Goal: Transaction & Acquisition: Download file/media

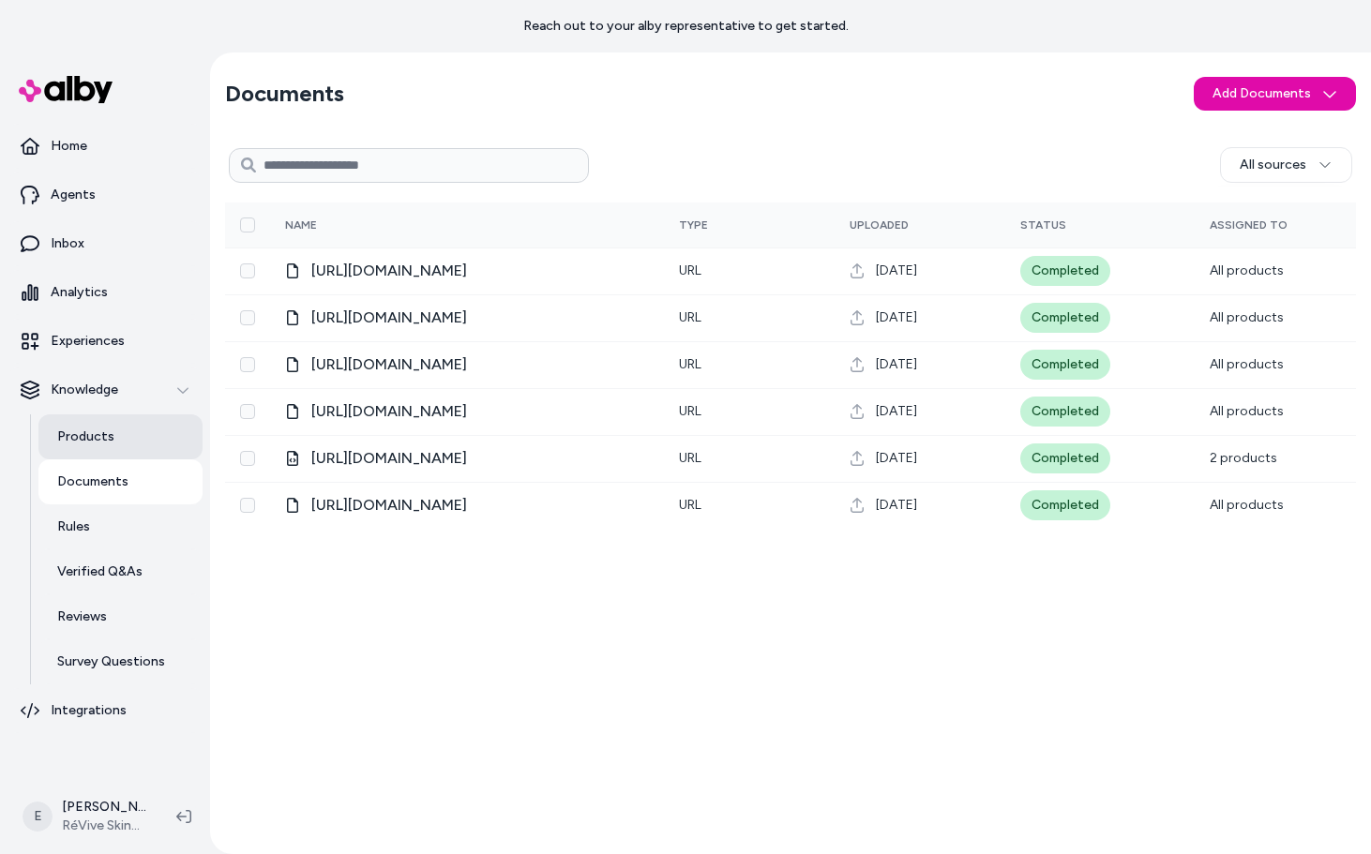
click at [106, 428] on p "Products" at bounding box center [85, 437] width 57 height 19
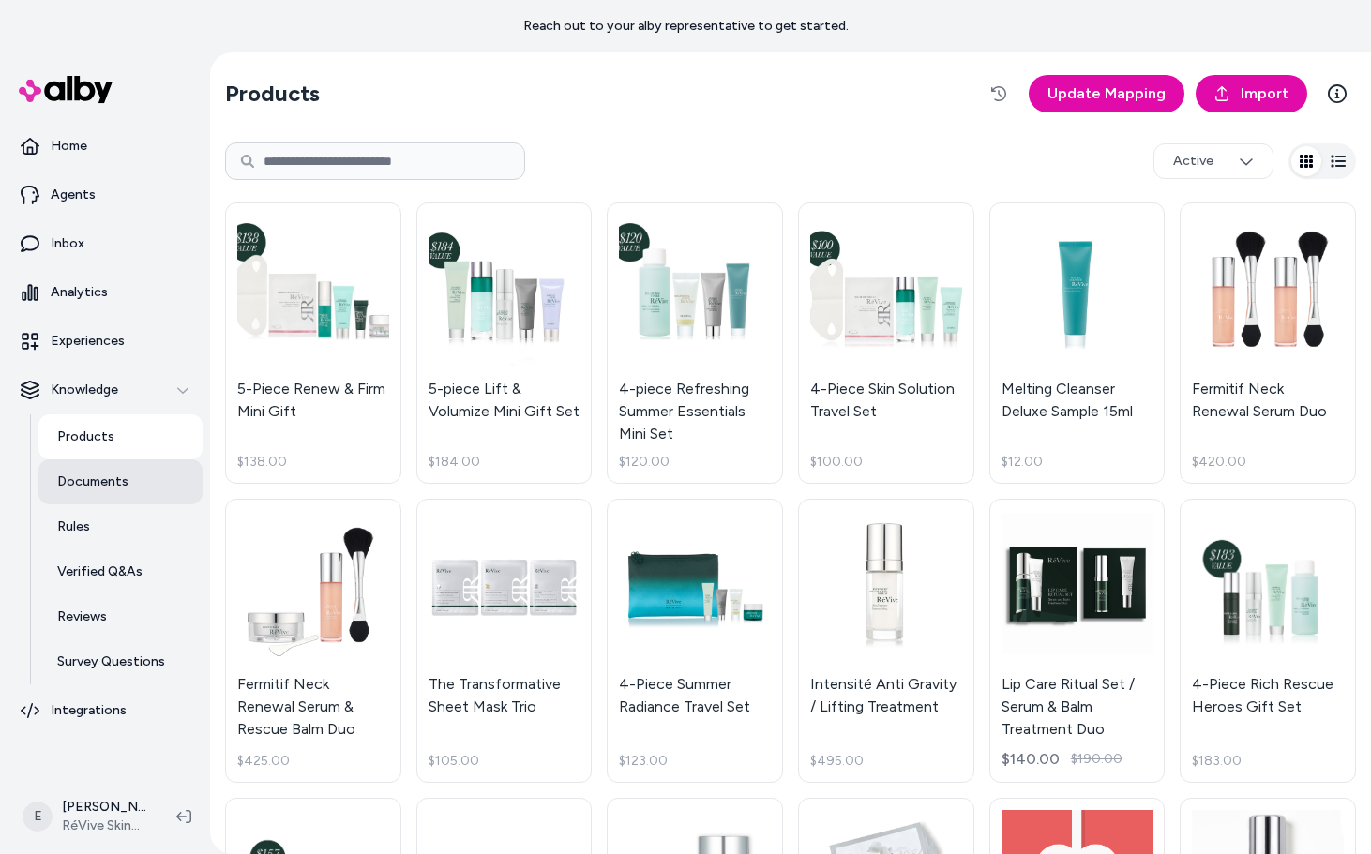
click at [129, 475] on link "Documents" at bounding box center [120, 482] width 164 height 45
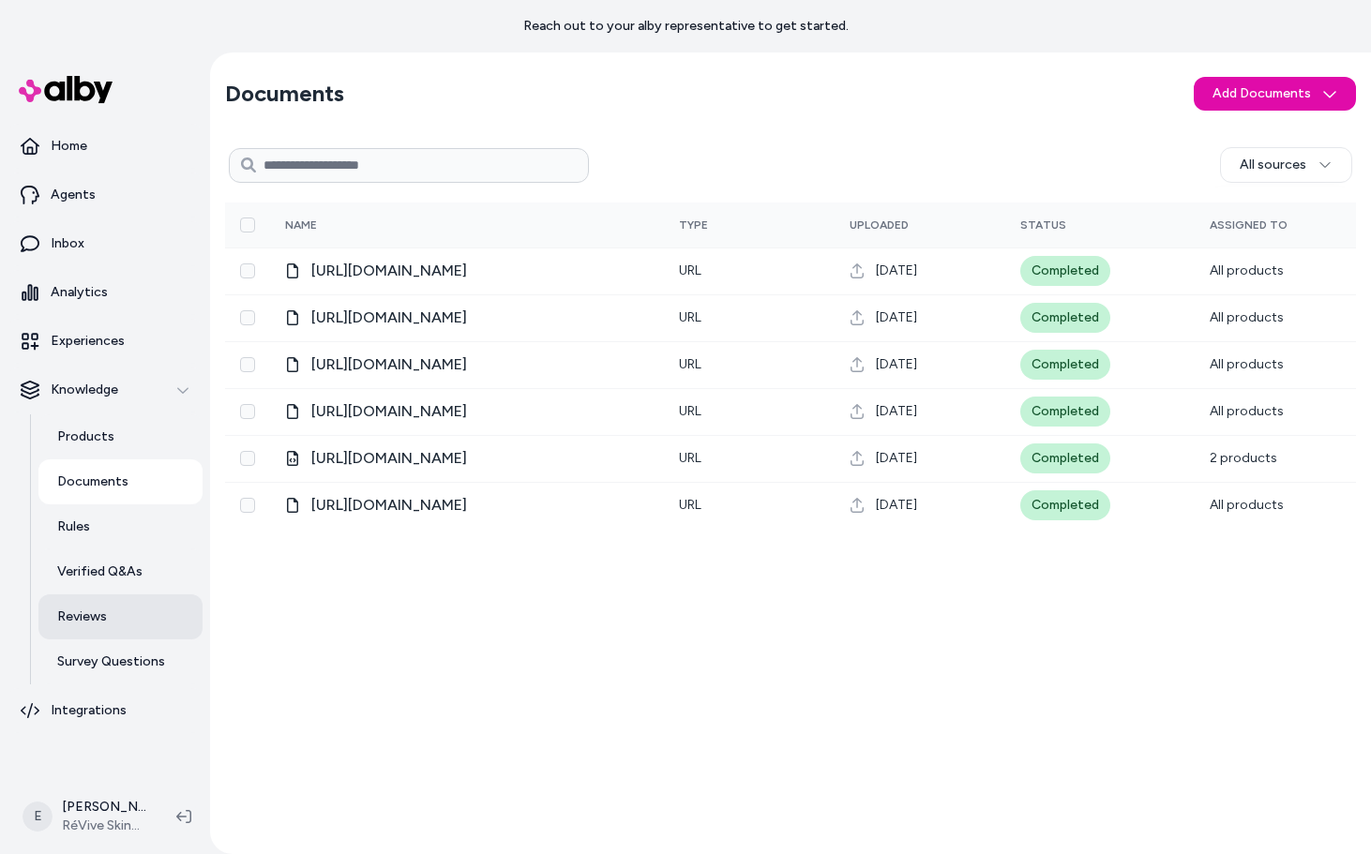
click at [110, 626] on link "Reviews" at bounding box center [120, 617] width 164 height 45
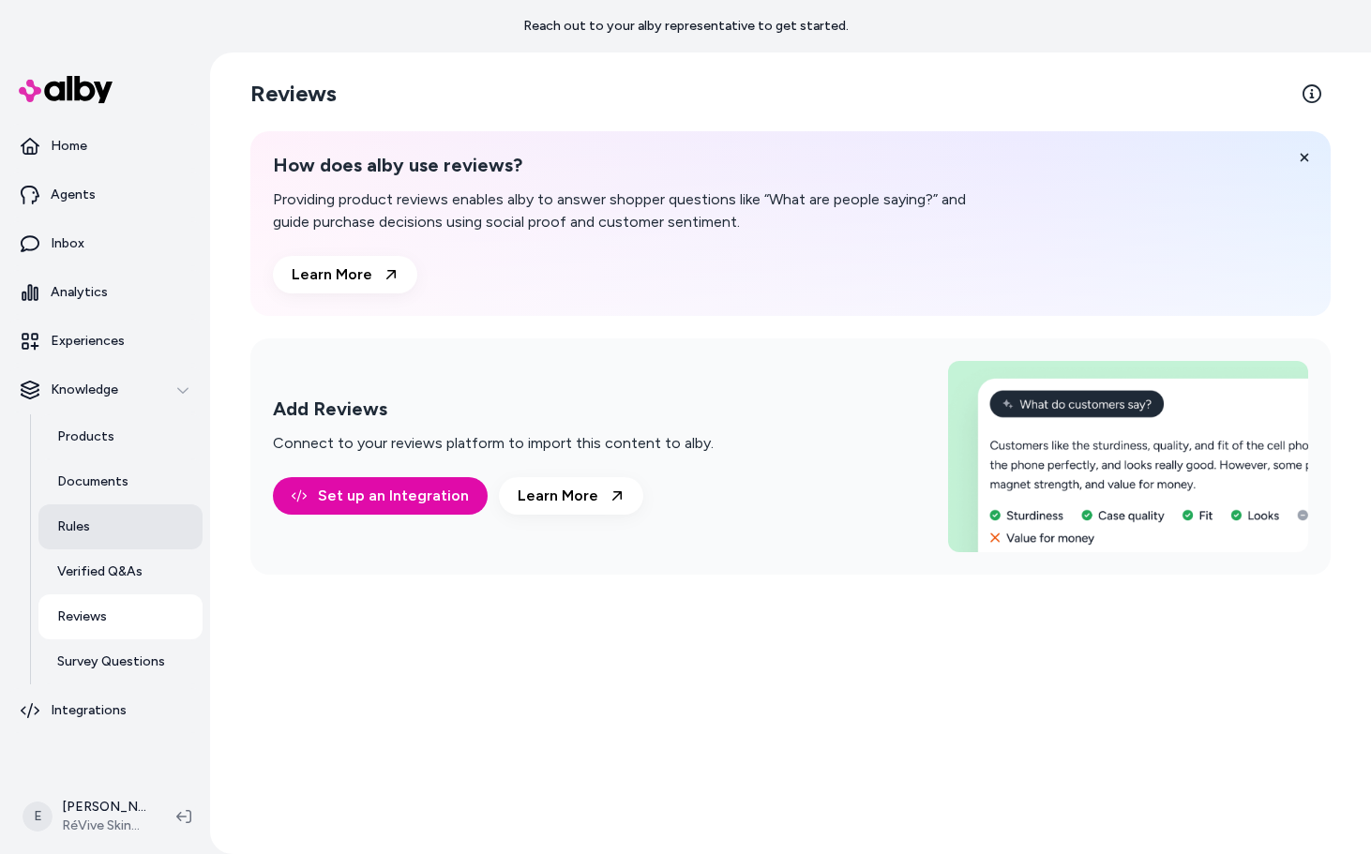
click at [149, 537] on link "Rules" at bounding box center [120, 527] width 164 height 45
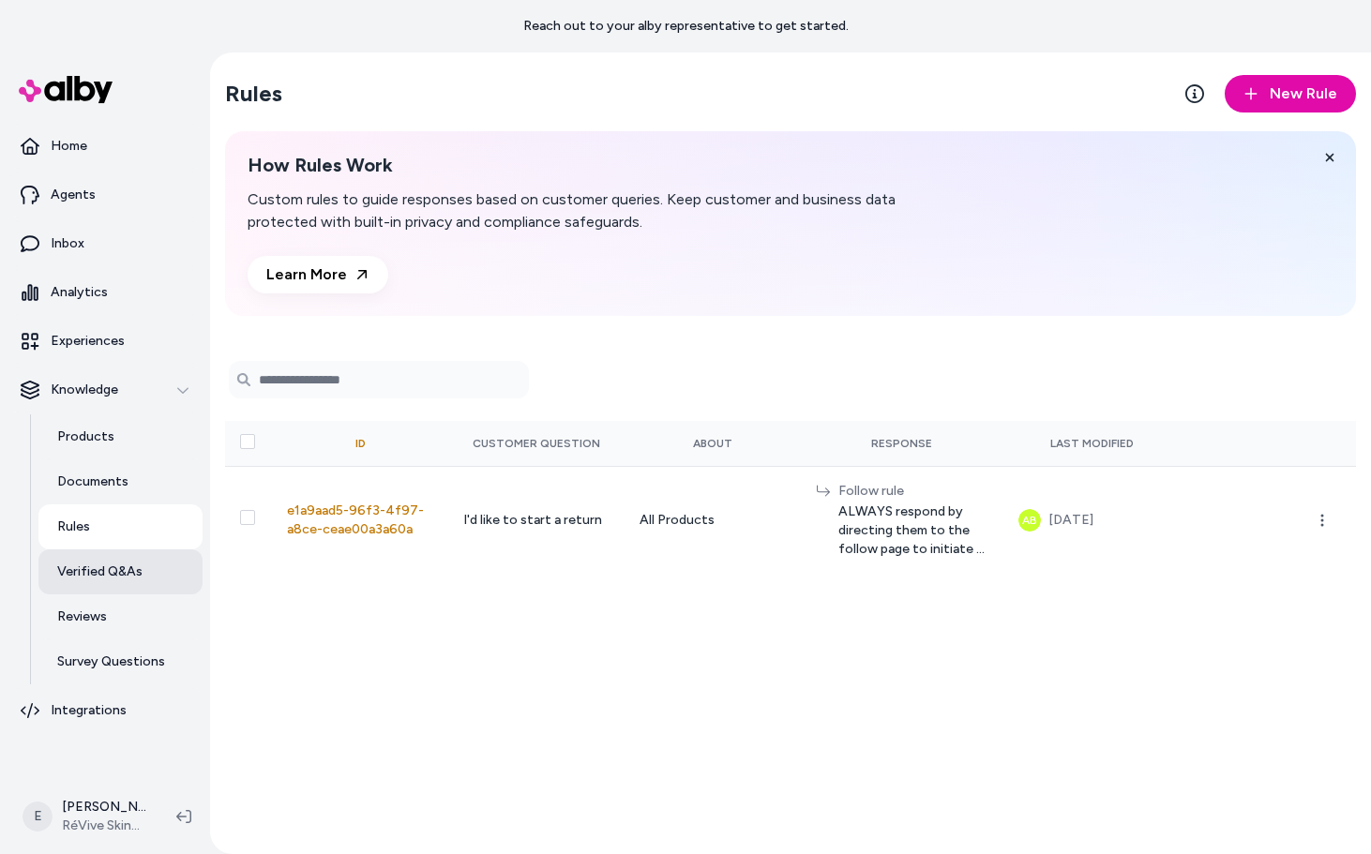
click at [128, 581] on p "Verified Q&As" at bounding box center [99, 572] width 85 height 19
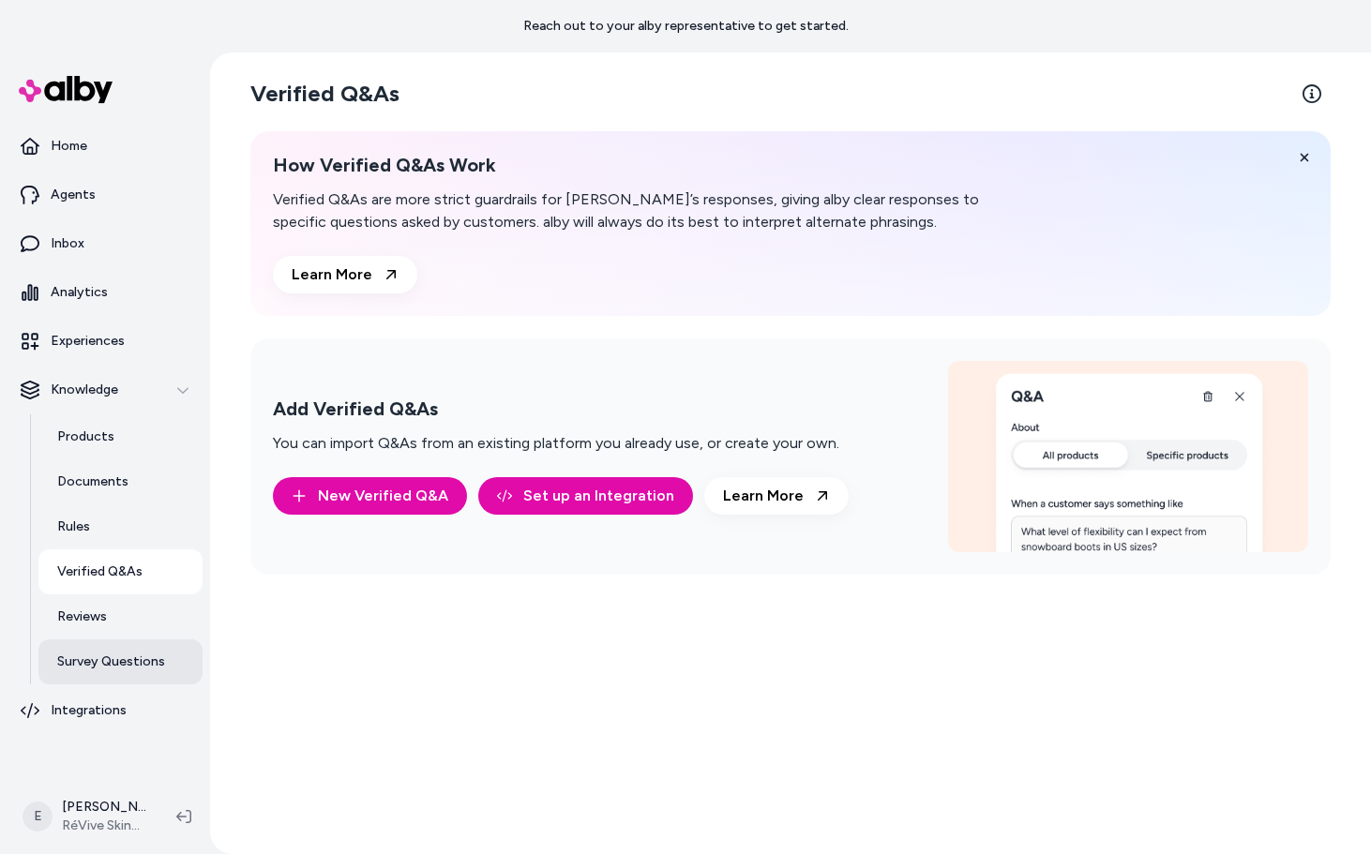
click at [150, 667] on p "Survey Questions" at bounding box center [111, 662] width 108 height 19
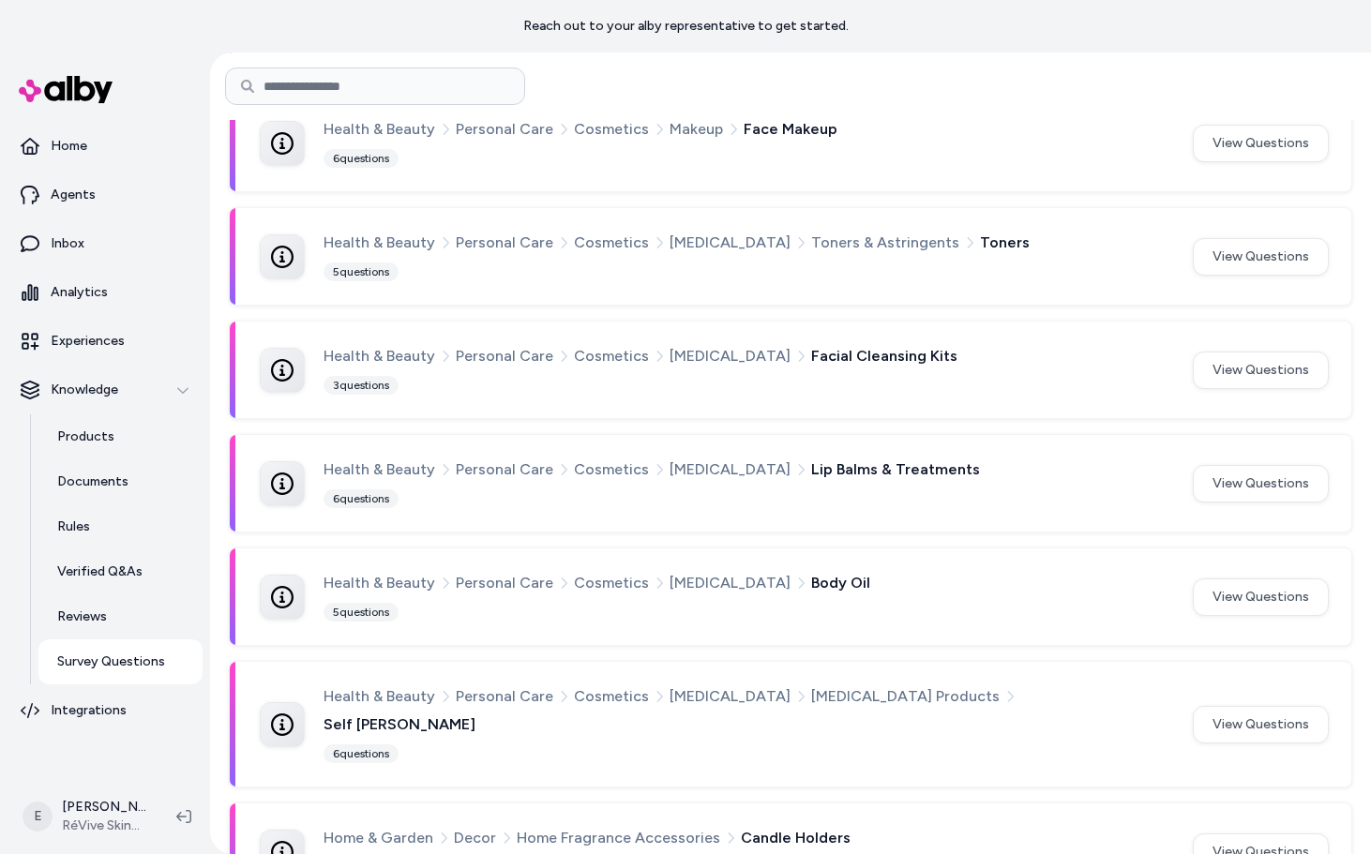
scroll to position [1287, 0]
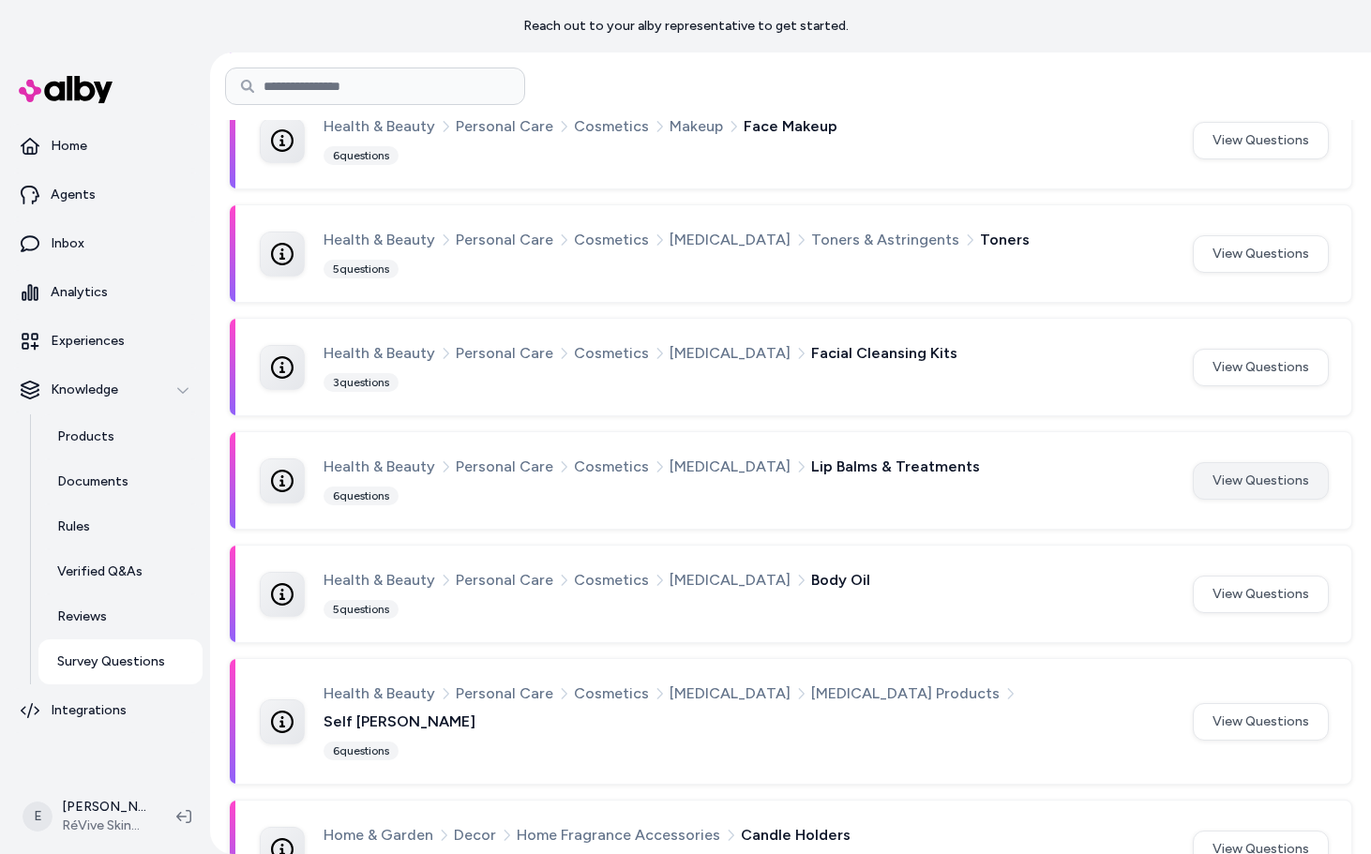
click at [1231, 487] on button "View Questions" at bounding box center [1261, 481] width 136 height 38
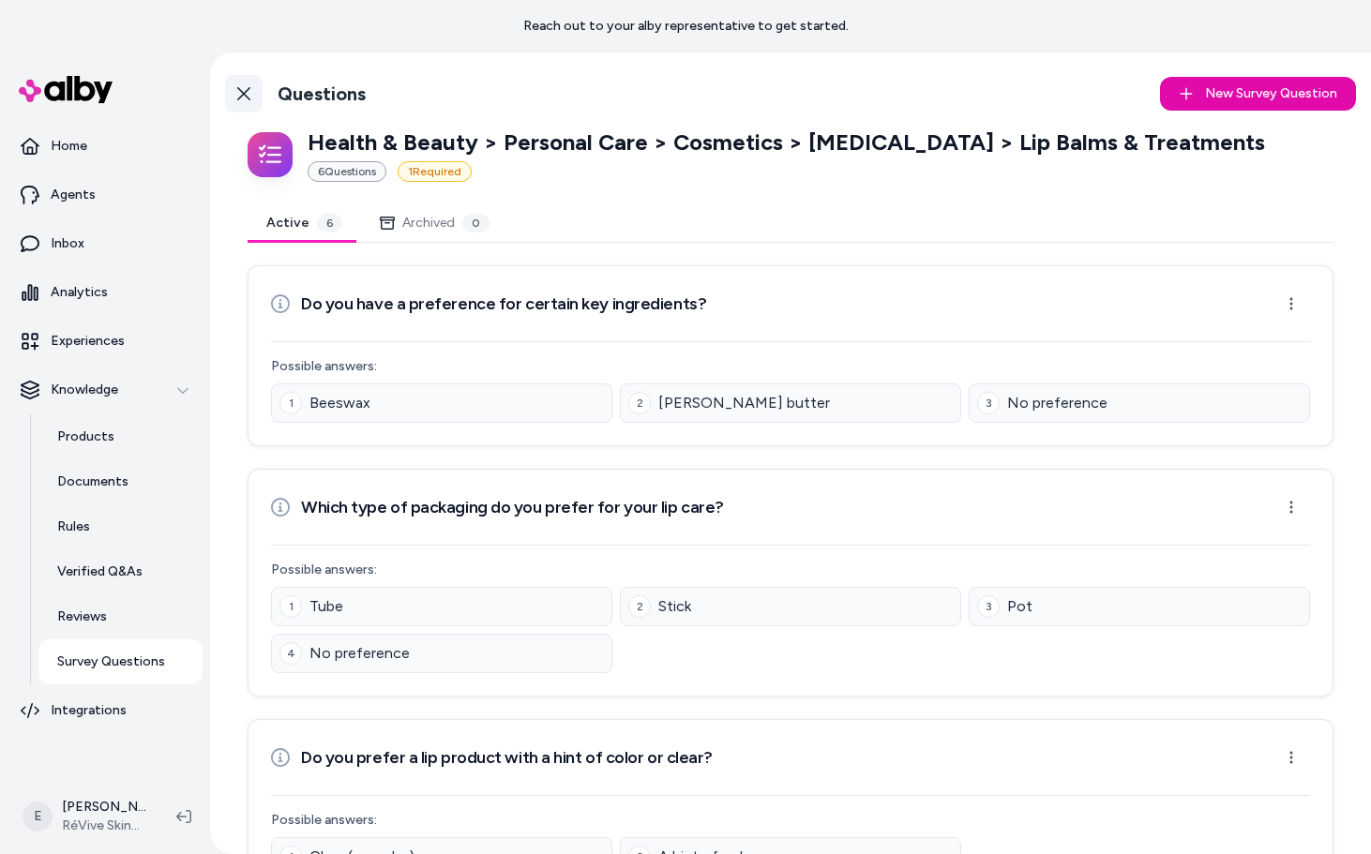
click at [242, 93] on icon at bounding box center [243, 93] width 13 height 13
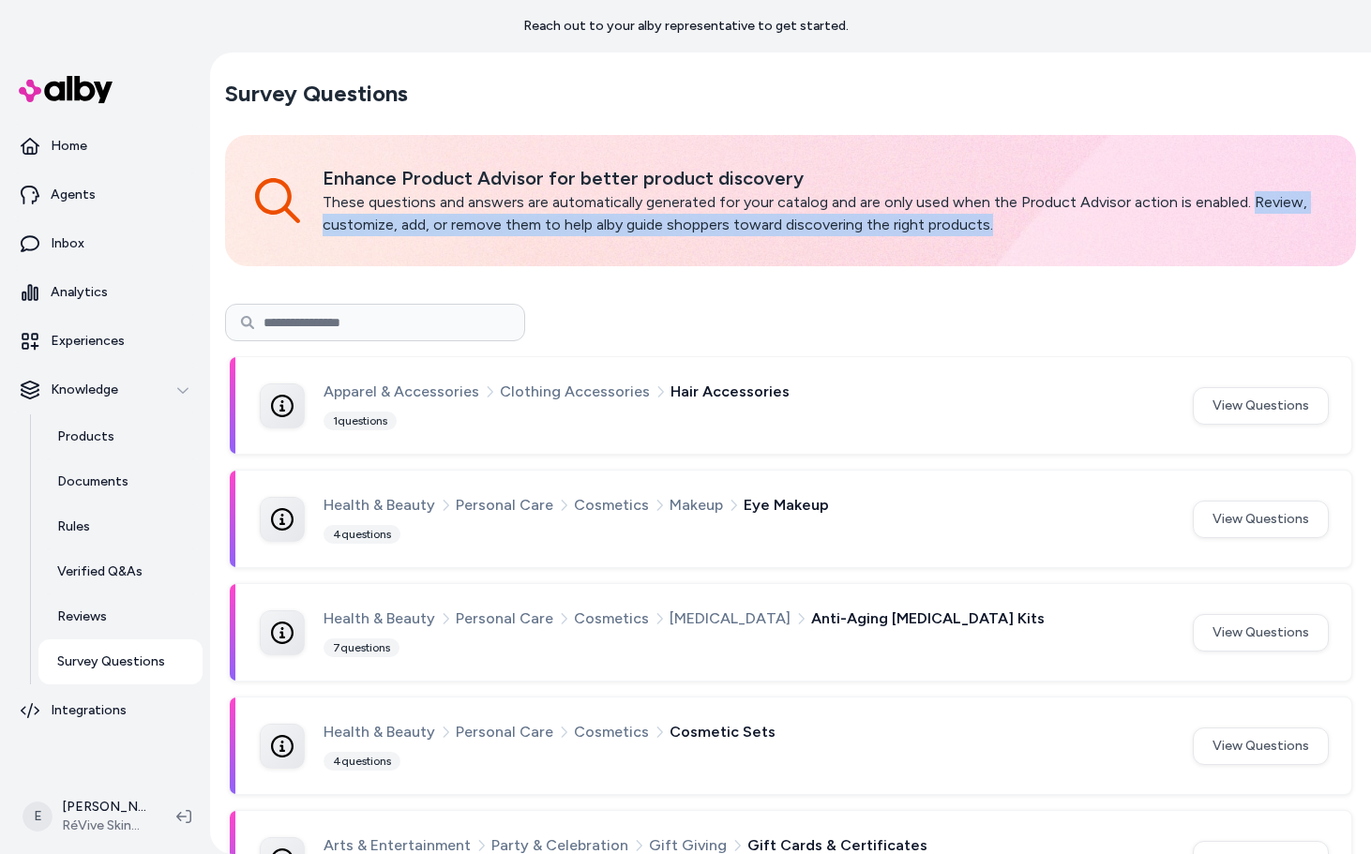
drag, startPoint x: 1245, startPoint y: 204, endPoint x: 1237, endPoint y: 227, distance: 23.7
click at [1237, 227] on p "These questions and answers are automatically generated for your catalog and ar…" at bounding box center [825, 213] width 1004 height 45
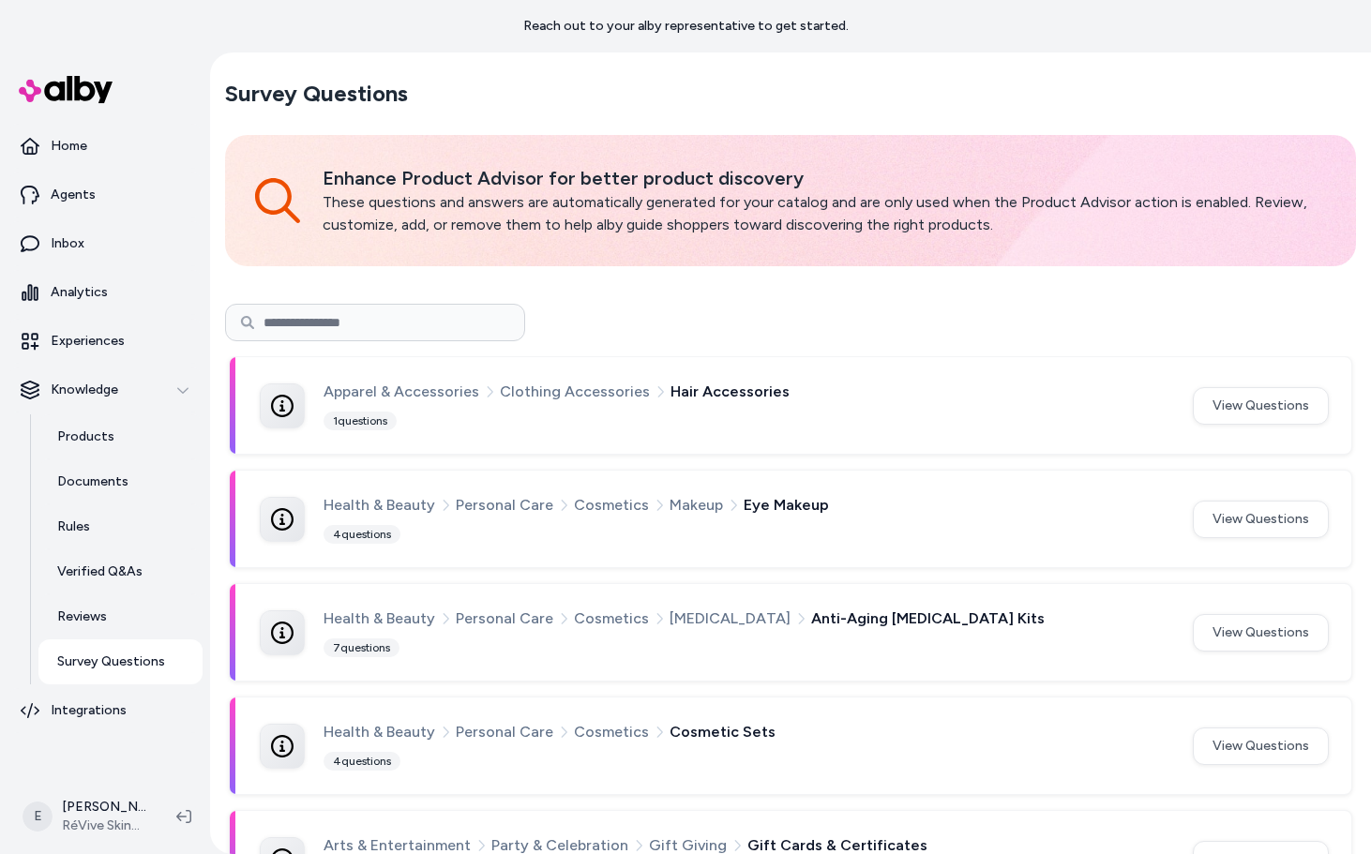
click at [278, 411] on icon at bounding box center [282, 406] width 23 height 23
click at [352, 427] on div "1 questions" at bounding box center [360, 421] width 73 height 19
click at [1245, 405] on button "View Questions" at bounding box center [1261, 406] width 136 height 38
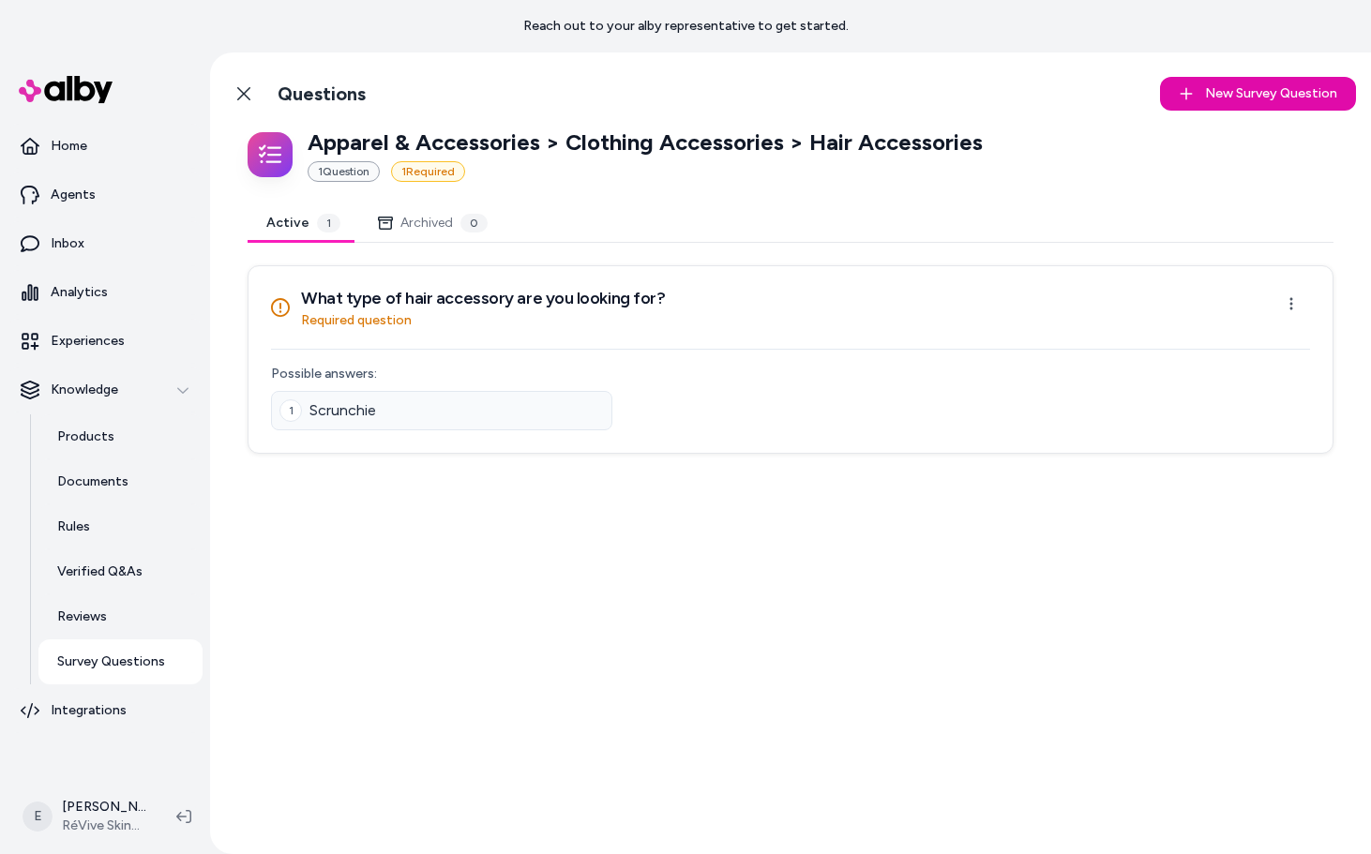
click at [329, 298] on h3 "What type of hair accessory are you looking for?" at bounding box center [483, 298] width 364 height 26
drag, startPoint x: 983, startPoint y: 144, endPoint x: 812, endPoint y: 144, distance: 170.7
click at [812, 144] on div "Apparel & Accessories > Clothing Accessories > Hair Accessories 1 Question 1 Re…" at bounding box center [791, 155] width 1086 height 54
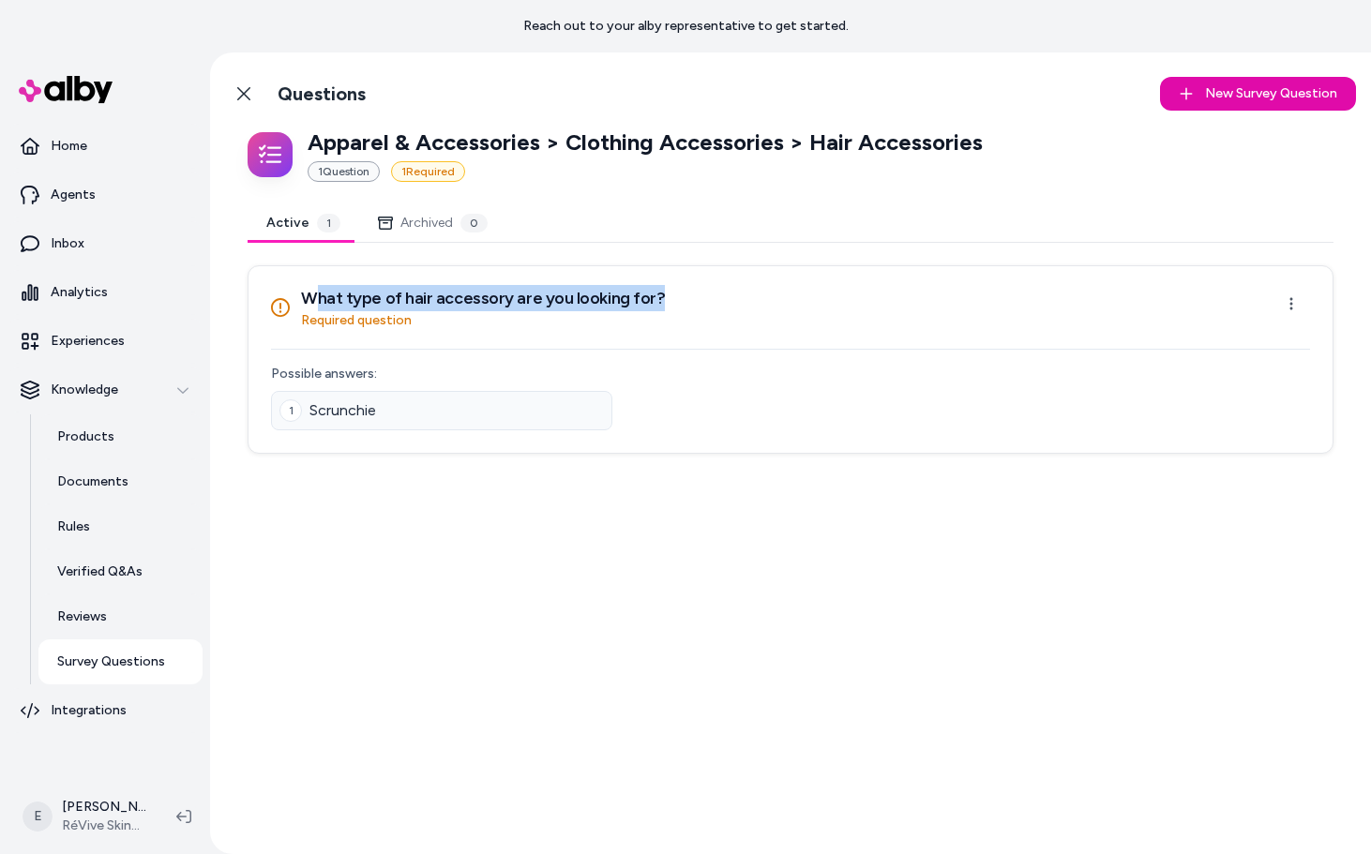
drag, startPoint x: 663, startPoint y: 300, endPoint x: 316, endPoint y: 295, distance: 347.1
click at [316, 295] on div "What type of hair accessory are you looking for? Required question Open menu" at bounding box center [790, 307] width 1039 height 45
click at [145, 663] on p "Survey Questions" at bounding box center [111, 662] width 108 height 19
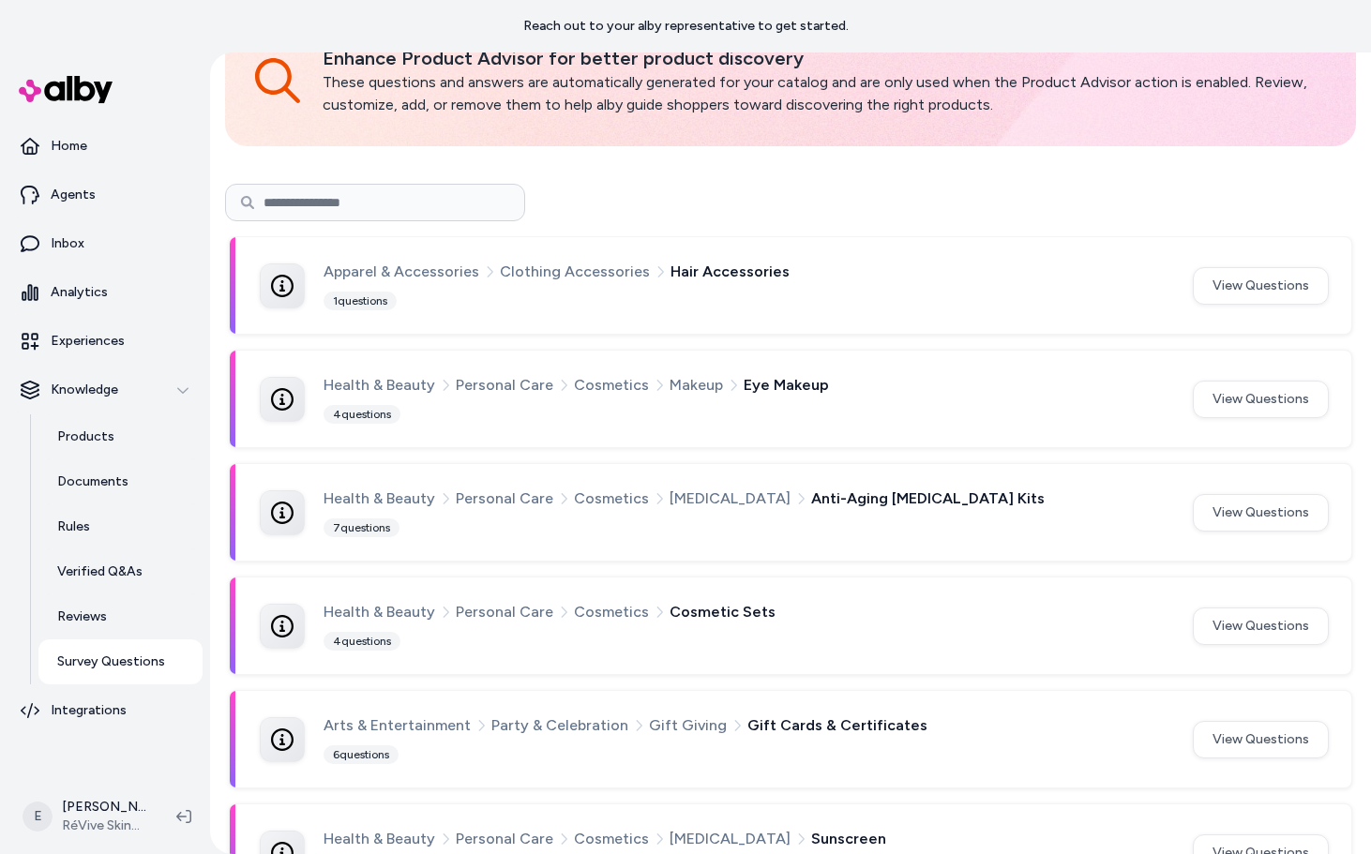
scroll to position [121, 0]
click at [1224, 401] on button "View Questions" at bounding box center [1261, 399] width 136 height 38
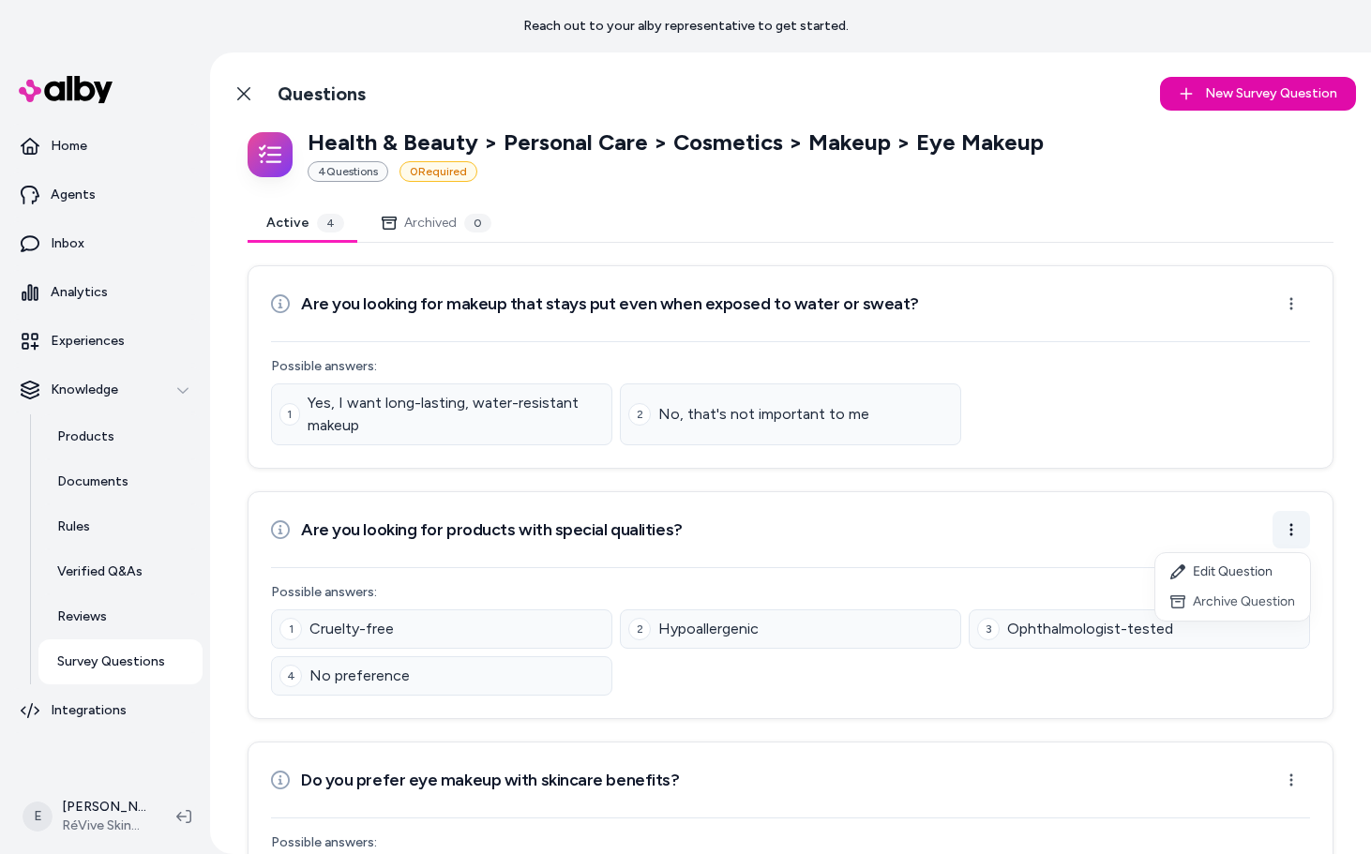
click at [1289, 523] on html "Reach out to your alby representative to get started. Home Agents Inbox Analyti…" at bounding box center [685, 427] width 1371 height 854
click at [900, 548] on html "Reach out to your alby representative to get started. Home Agents Inbox Analyti…" at bounding box center [685, 427] width 1371 height 854
click at [116, 443] on link "Products" at bounding box center [120, 437] width 164 height 45
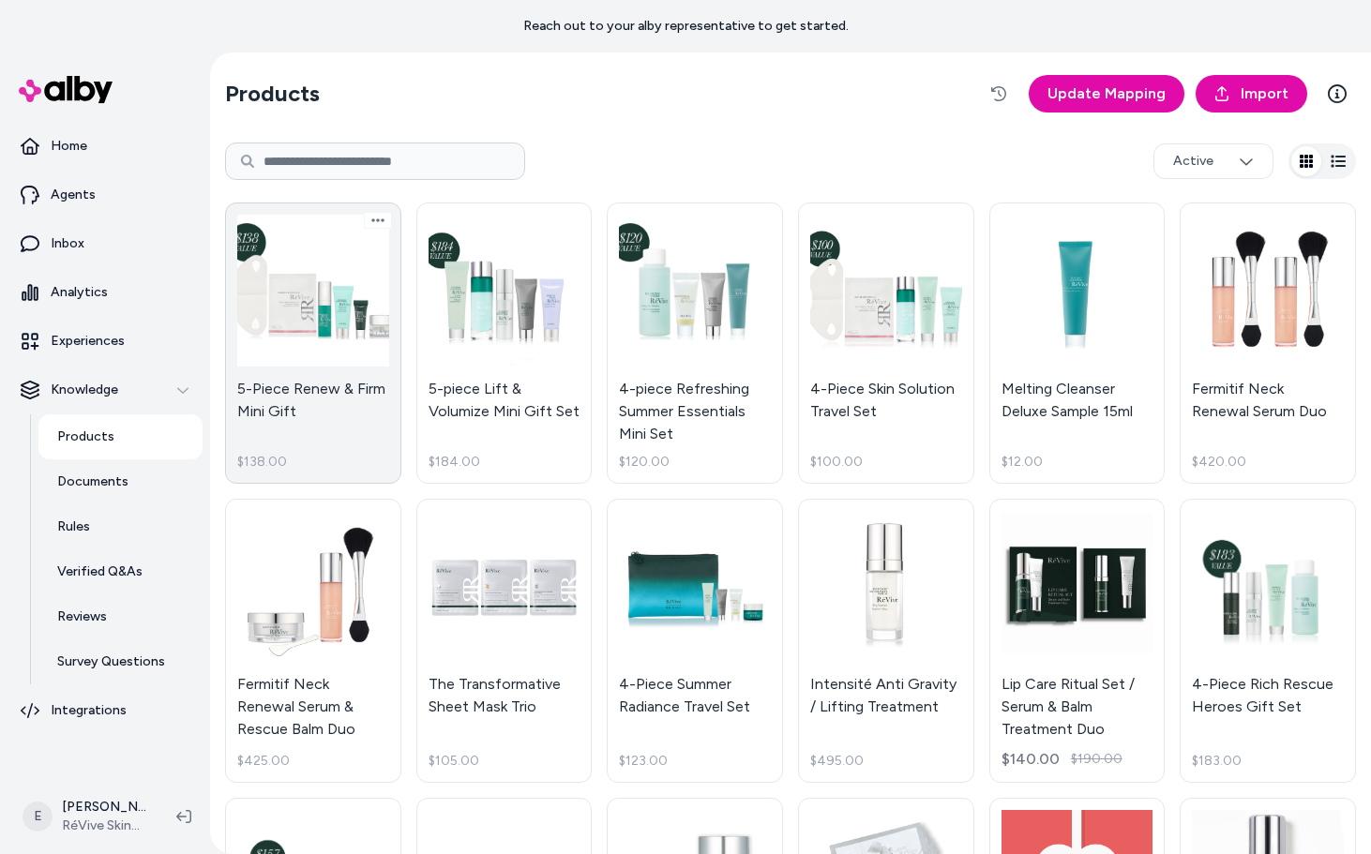
click at [323, 345] on link "5-Piece Renew & Firm Mini Gift $138.00" at bounding box center [313, 343] width 176 height 281
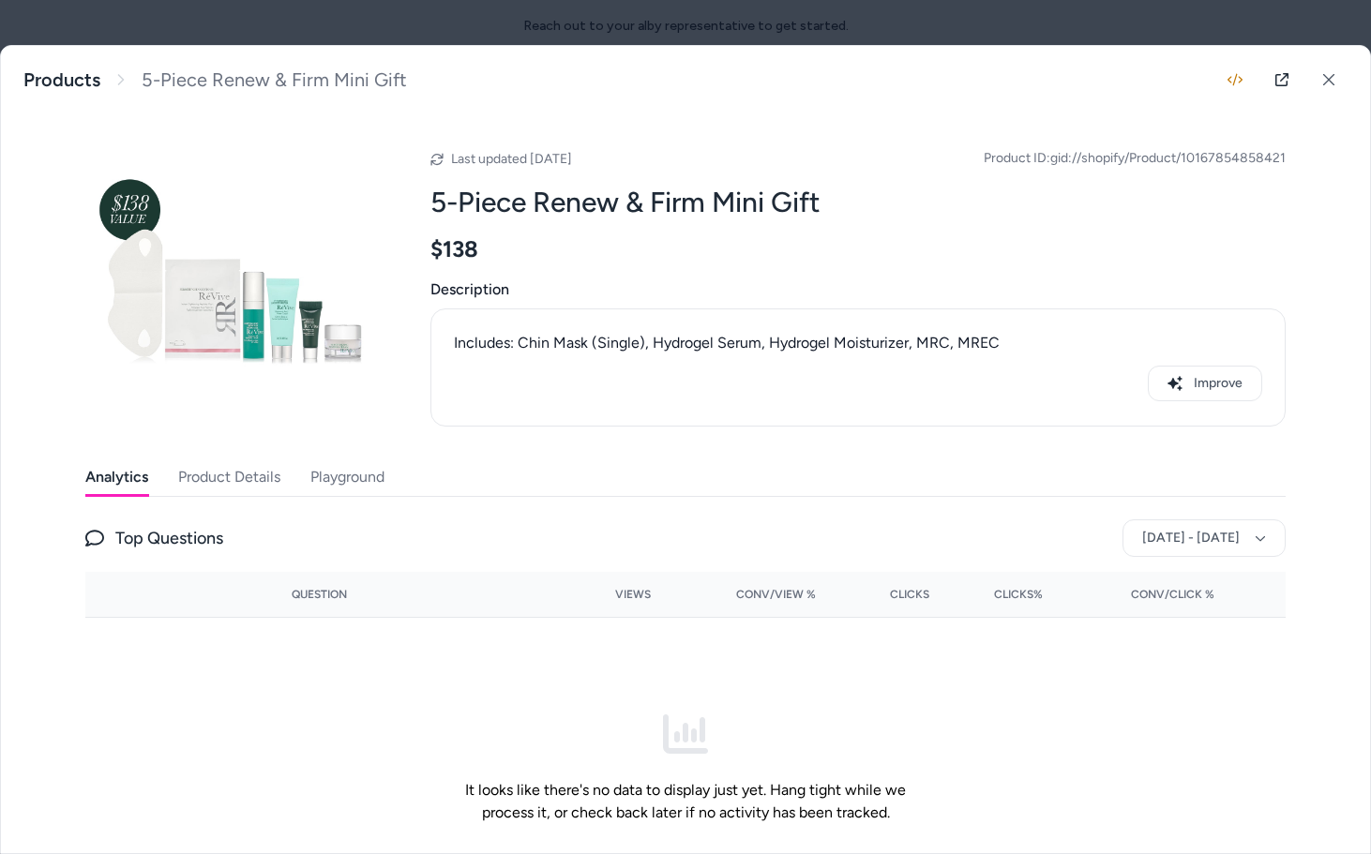
click at [222, 478] on button "Product Details" at bounding box center [229, 478] width 102 height 38
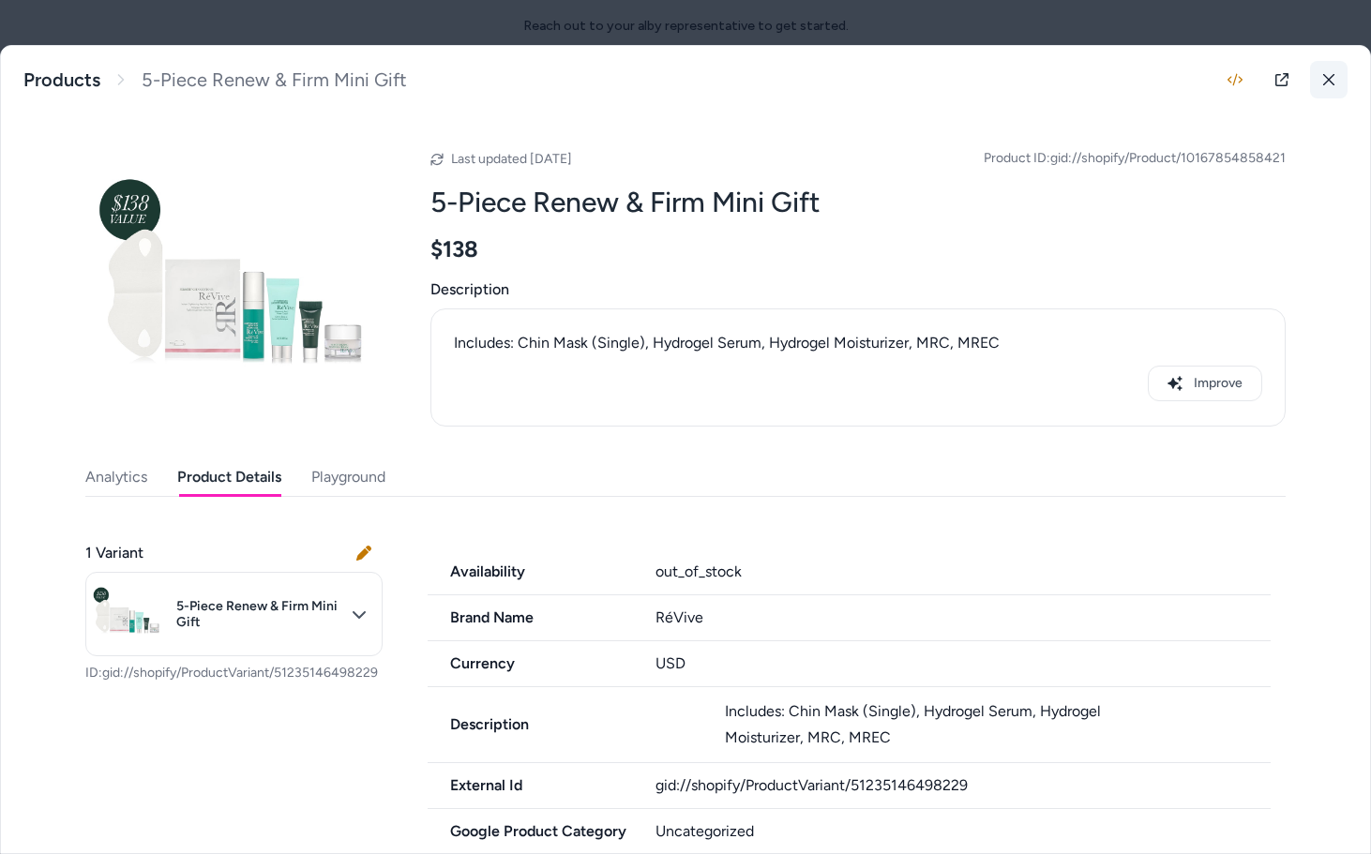
click at [1329, 87] on button at bounding box center [1329, 80] width 38 height 38
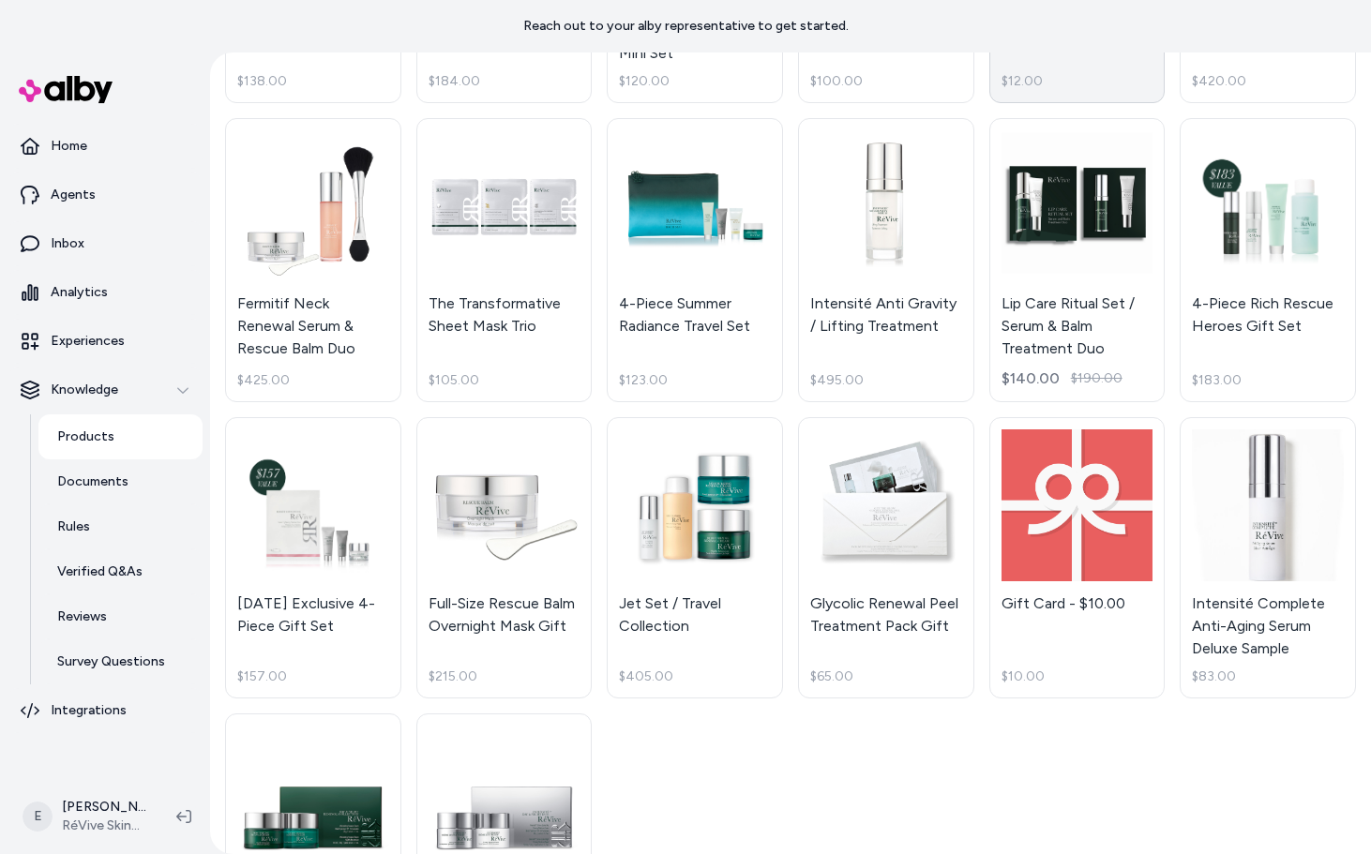
scroll to position [387, 0]
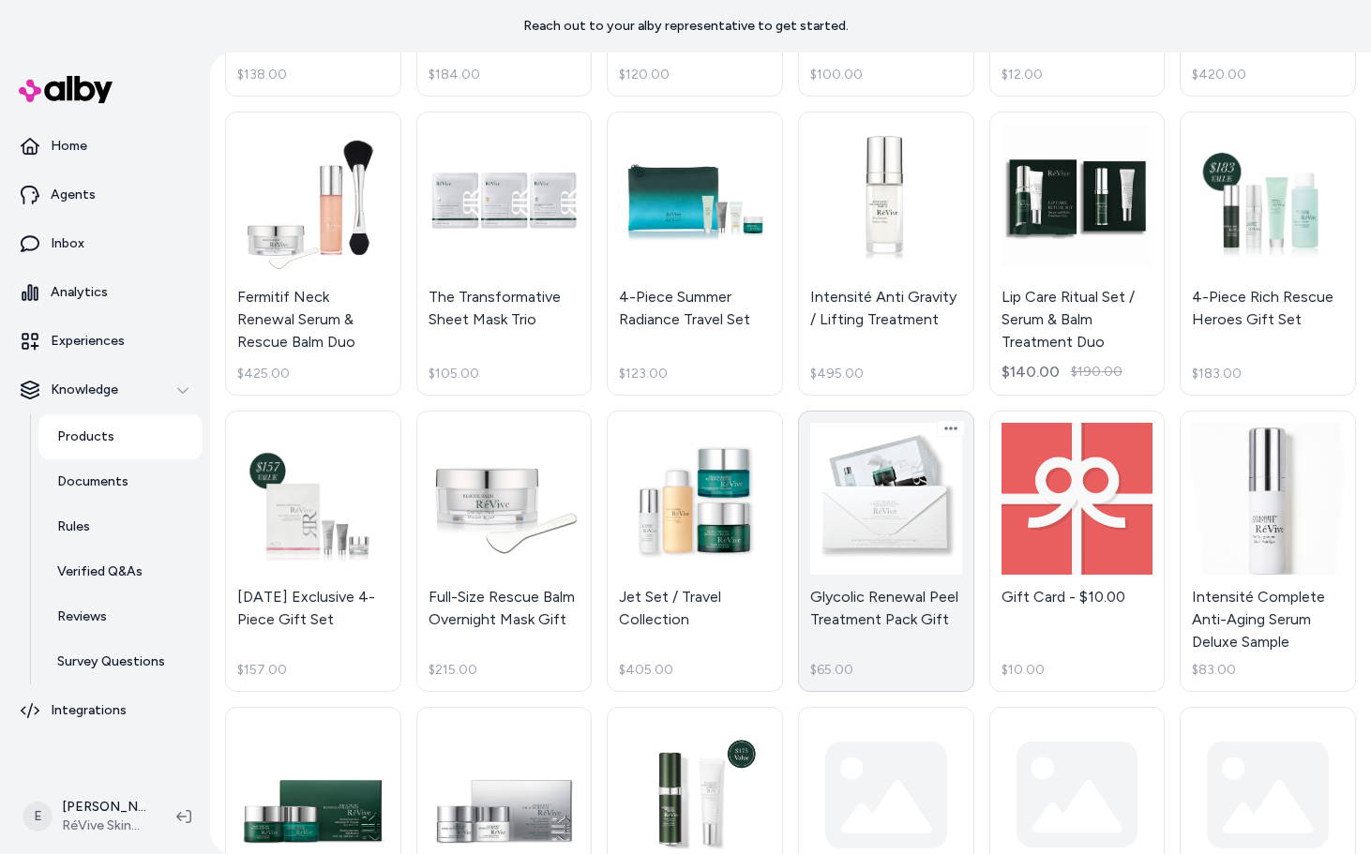
click at [875, 541] on link "Glycolic Renewal Peel Treatment Pack Gift $65.00" at bounding box center [886, 551] width 176 height 281
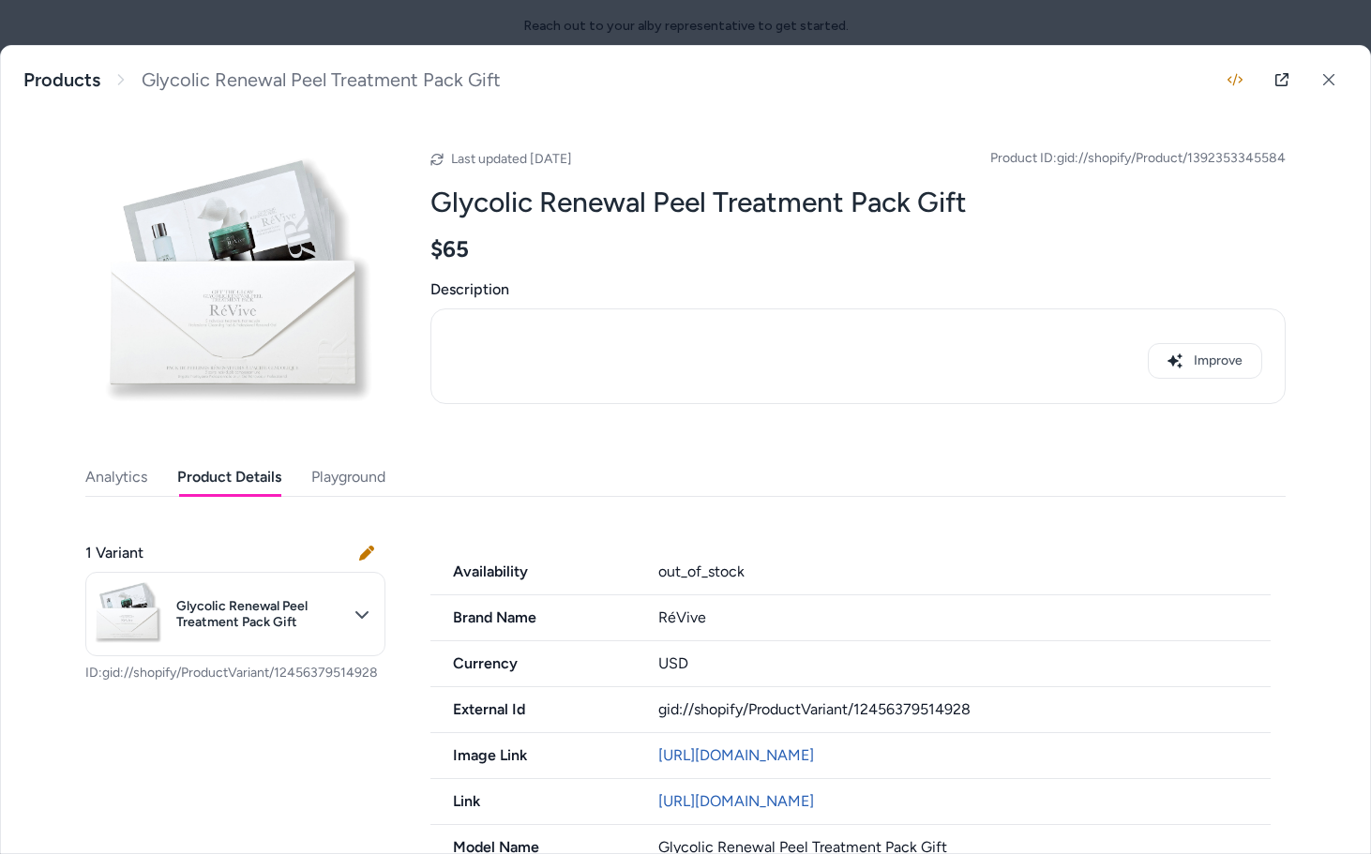
click at [255, 477] on button "Product Details" at bounding box center [229, 478] width 104 height 38
click at [1236, 78] on icon "button" at bounding box center [1235, 80] width 15 height 12
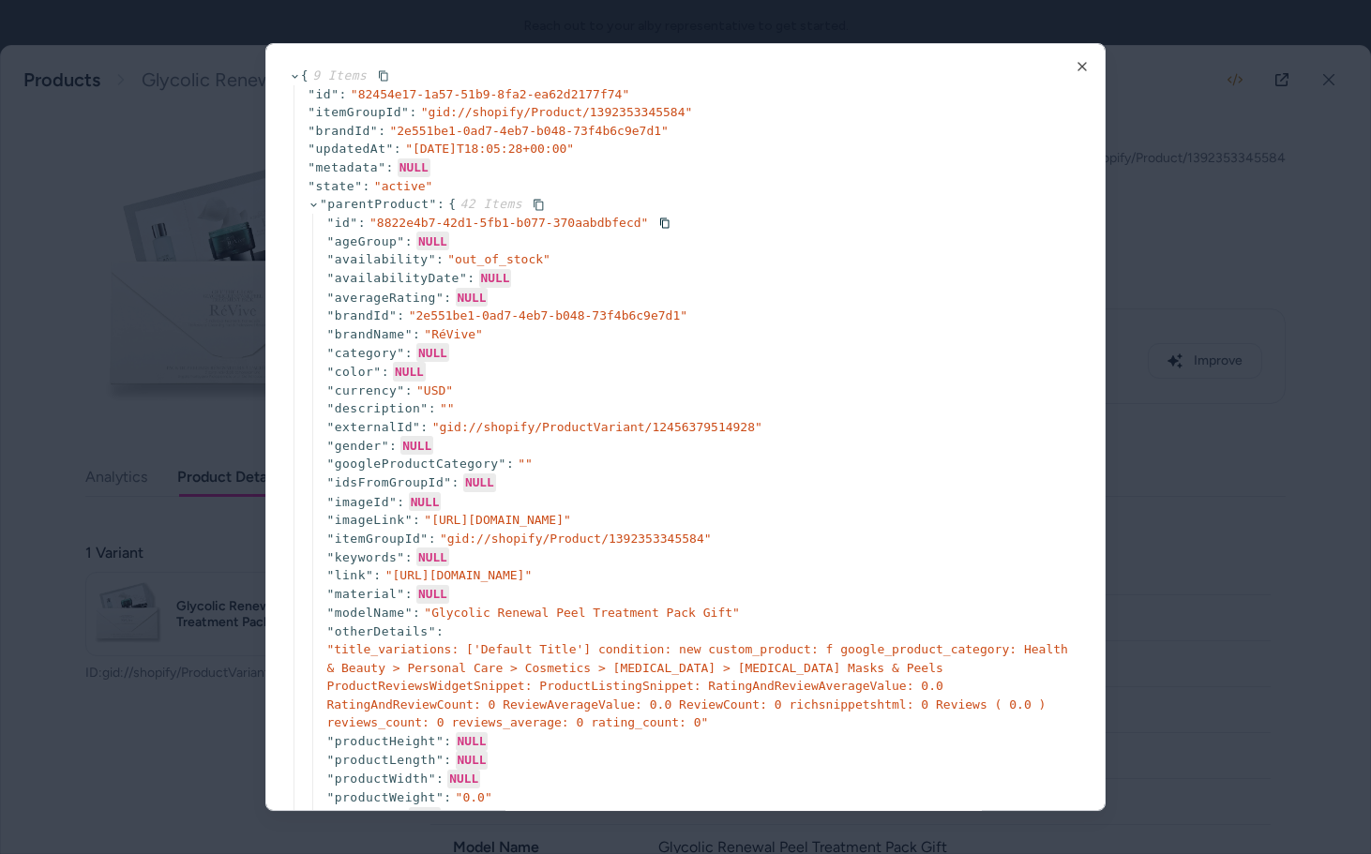
click at [315, 203] on icon at bounding box center [314, 205] width 12 height 12
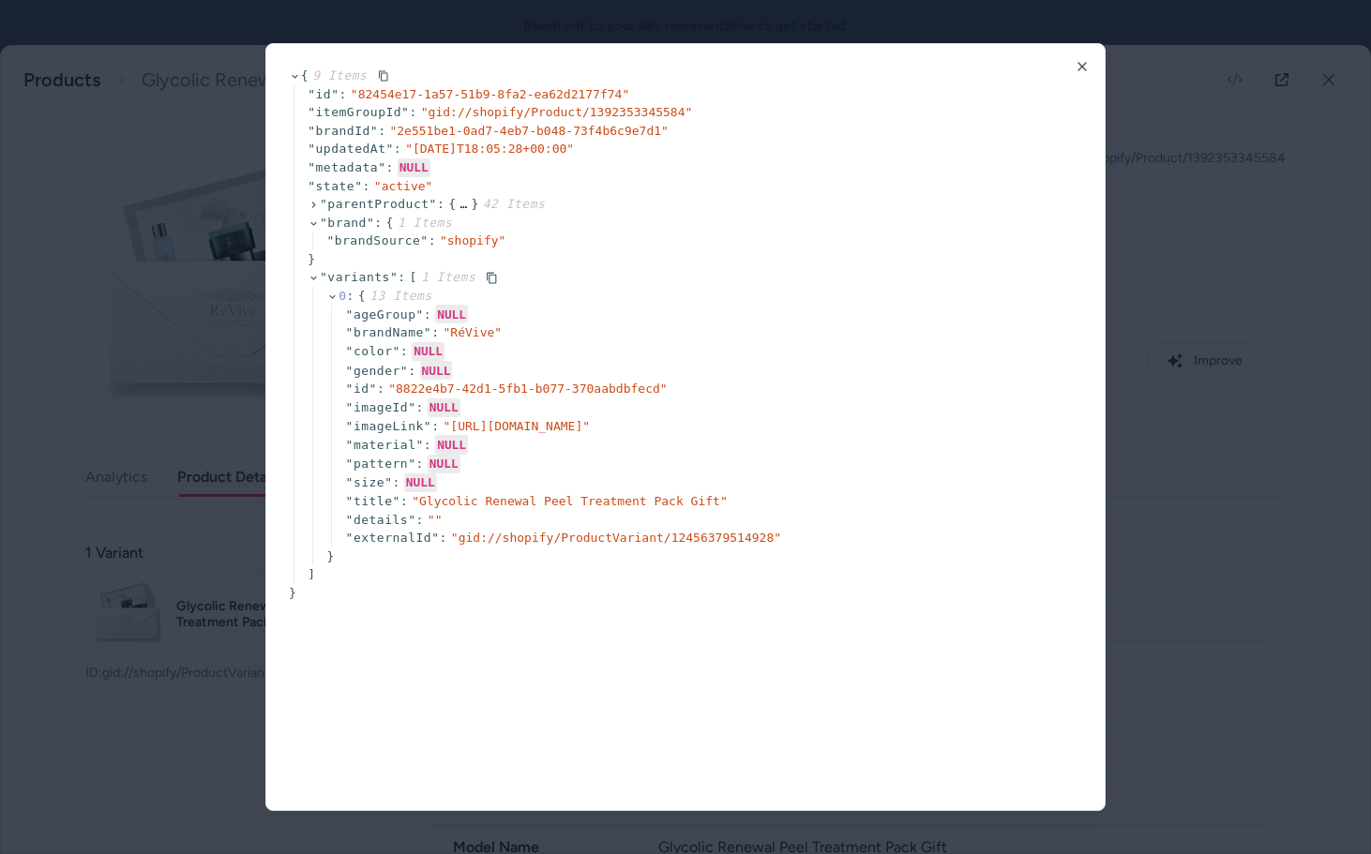
click at [312, 276] on icon at bounding box center [314, 278] width 12 height 12
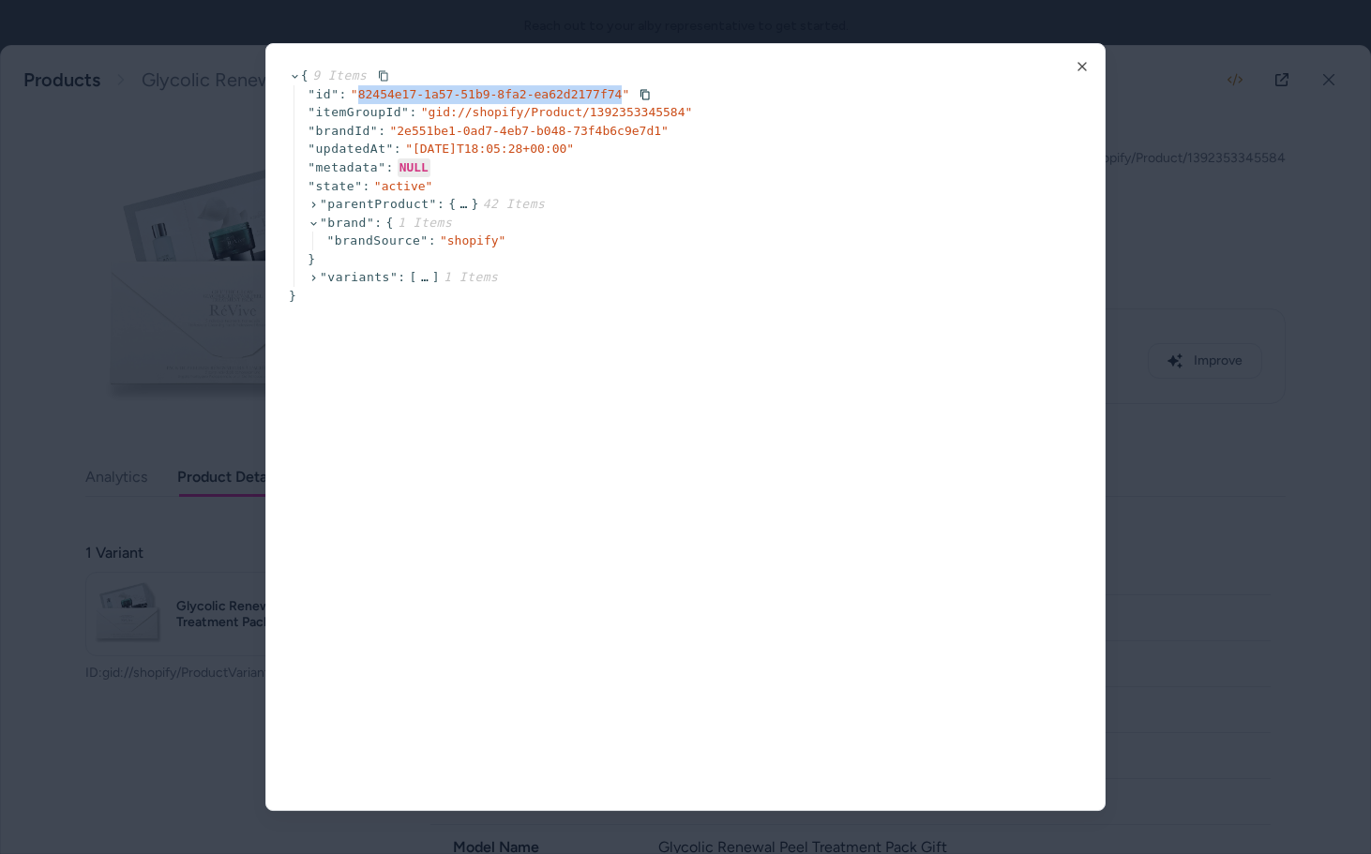
drag, startPoint x: 355, startPoint y: 97, endPoint x: 624, endPoint y: 97, distance: 268.3
click at [624, 97] on span "" 82454e17-1a57-51b9-8fa2-ea62d2177f74 "" at bounding box center [490, 93] width 279 height 14
click at [430, 112] on span "" gid://shopify/Product/1392353345584 "" at bounding box center [557, 112] width 272 height 14
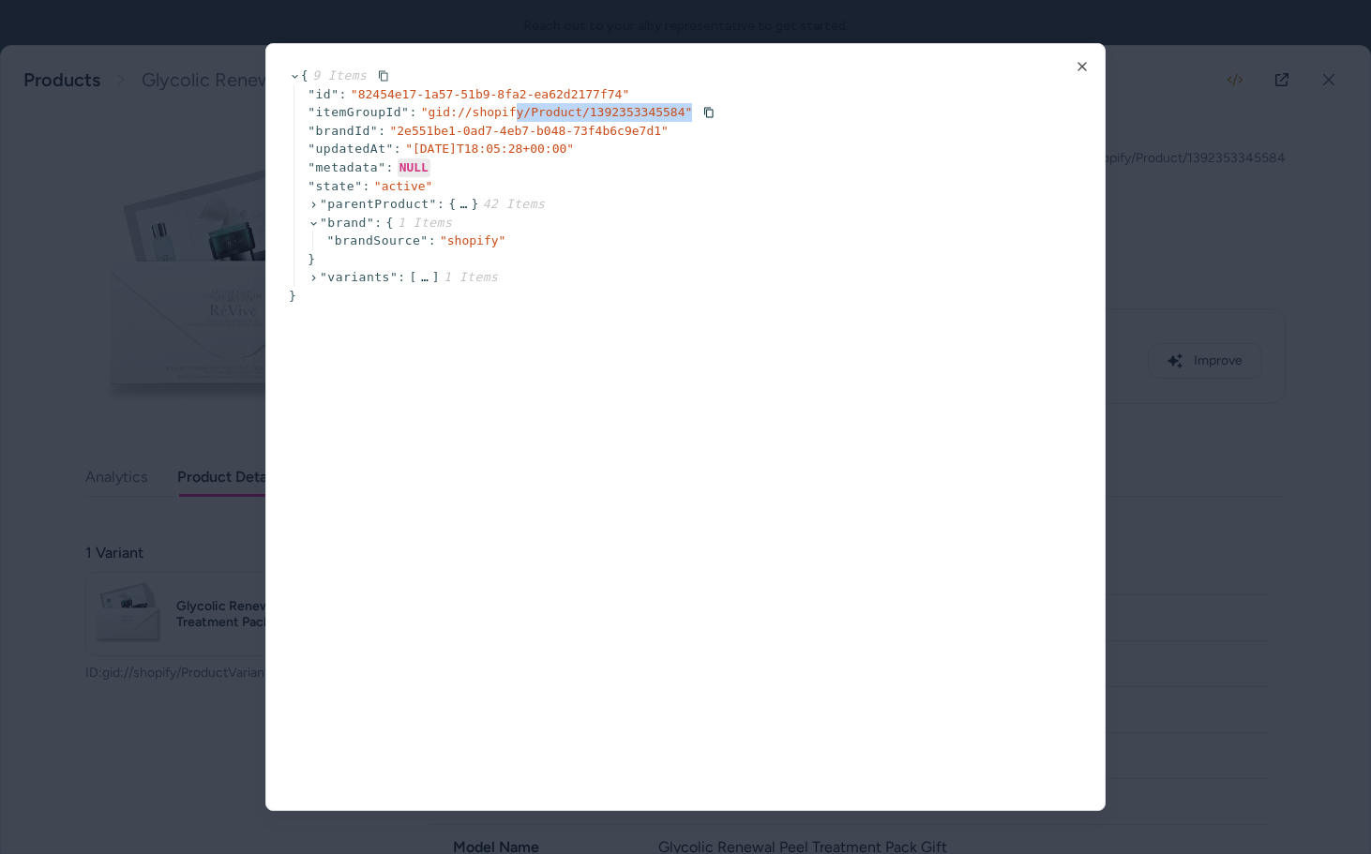
click at [519, 117] on span "" gid://shopify/Product/1392353345584 "" at bounding box center [557, 112] width 272 height 14
click at [626, 113] on span "" gid://shopify/Product/1392353345584 "" at bounding box center [557, 112] width 272 height 14
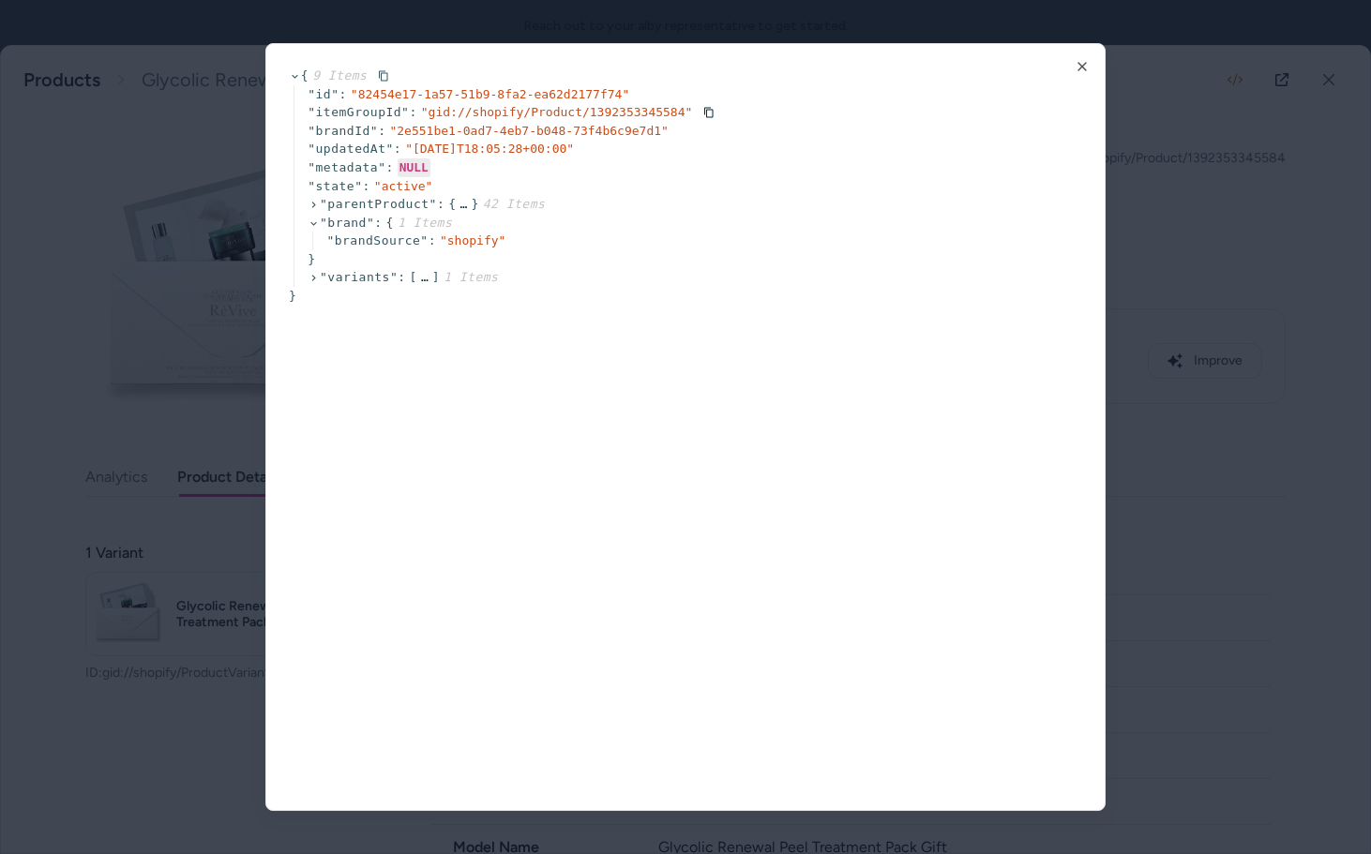
click at [491, 106] on span "" gid://shopify/Product/1392353345584 "" at bounding box center [557, 112] width 272 height 14
drag, startPoint x: 685, startPoint y: 110, endPoint x: 438, endPoint y: 109, distance: 246.7
click at [438, 109] on span "" gid://shopify/Product/1392353345584 "" at bounding box center [557, 112] width 272 height 14
drag, startPoint x: 395, startPoint y: 129, endPoint x: 653, endPoint y: 123, distance: 258.0
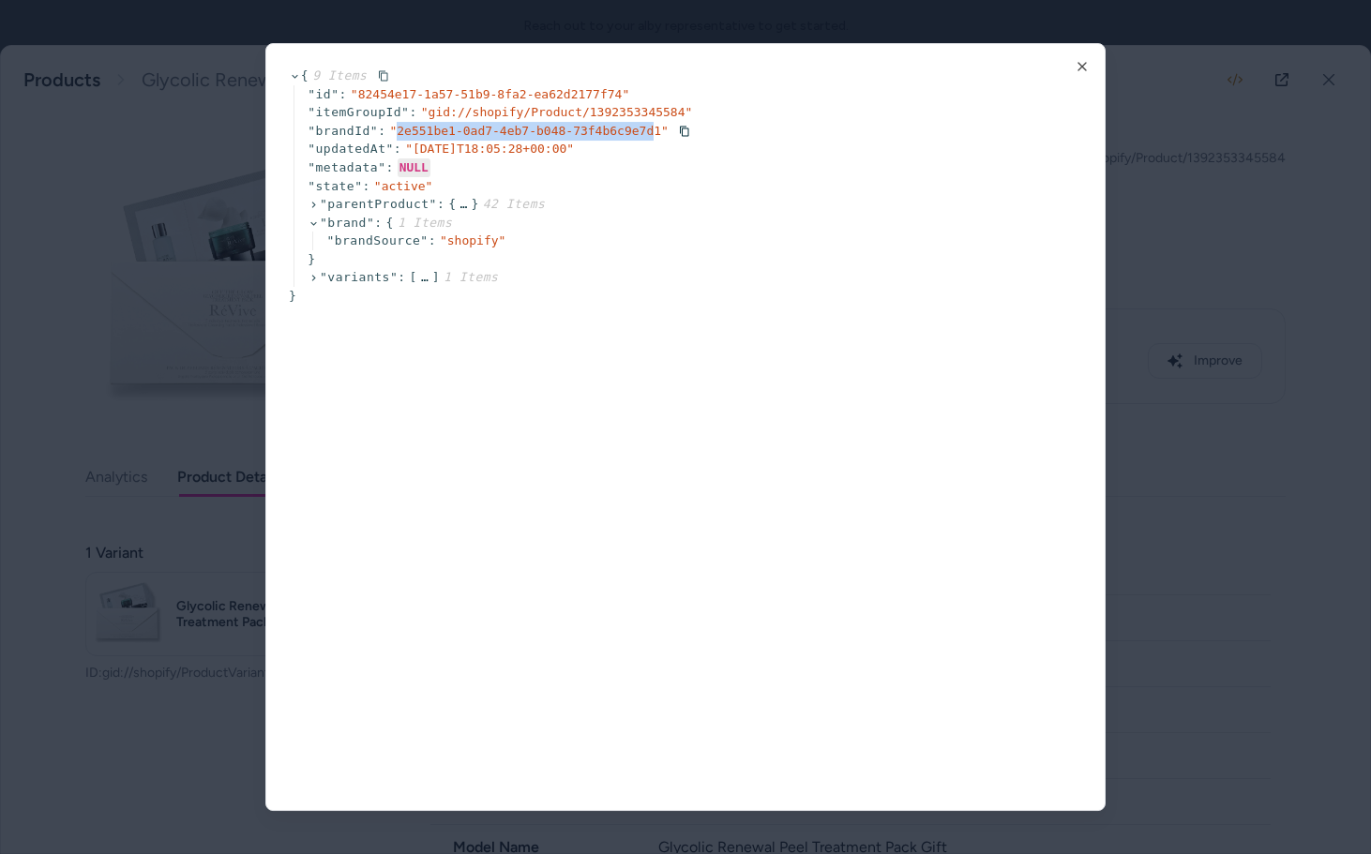
click at [655, 123] on span "" 2e551be1-0ad7-4eb7-b048-73f4b6c9e7d1 "" at bounding box center [528, 130] width 279 height 14
click at [582, 107] on span "" gid://shopify/Product/1392353345584 "" at bounding box center [557, 112] width 272 height 14
click at [633, 138] on div "" 2e551be1-0ad7-4eb7-b048-73f4b6c9e7d1 "" at bounding box center [528, 130] width 279 height 19
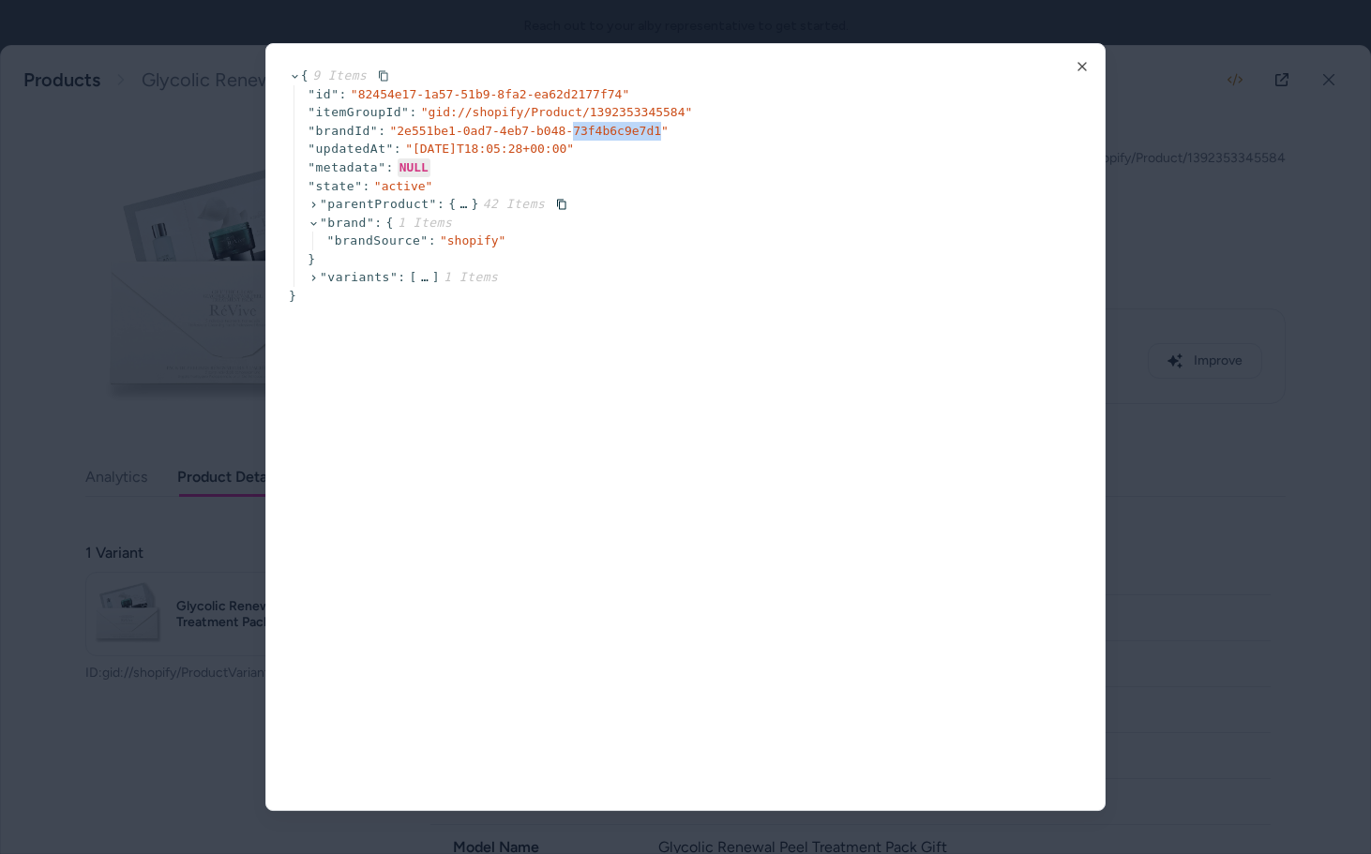
click at [310, 204] on icon at bounding box center [314, 205] width 12 height 12
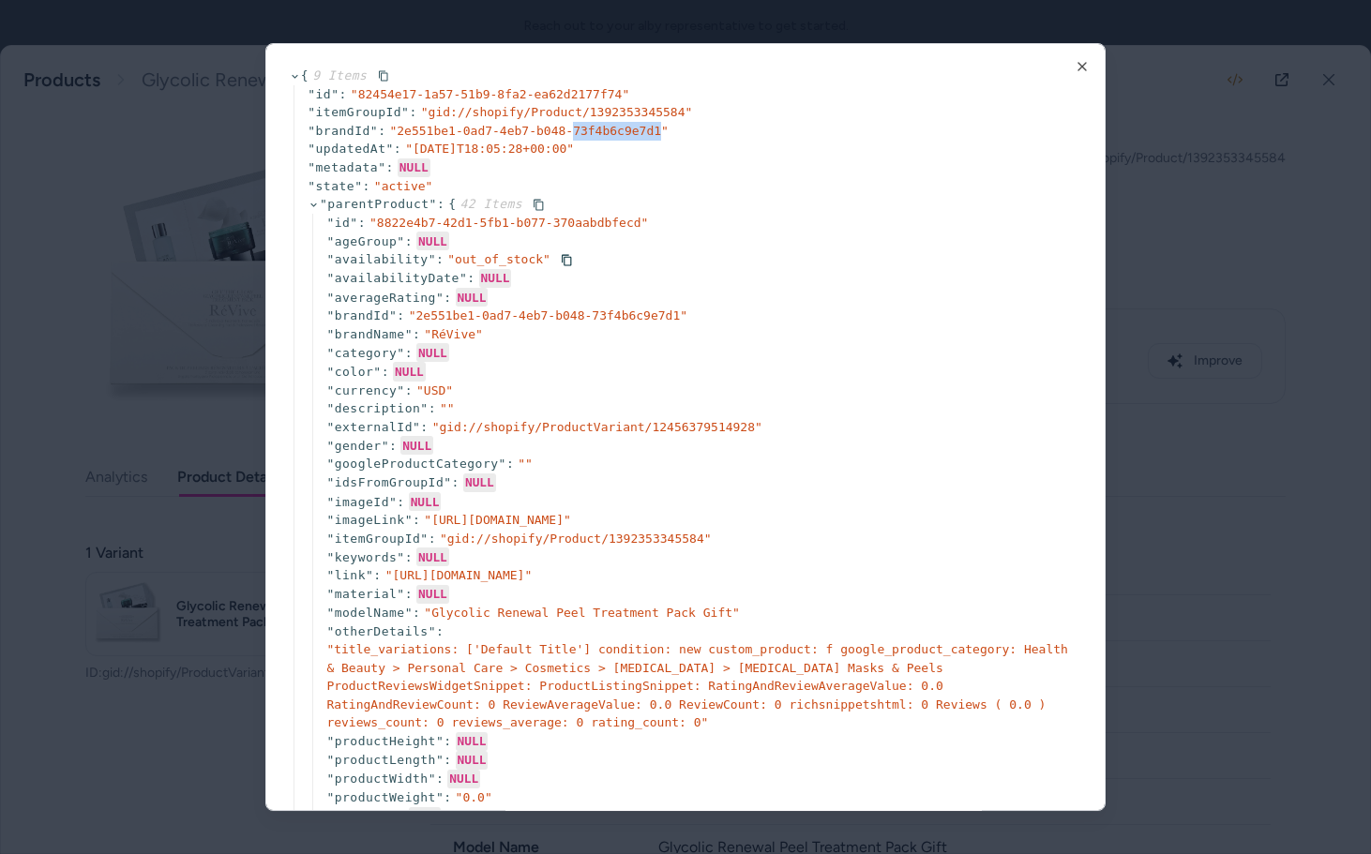
scroll to position [7, 0]
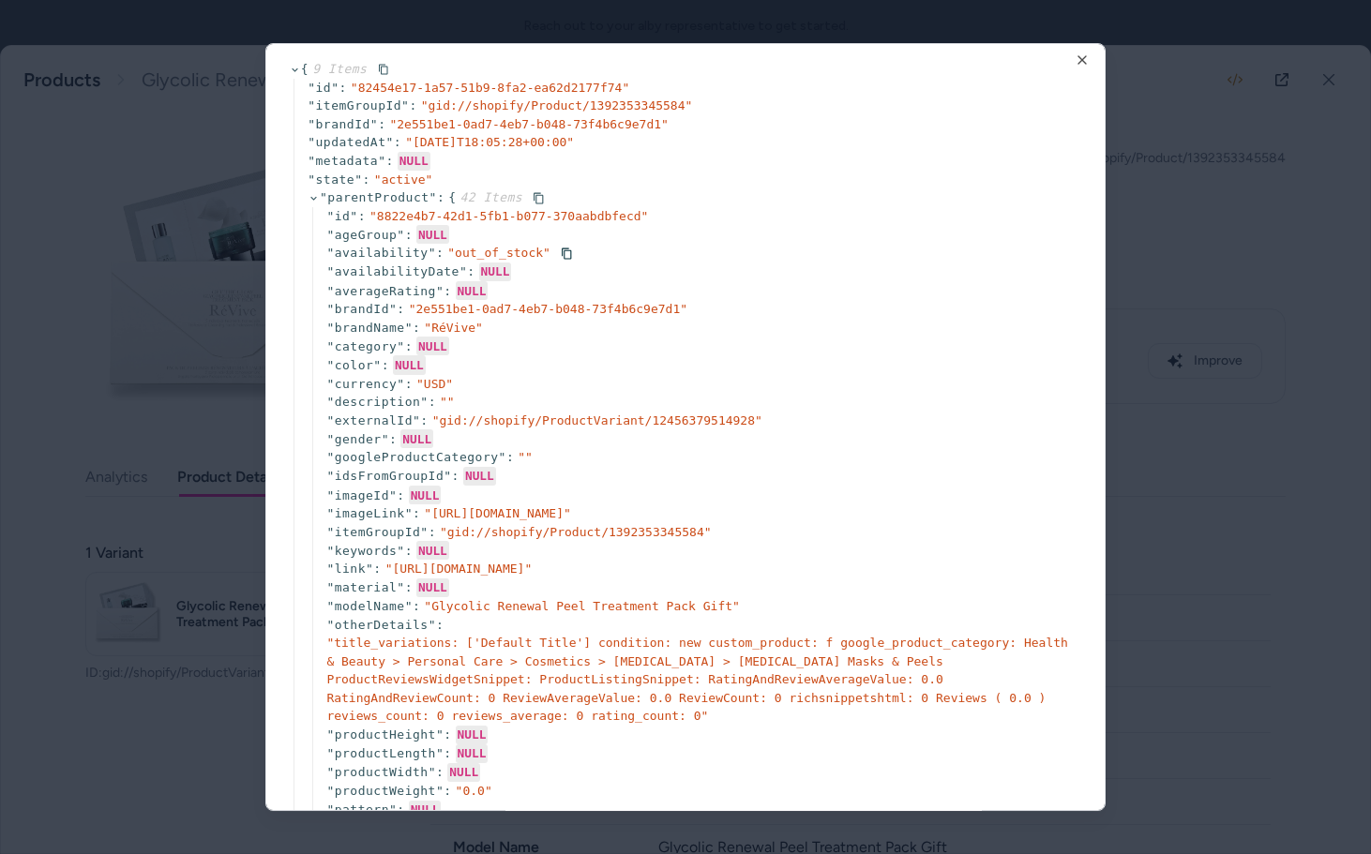
click at [488, 249] on span "" out_of_stock "" at bounding box center [498, 253] width 103 height 14
click at [433, 374] on div "" USD "" at bounding box center [434, 383] width 37 height 19
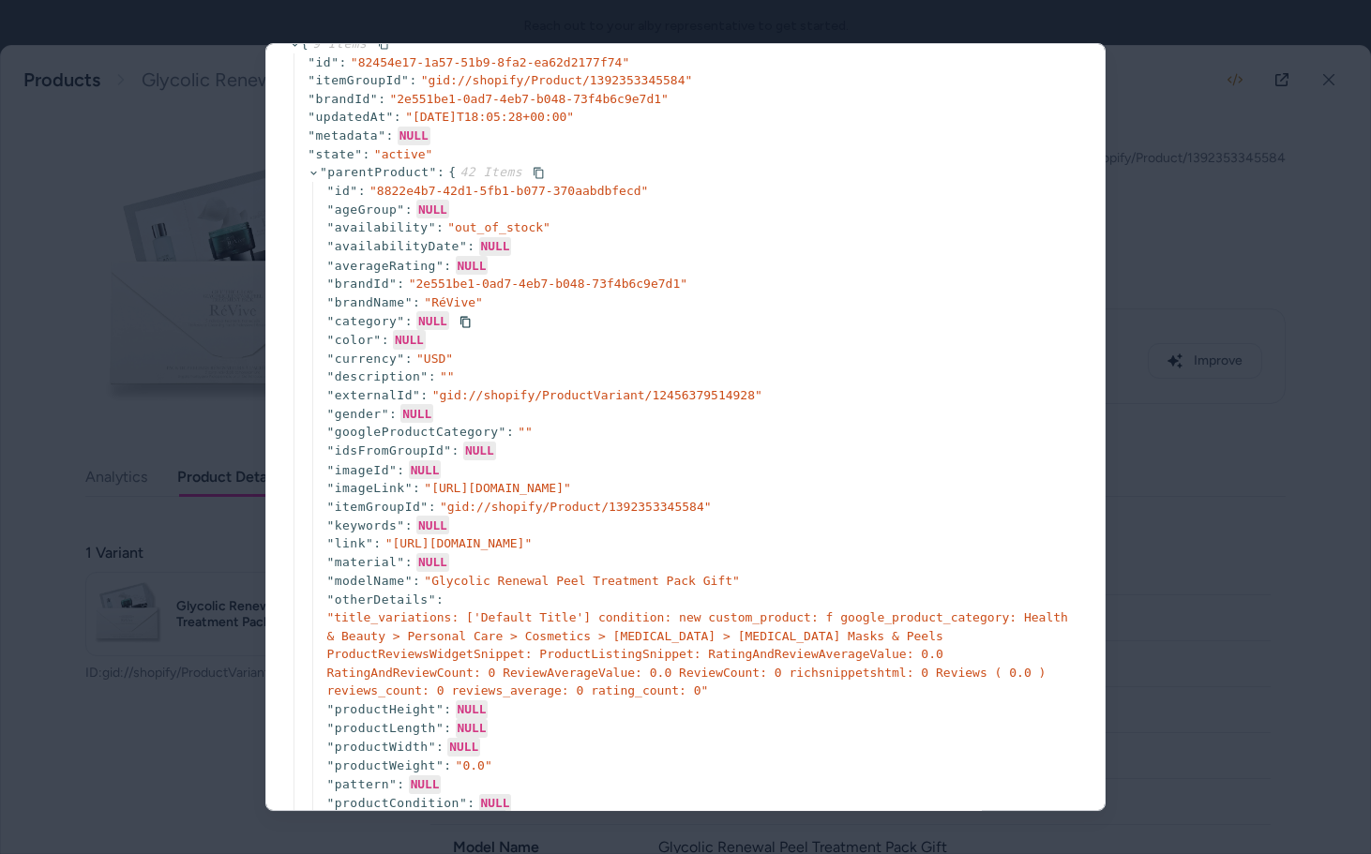
scroll to position [26, 0]
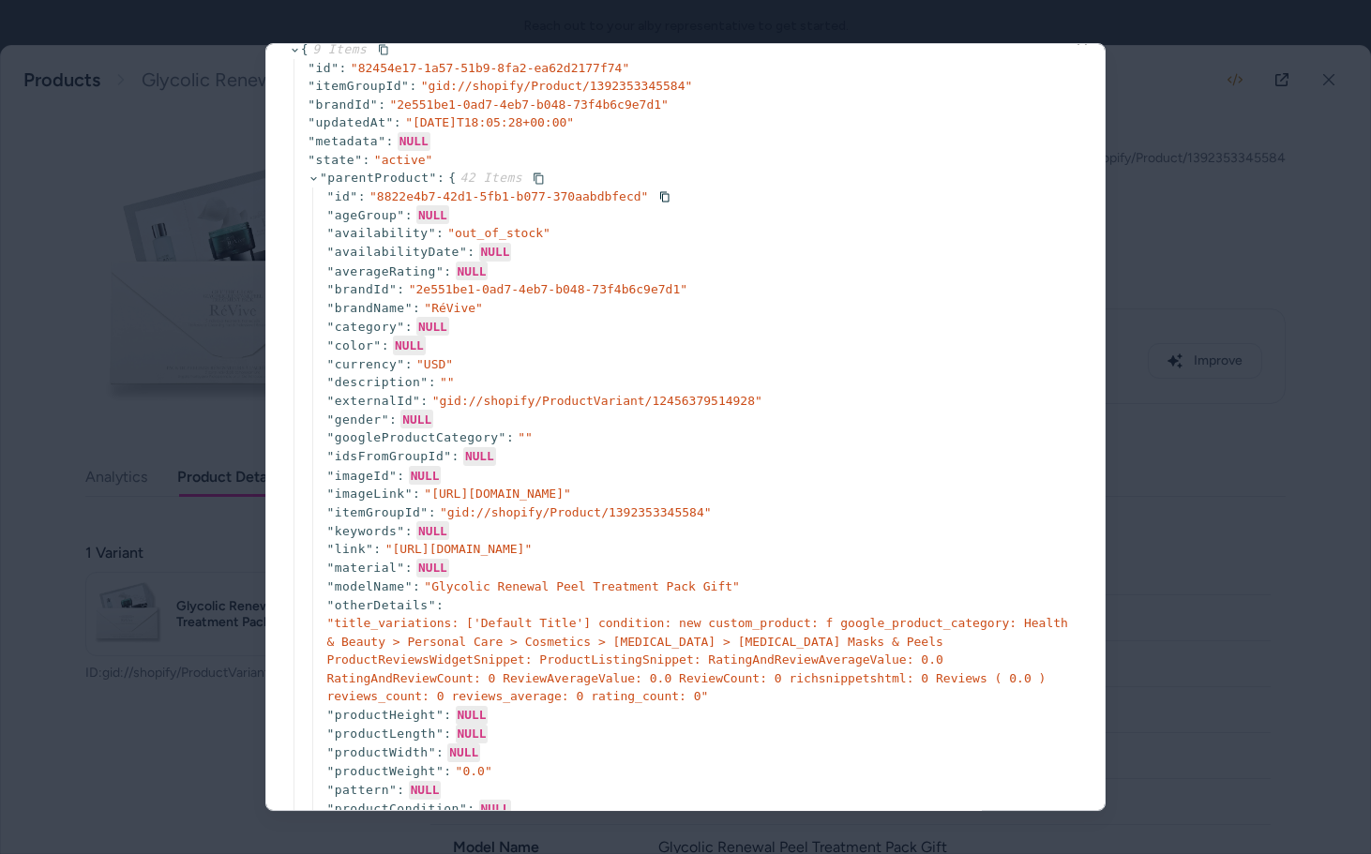
click at [313, 178] on icon at bounding box center [314, 179] width 12 height 12
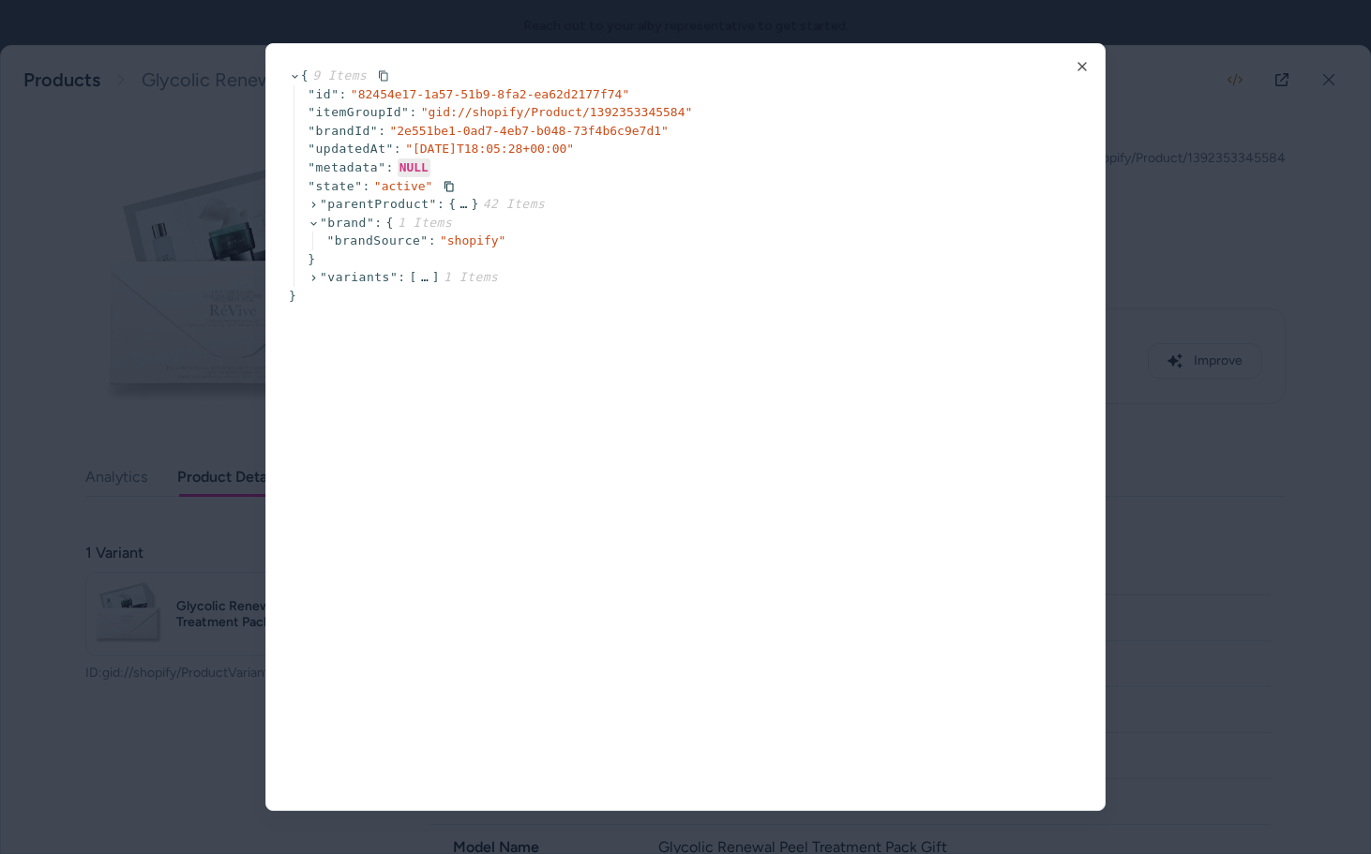
scroll to position [0, 0]
click at [309, 283] on icon at bounding box center [314, 278] width 12 height 12
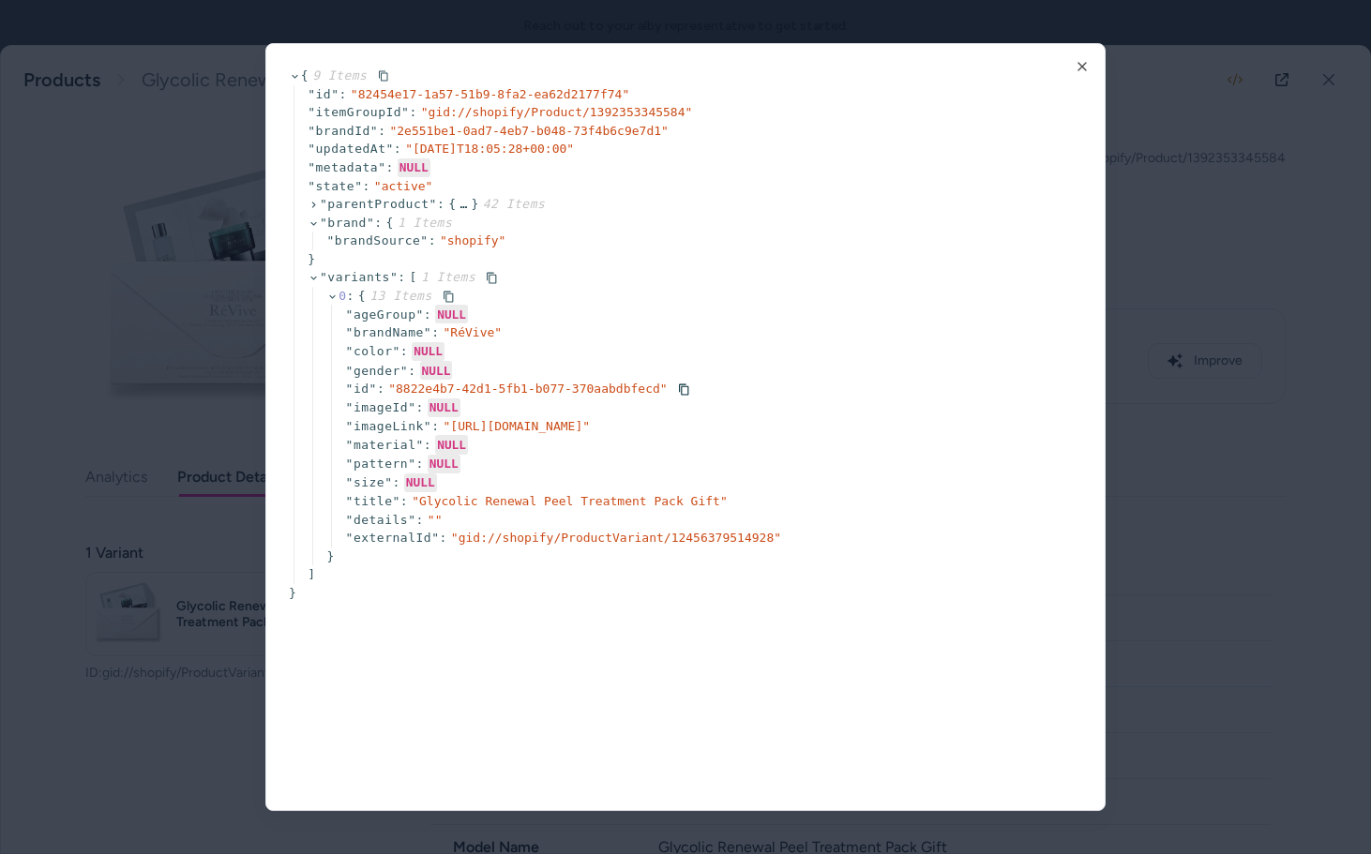
click at [465, 392] on span "" 8822e4b7-42d1-5fb1-b077-370aabdbfecd "" at bounding box center [527, 389] width 279 height 14
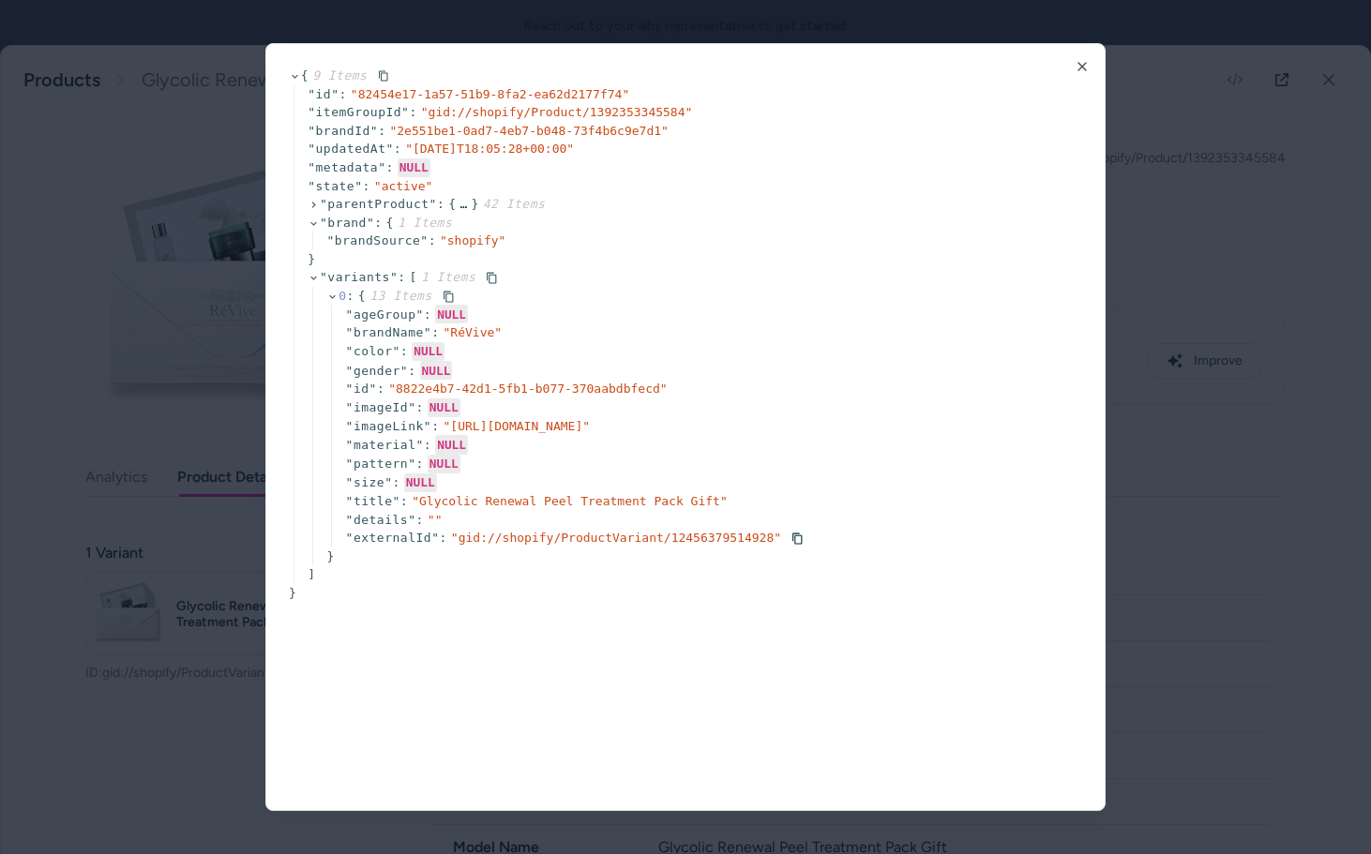
click at [748, 548] on div "" gid://shopify/ProductVariant/12456379514928 "" at bounding box center [616, 538] width 330 height 19
click at [754, 545] on span "" gid://shopify/ProductVariant/12456379514928 "" at bounding box center [616, 538] width 330 height 14
click at [314, 276] on icon at bounding box center [314, 278] width 12 height 12
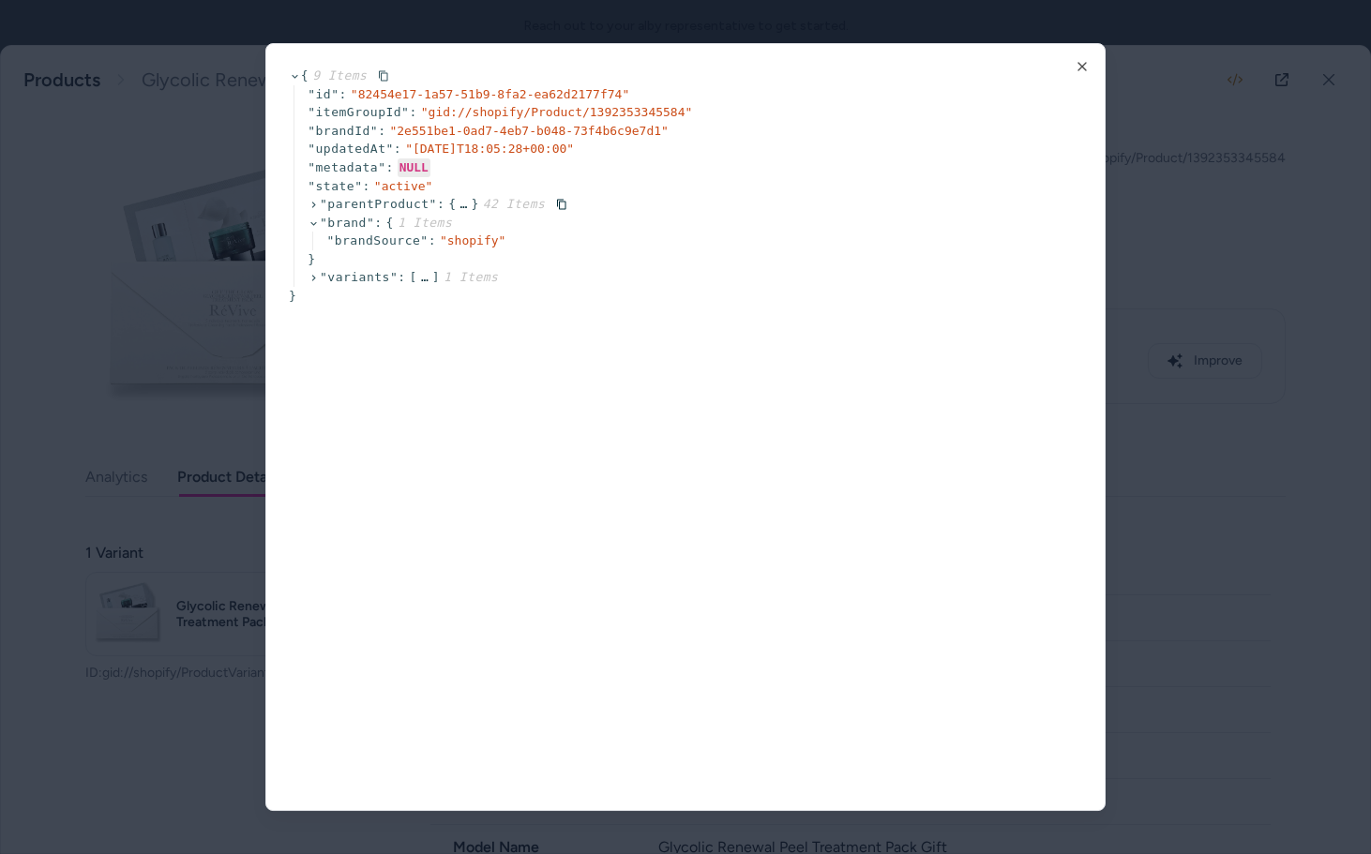
click at [362, 205] on span "" parentProduct "" at bounding box center [378, 204] width 117 height 14
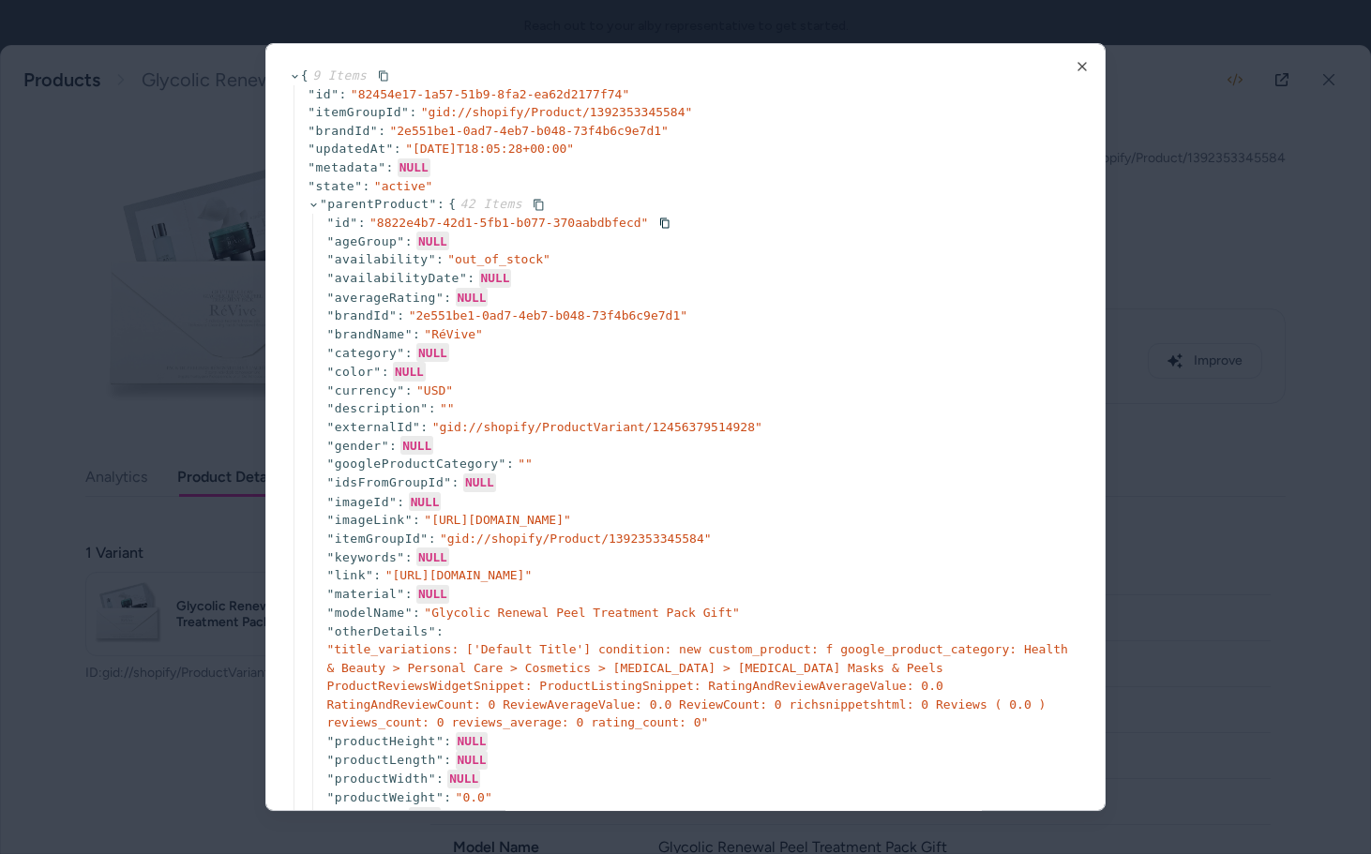
click at [400, 204] on span "" parentProduct "" at bounding box center [378, 204] width 117 height 14
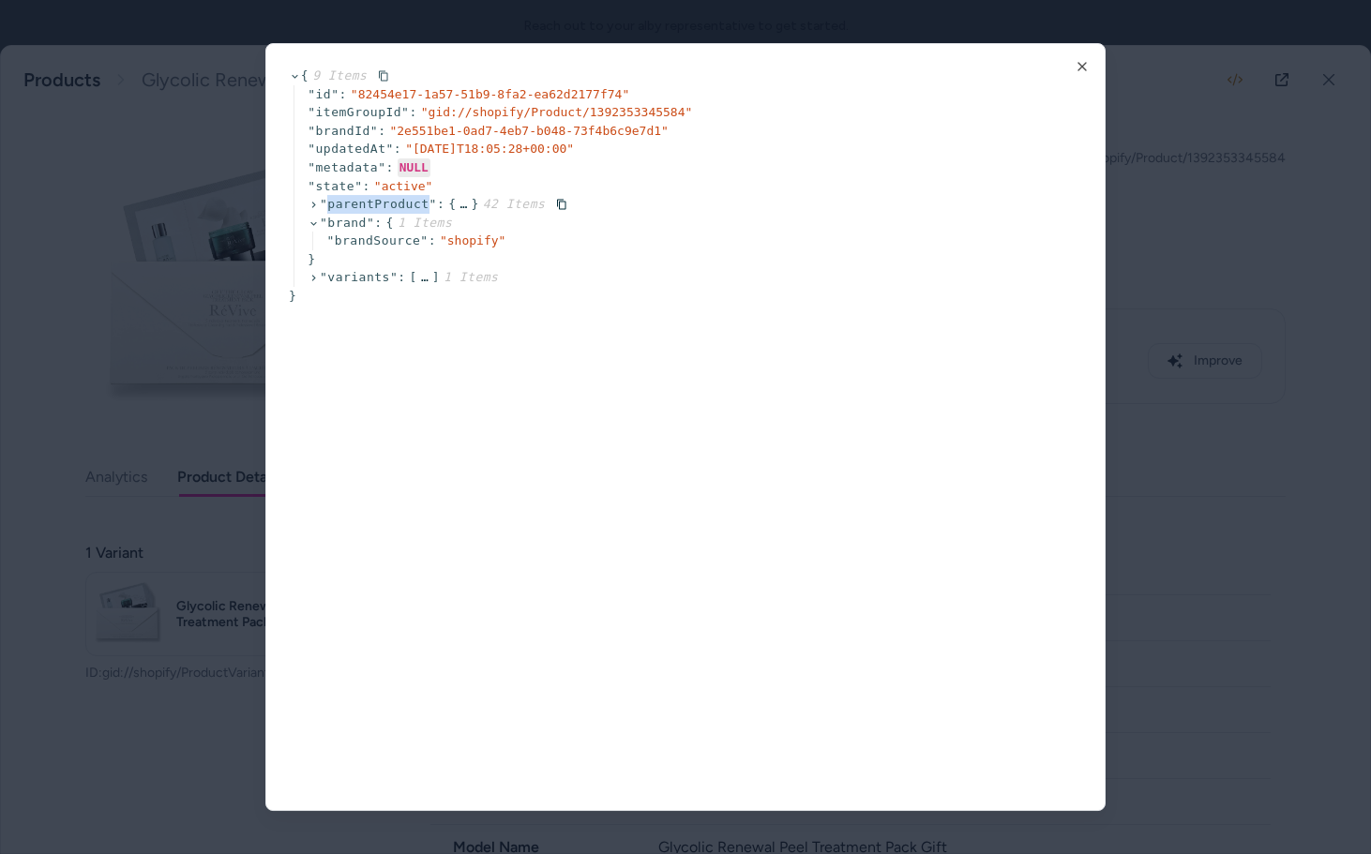
click at [400, 204] on span "" parentProduct "" at bounding box center [378, 204] width 117 height 14
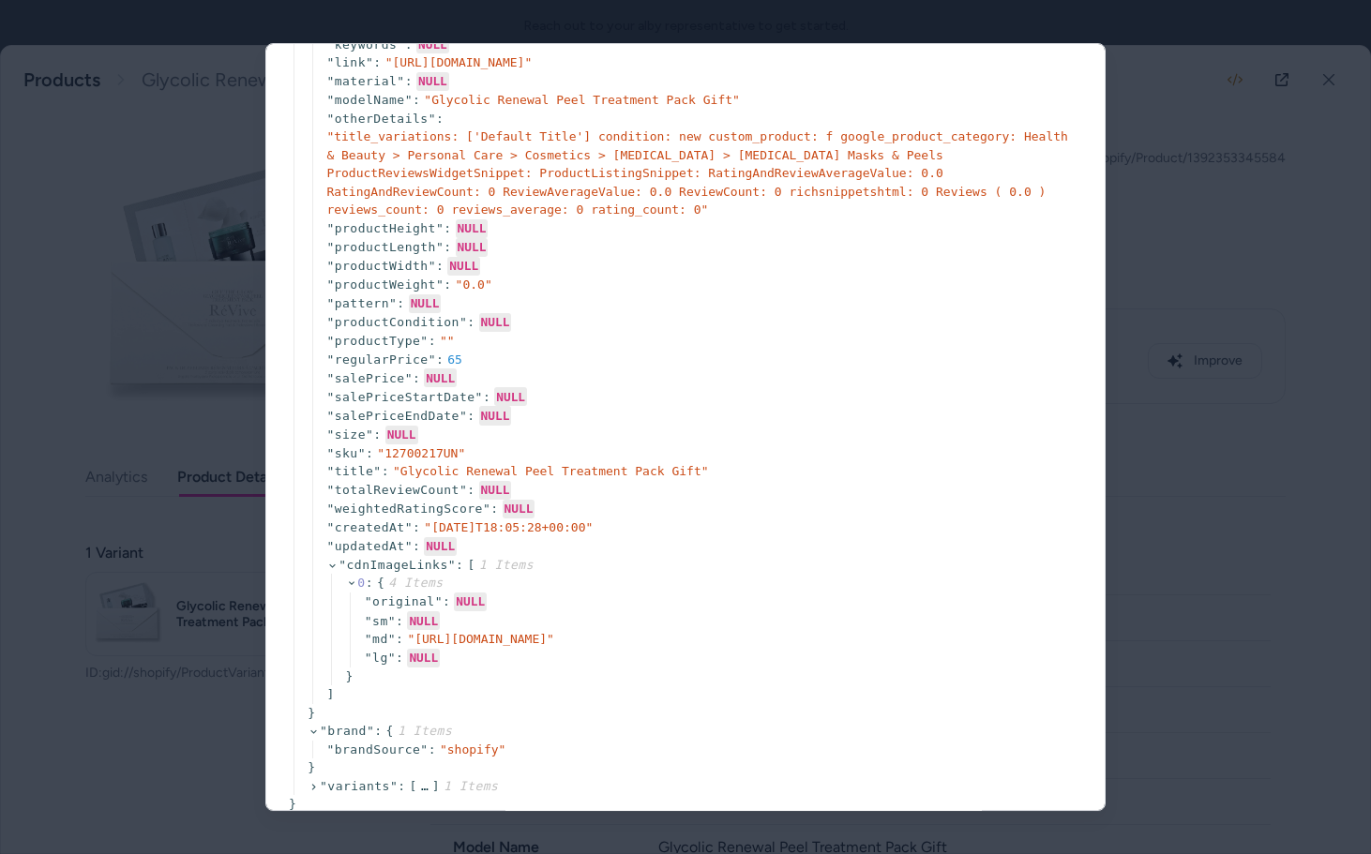
scroll to position [612, 0]
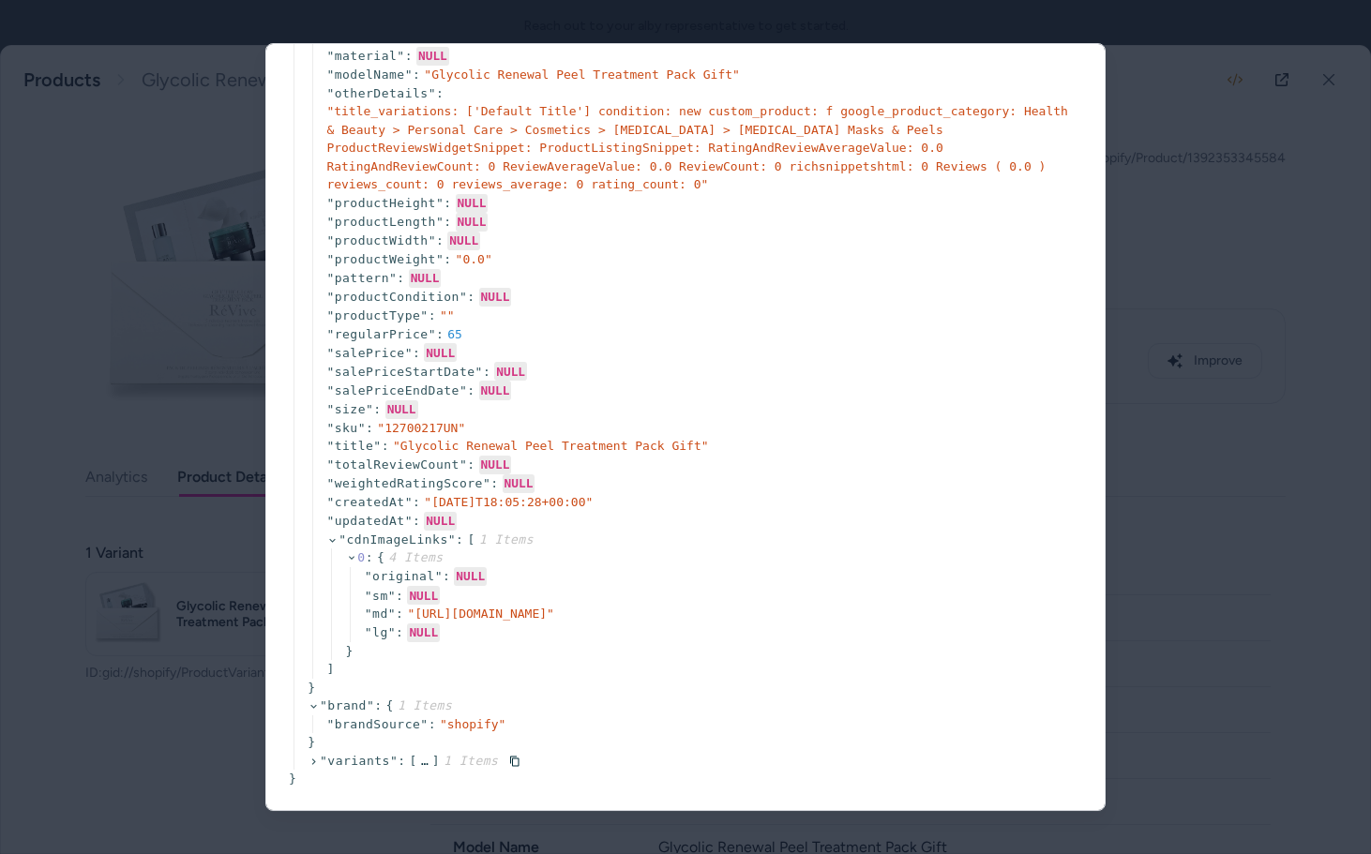
click at [310, 762] on icon at bounding box center [314, 762] width 12 height 12
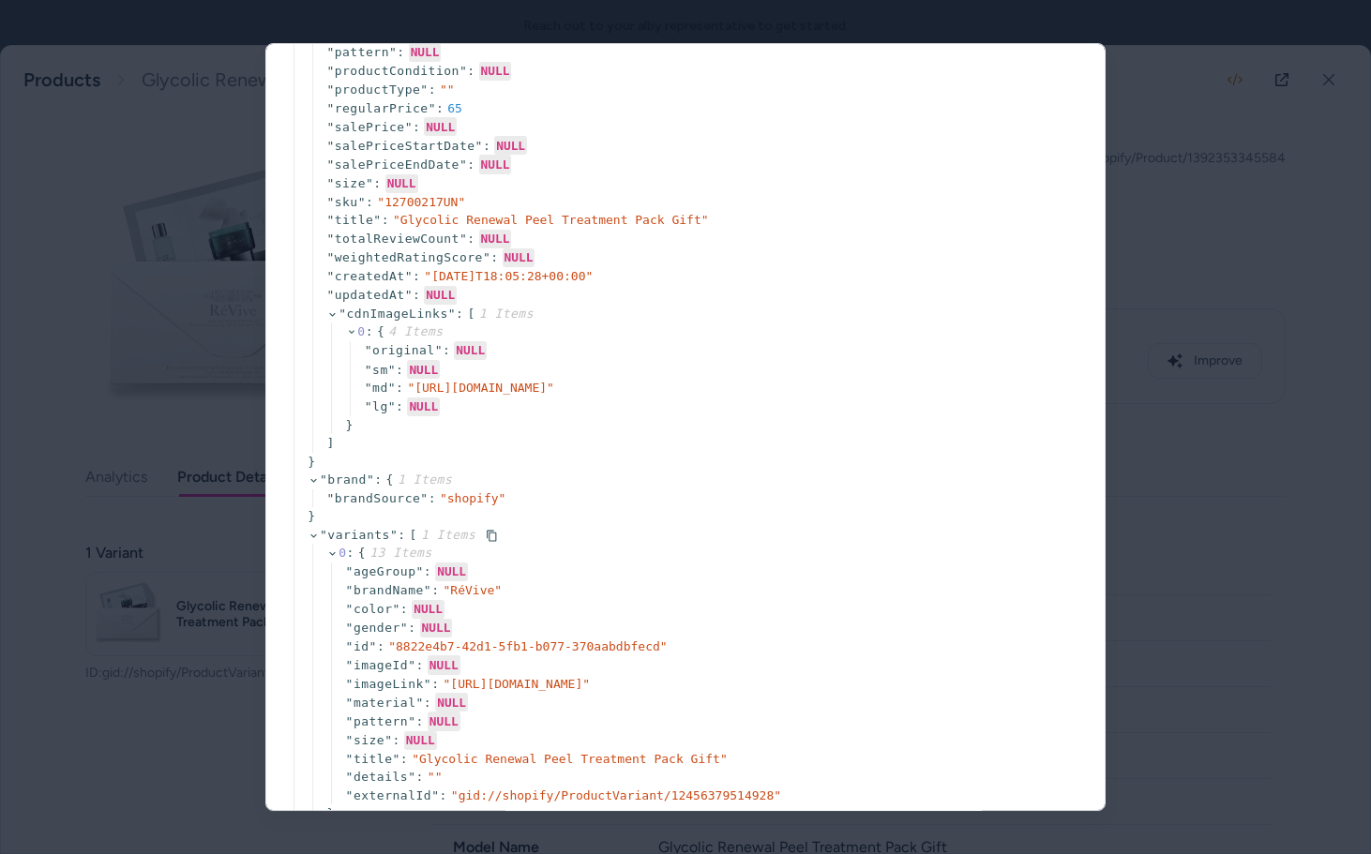
scroll to position [945, 0]
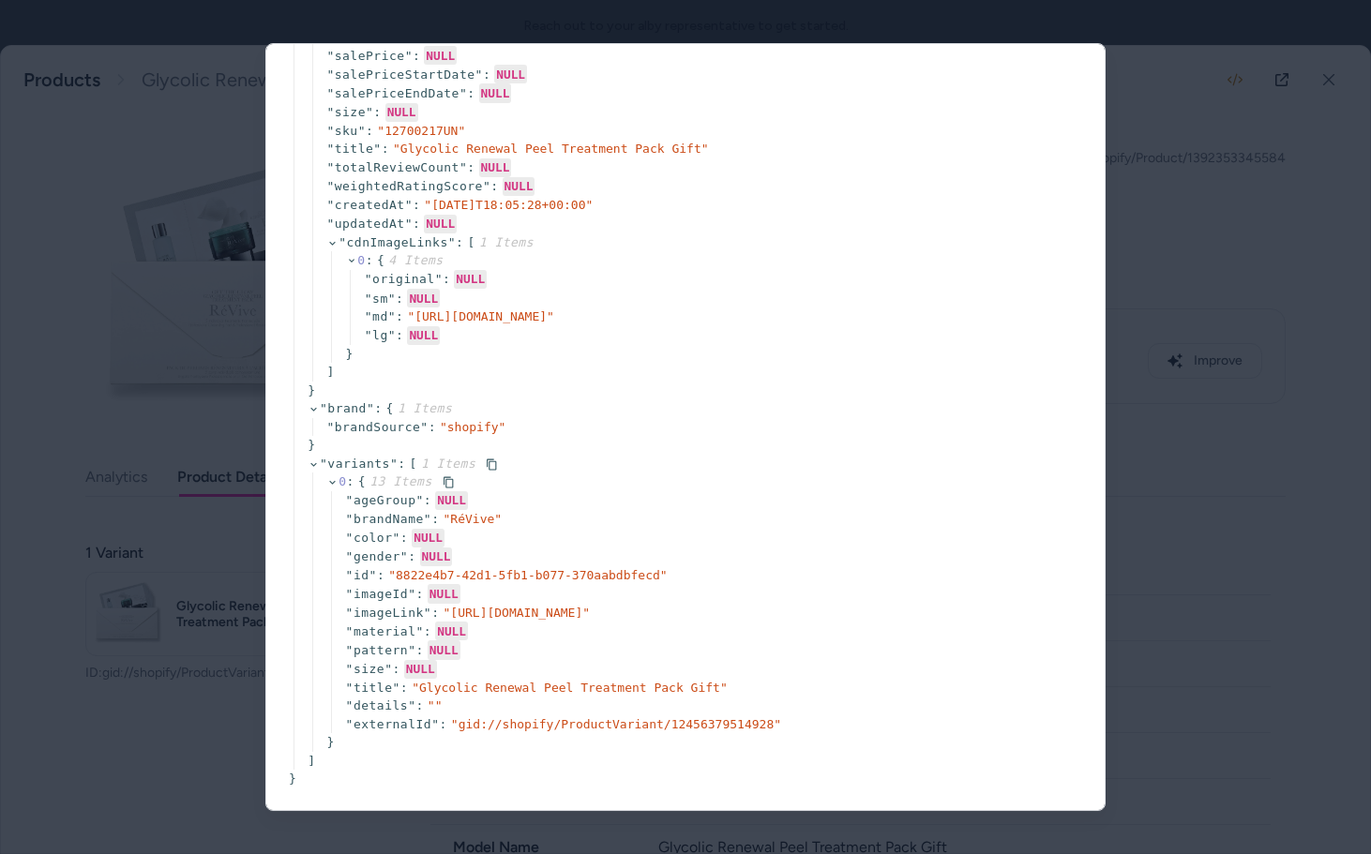
click at [333, 476] on icon at bounding box center [332, 482] width 12 height 12
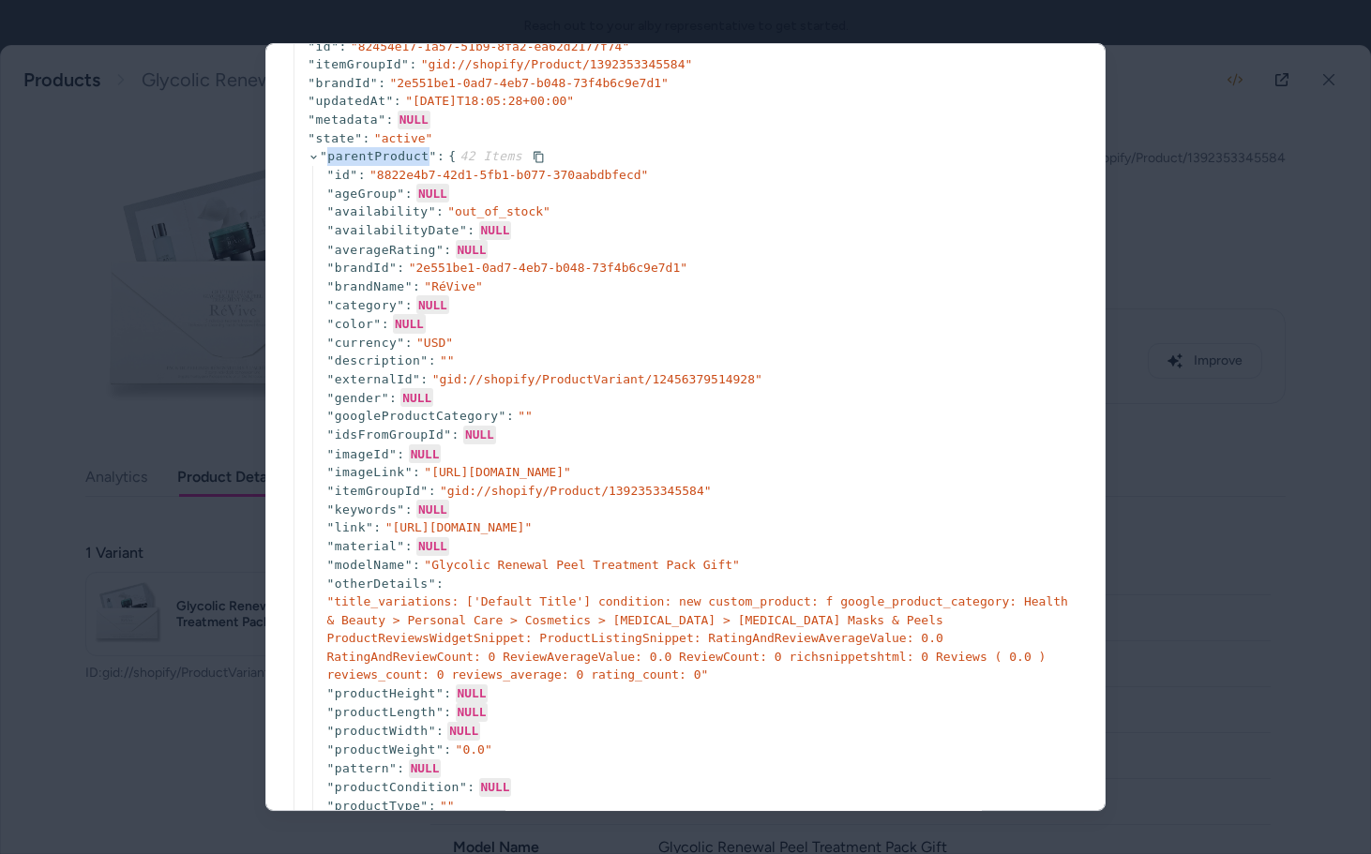
scroll to position [0, 0]
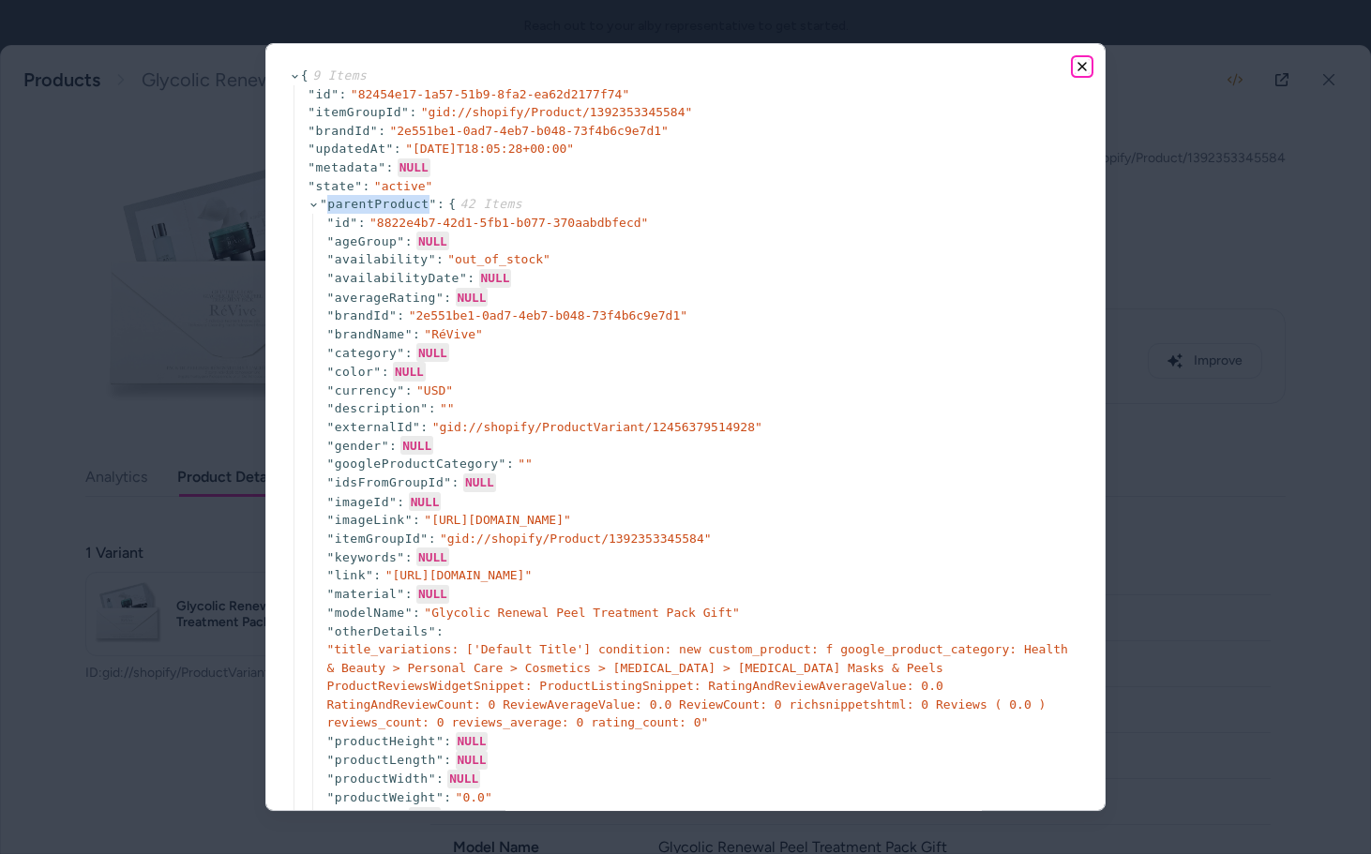
click at [1082, 67] on icon "button" at bounding box center [1083, 67] width 8 height 8
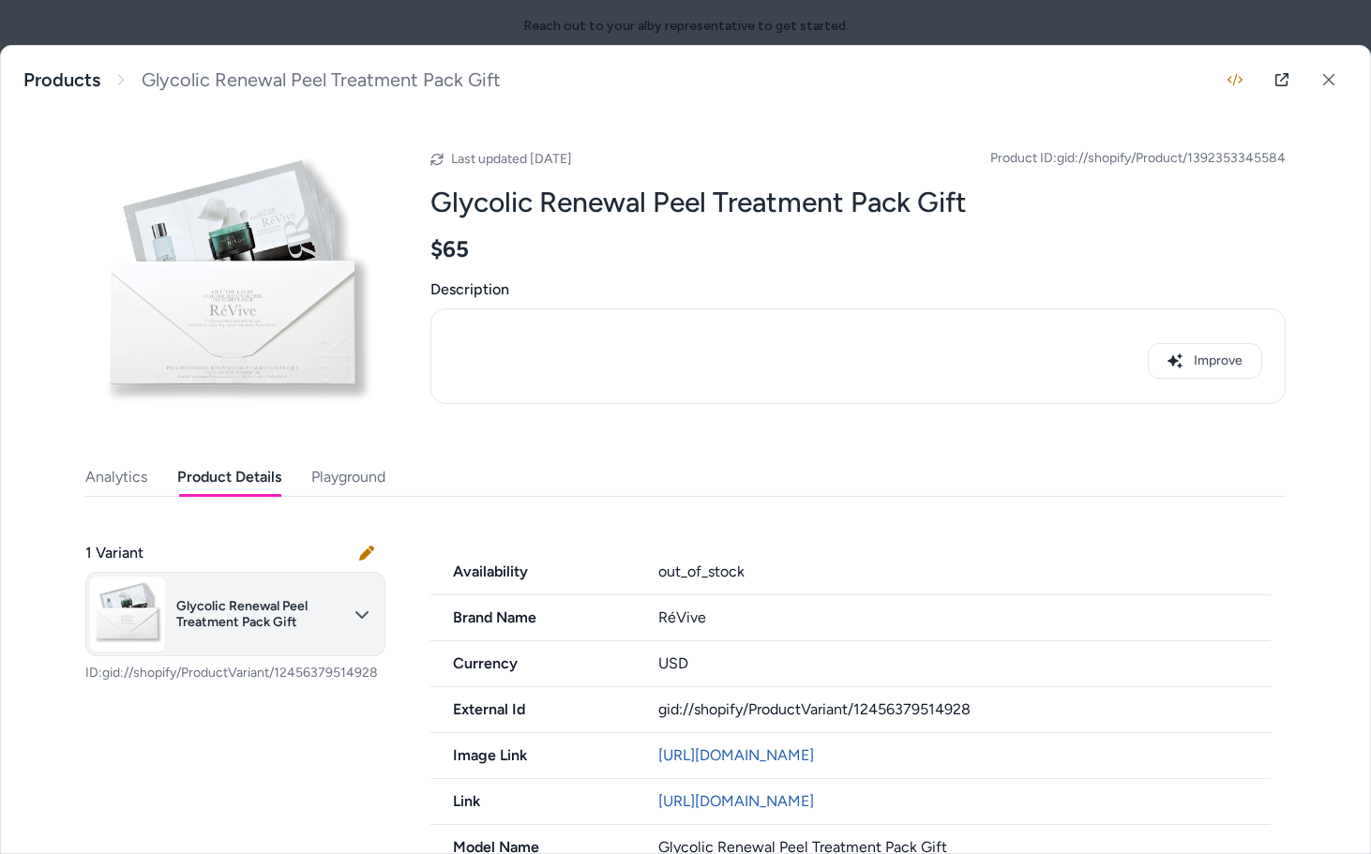
click at [284, 602] on body "Reach out to your alby representative to get started. Home Agents Inbox Analyti…" at bounding box center [685, 427] width 1371 height 854
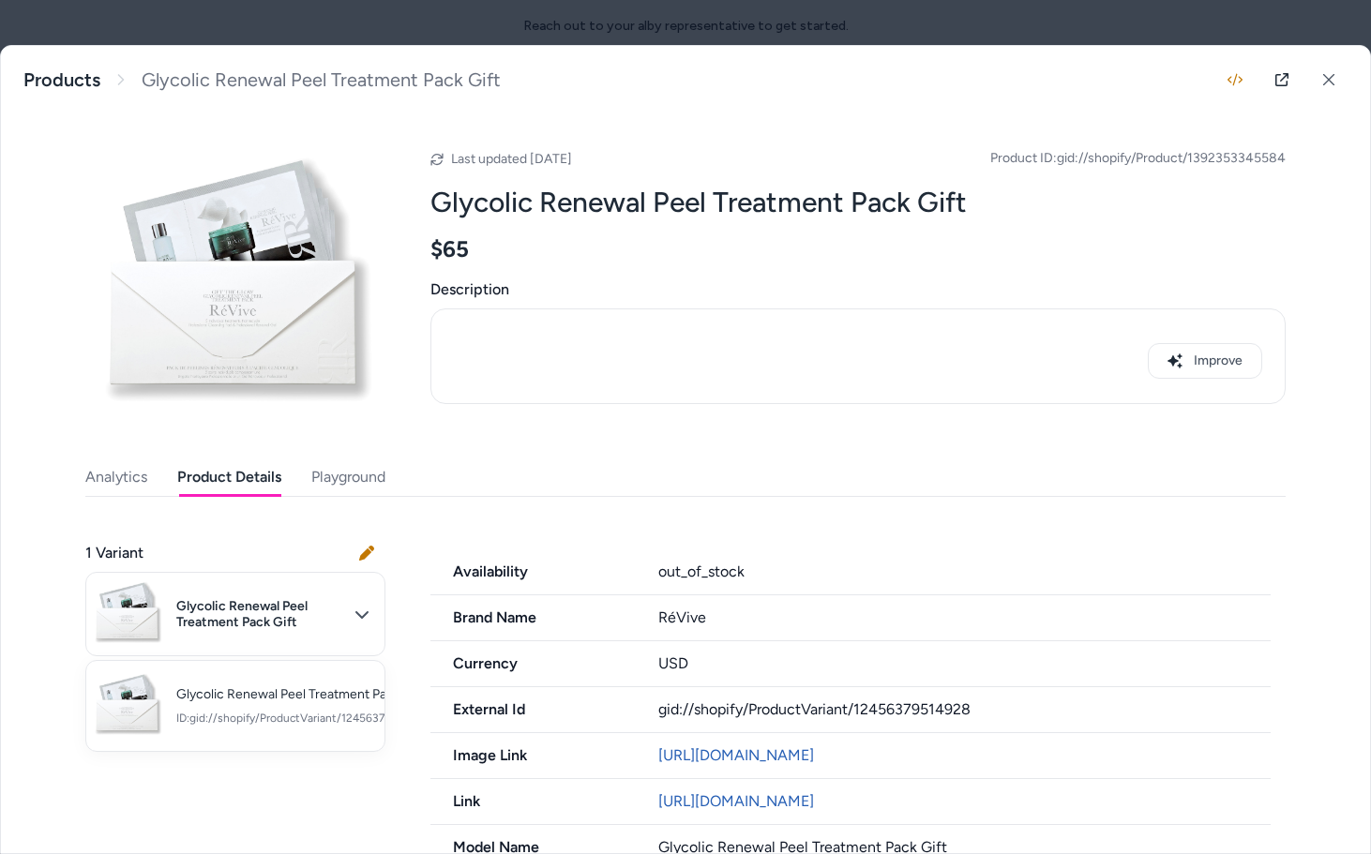
click at [266, 534] on div at bounding box center [685, 427] width 1371 height 854
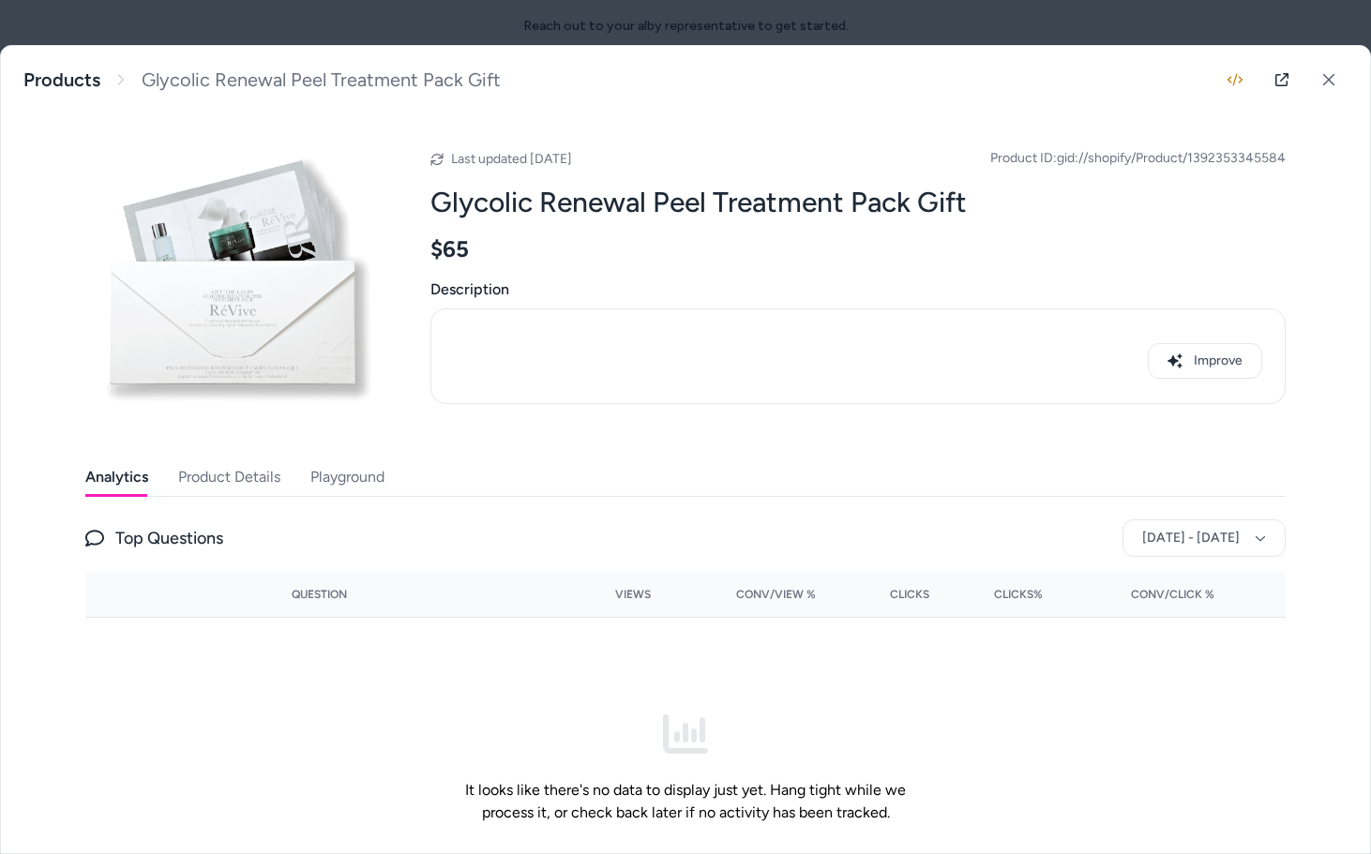
click at [139, 469] on button "Analytics" at bounding box center [116, 478] width 63 height 38
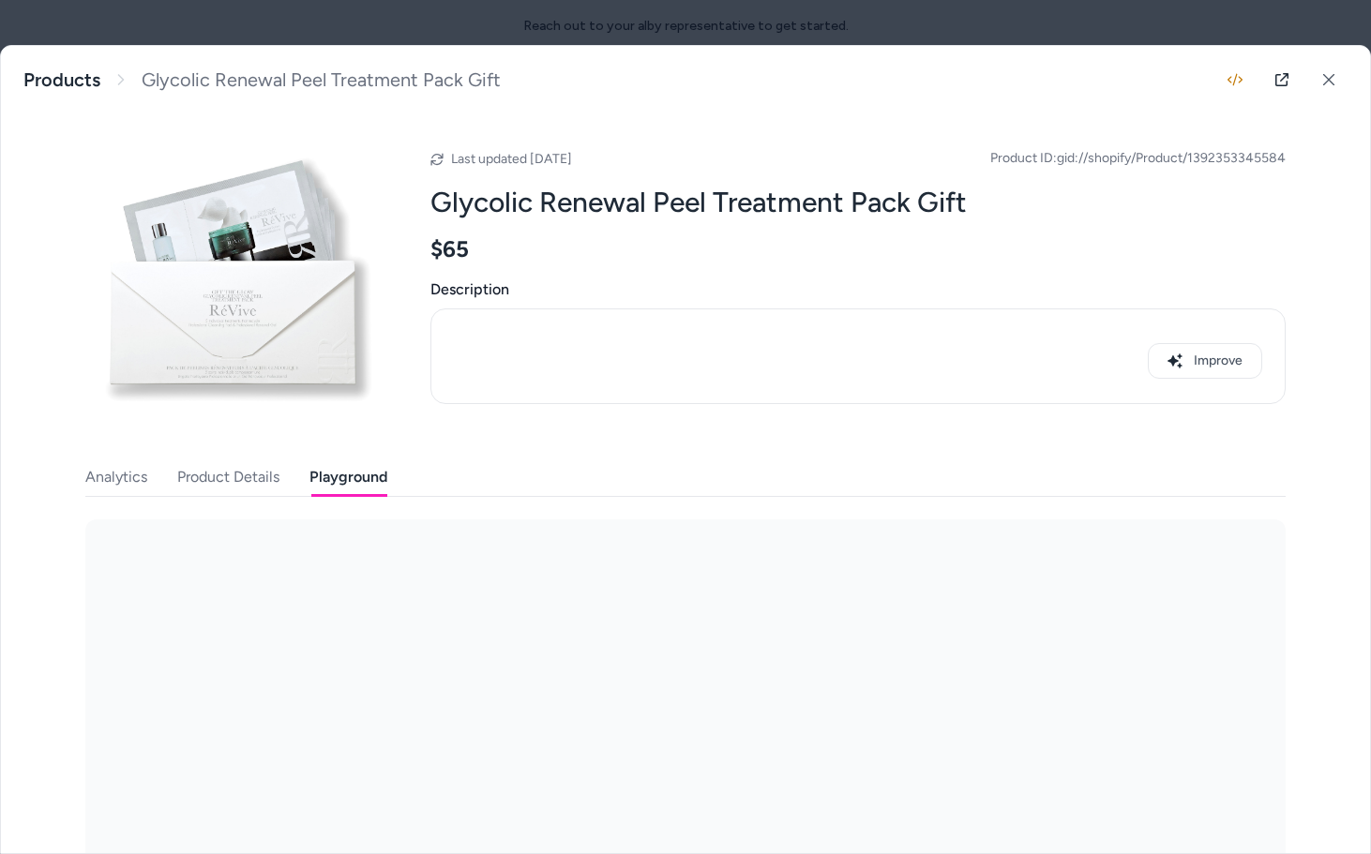
click at [346, 476] on button "Playground" at bounding box center [349, 478] width 78 height 38
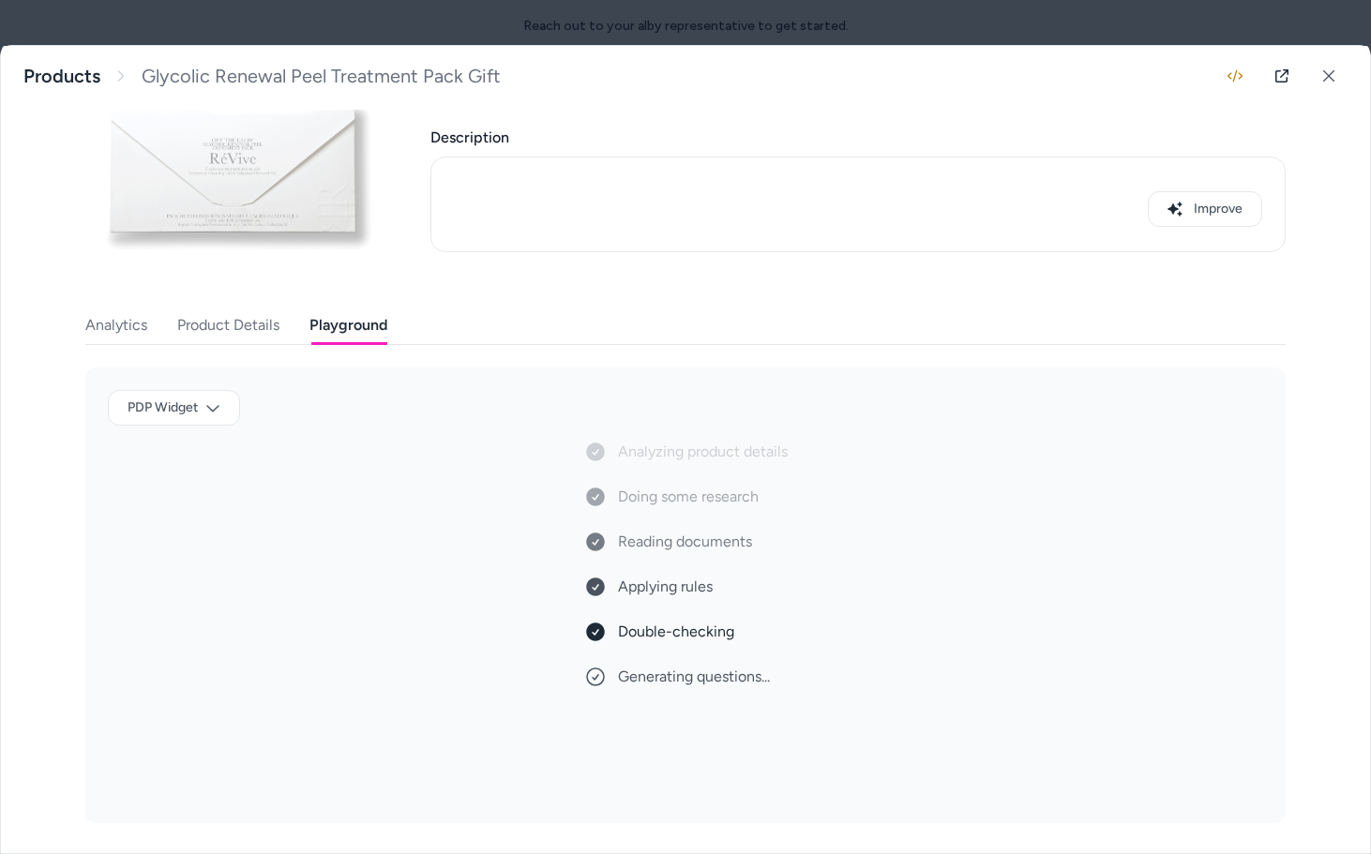
scroll to position [71, 0]
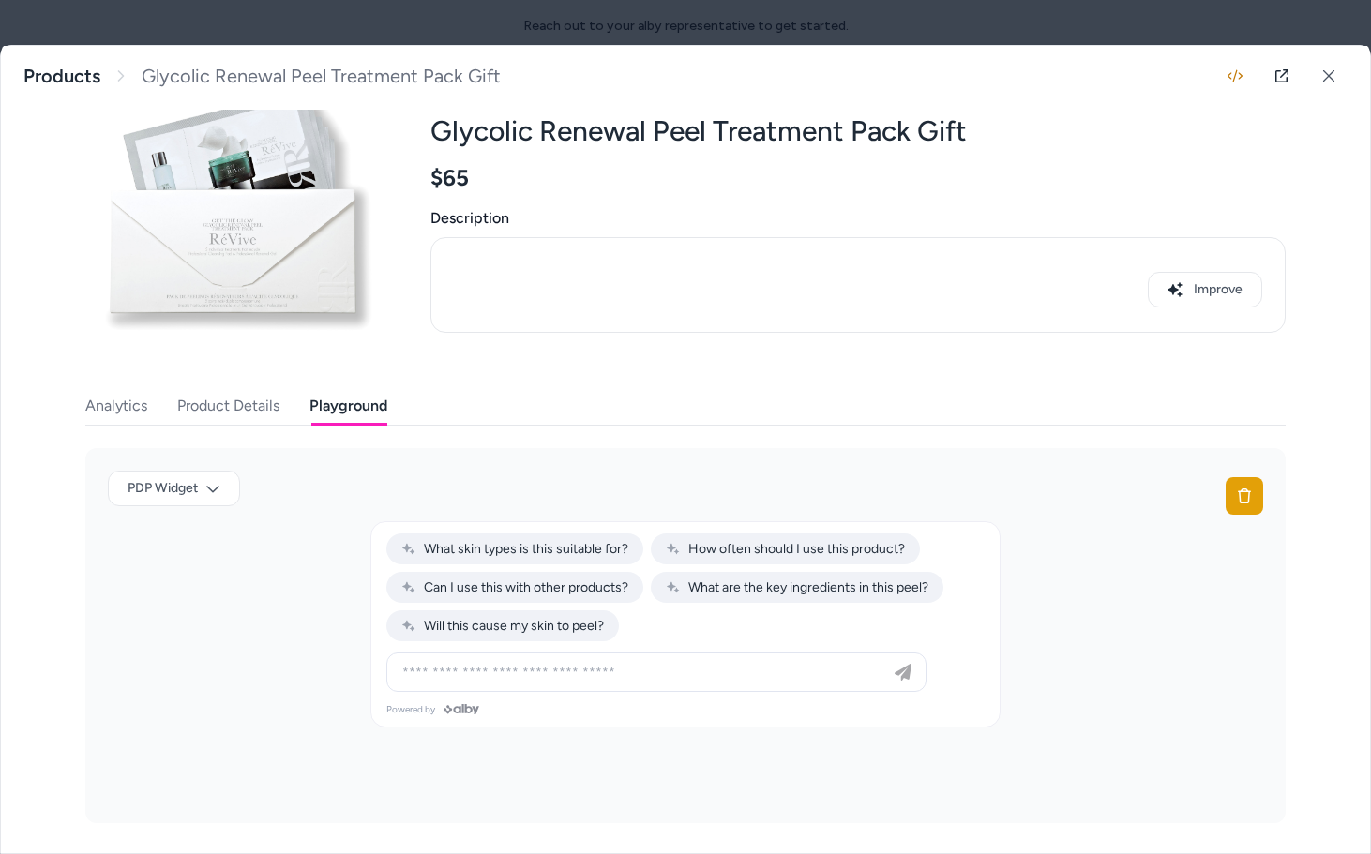
click at [242, 417] on div "Analytics Product Details Playground PDP Widget" at bounding box center [685, 605] width 1201 height 436
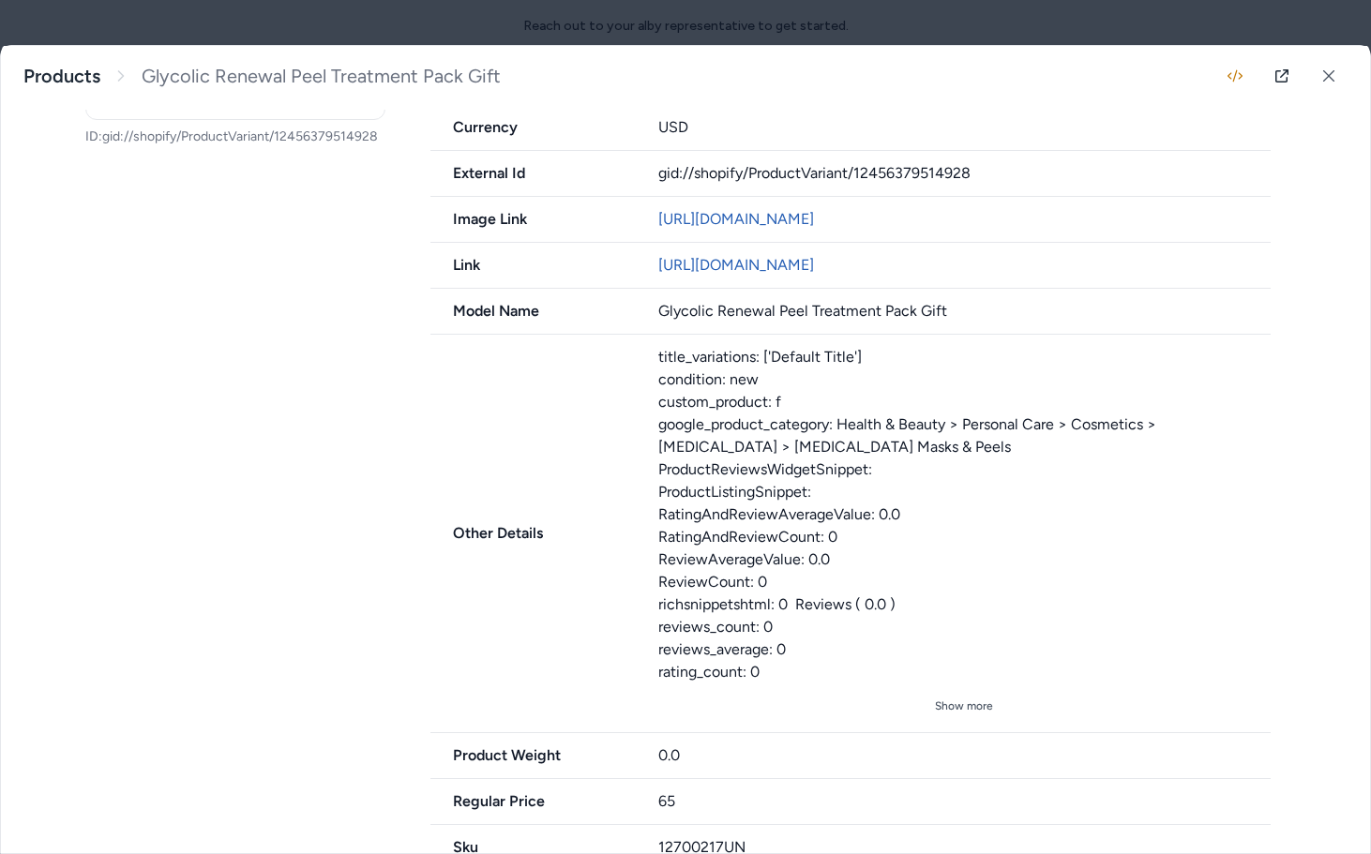
scroll to position [653, 0]
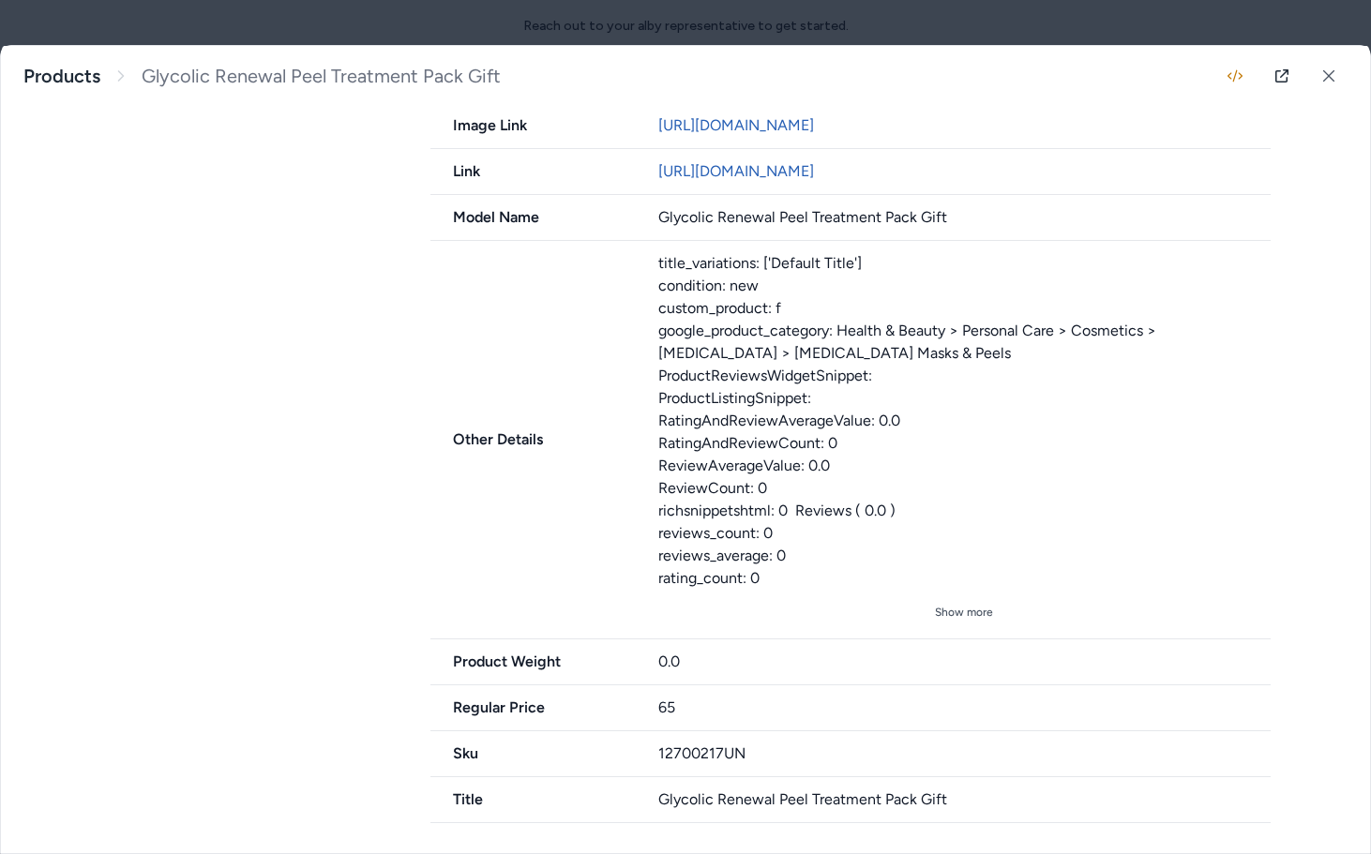
click at [537, 438] on span "Other Details" at bounding box center [533, 440] width 205 height 23
click at [854, 472] on div "title_variations: ['Default Title'] condition: new custom_product: f google_pro…" at bounding box center [964, 421] width 613 height 338
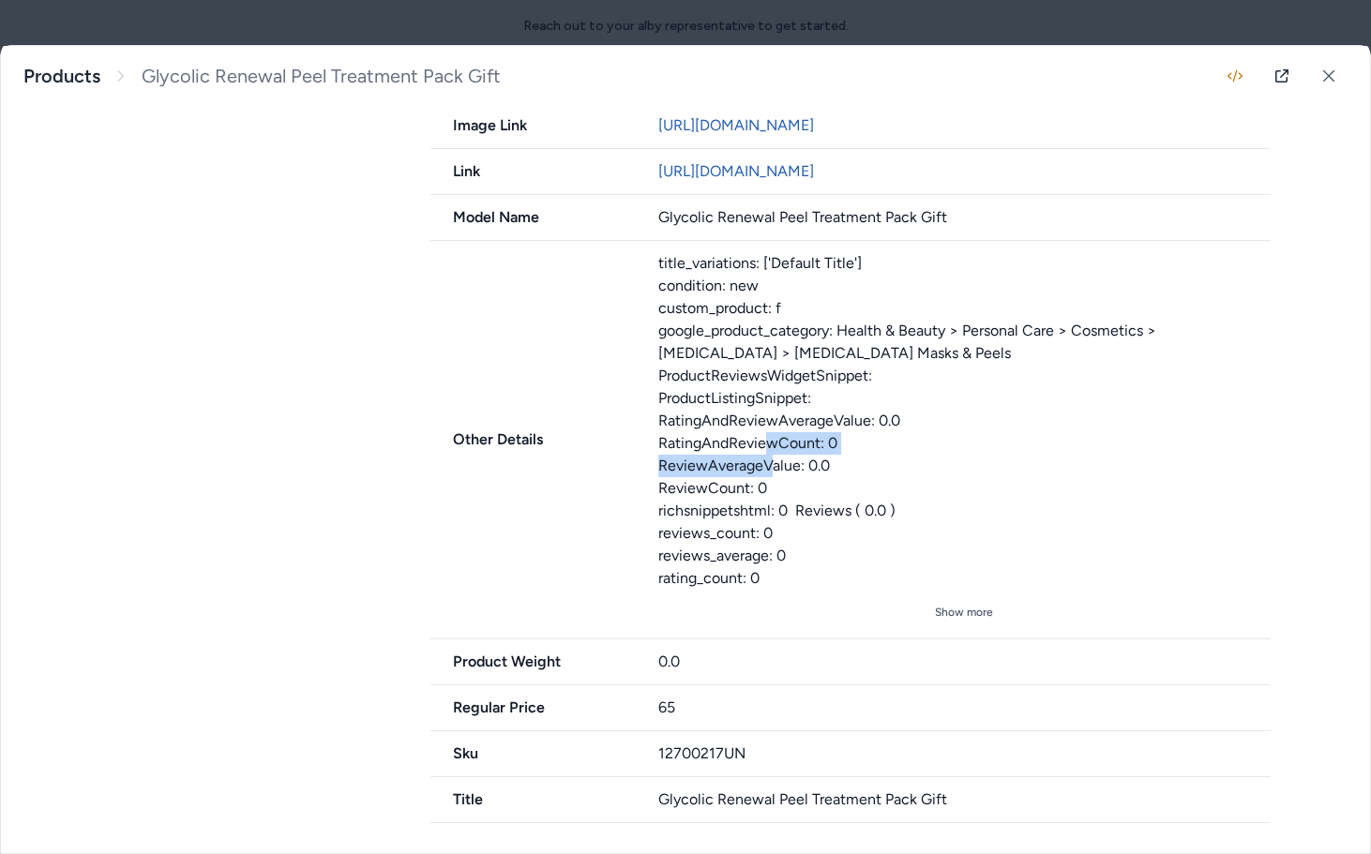
click at [854, 472] on div "title_variations: ['Default Title'] condition: new custom_product: f google_pro…" at bounding box center [964, 421] width 613 height 338
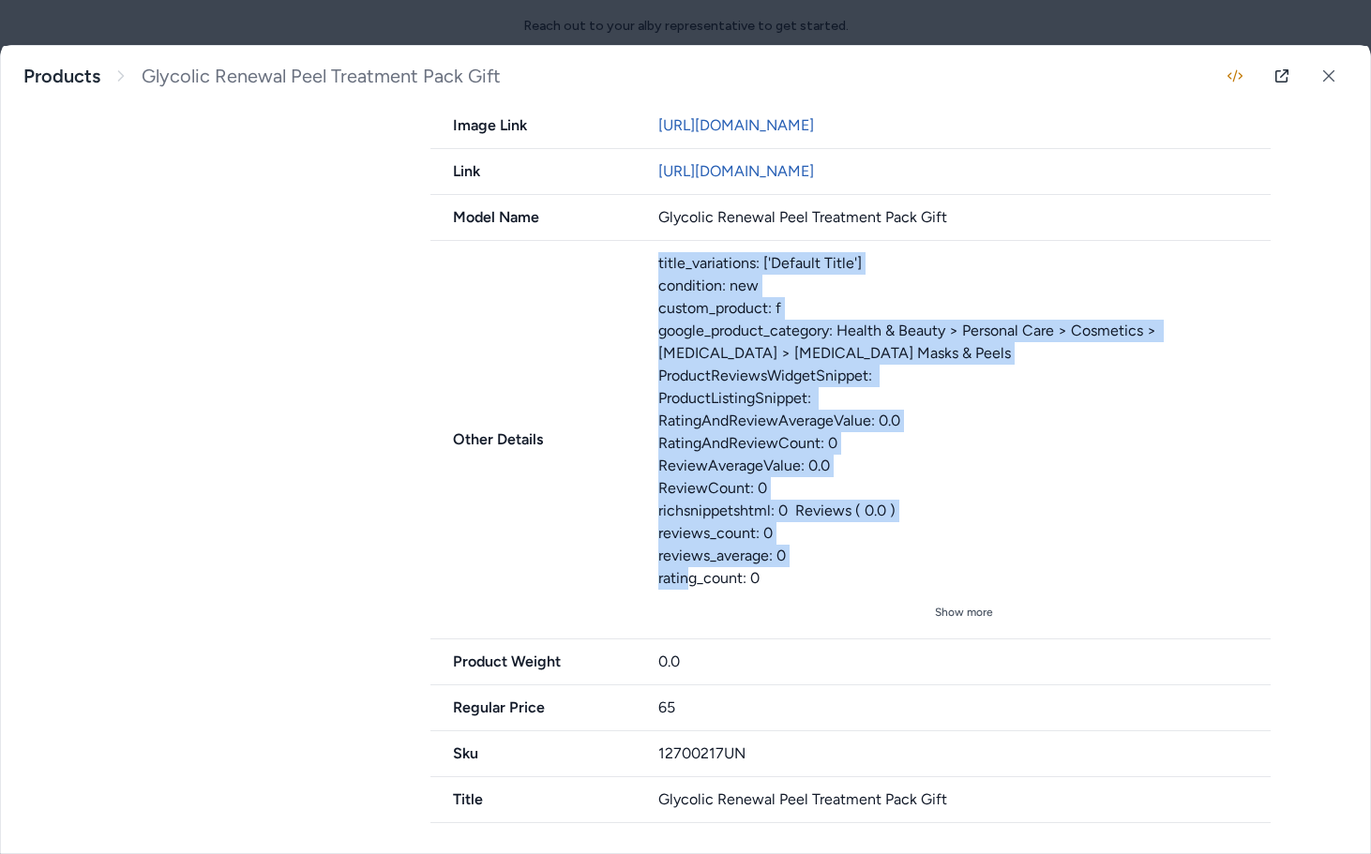
drag, startPoint x: 773, startPoint y: 581, endPoint x: 641, endPoint y: 256, distance: 350.4
click at [641, 256] on div "Other Details title_variations: ['Default Title'] condition: new custom_product…" at bounding box center [851, 440] width 840 height 399
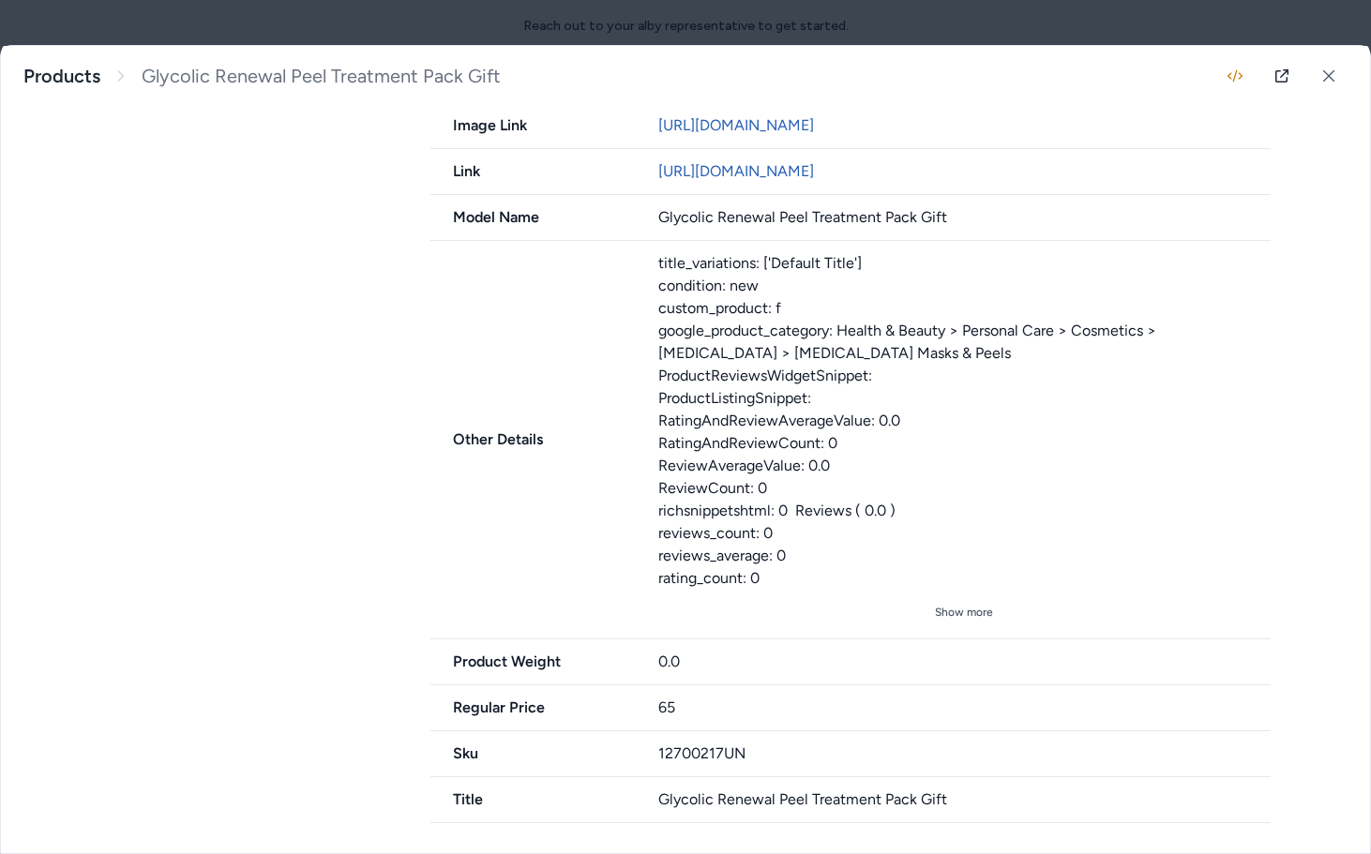
click at [678, 271] on div "title_variations: ['Default Title'] condition: new custom_product: f google_pro…" at bounding box center [964, 421] width 613 height 338
drag, startPoint x: 782, startPoint y: 283, endPoint x: 658, endPoint y: 283, distance: 123.8
click at [658, 283] on div "title_variations: ['Default Title'] condition: new custom_product: f google_pro…" at bounding box center [964, 421] width 613 height 338
click at [684, 282] on div "title_variations: ['Default Title'] condition: new custom_product: f google_pro…" at bounding box center [964, 421] width 613 height 338
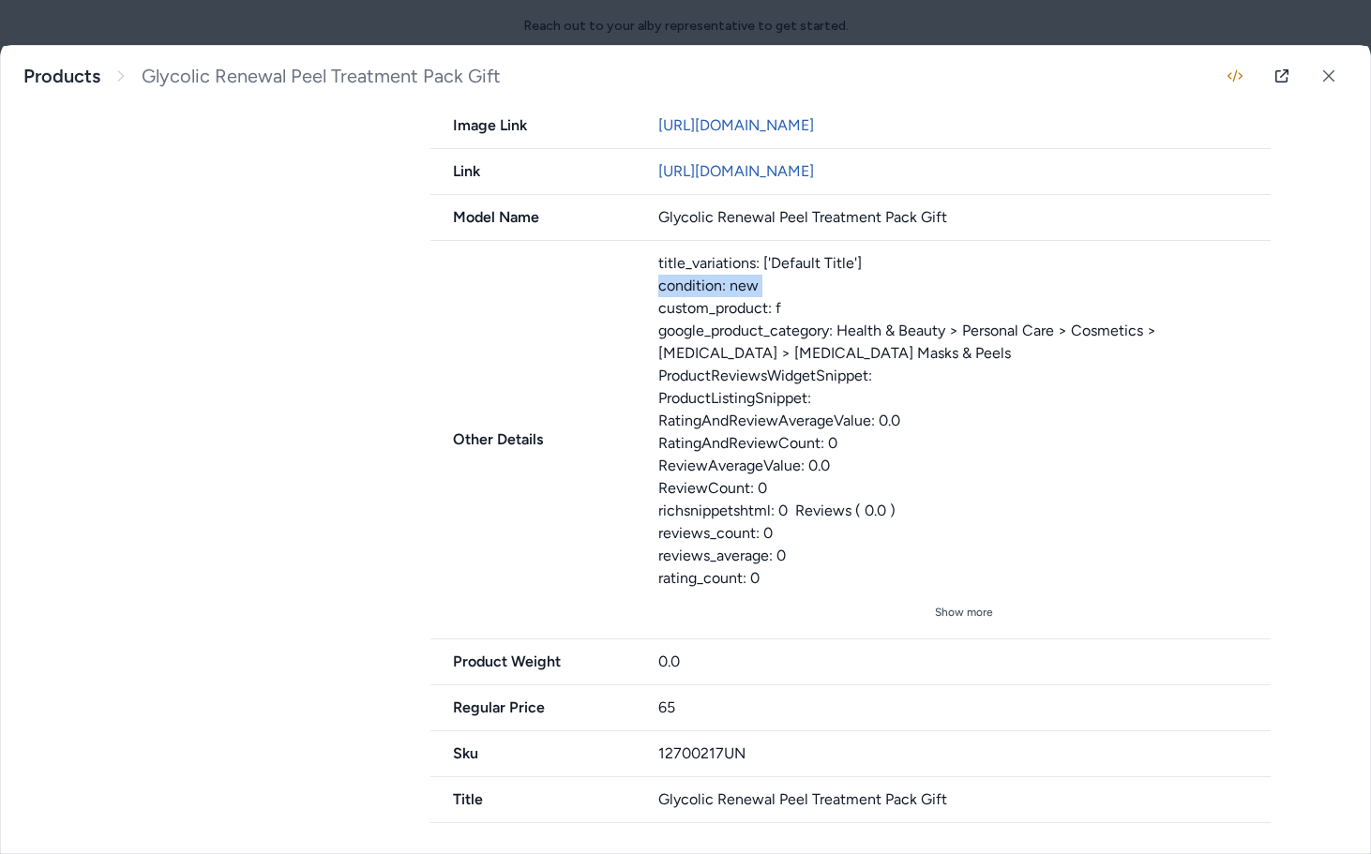
click at [684, 282] on div "title_variations: ['Default Title'] condition: new custom_product: f google_pro…" at bounding box center [964, 421] width 613 height 338
click at [735, 408] on div "title_variations: ['Default Title'] condition: new custom_product: f google_pro…" at bounding box center [964, 421] width 613 height 338
click at [522, 440] on span "Other Details" at bounding box center [533, 440] width 205 height 23
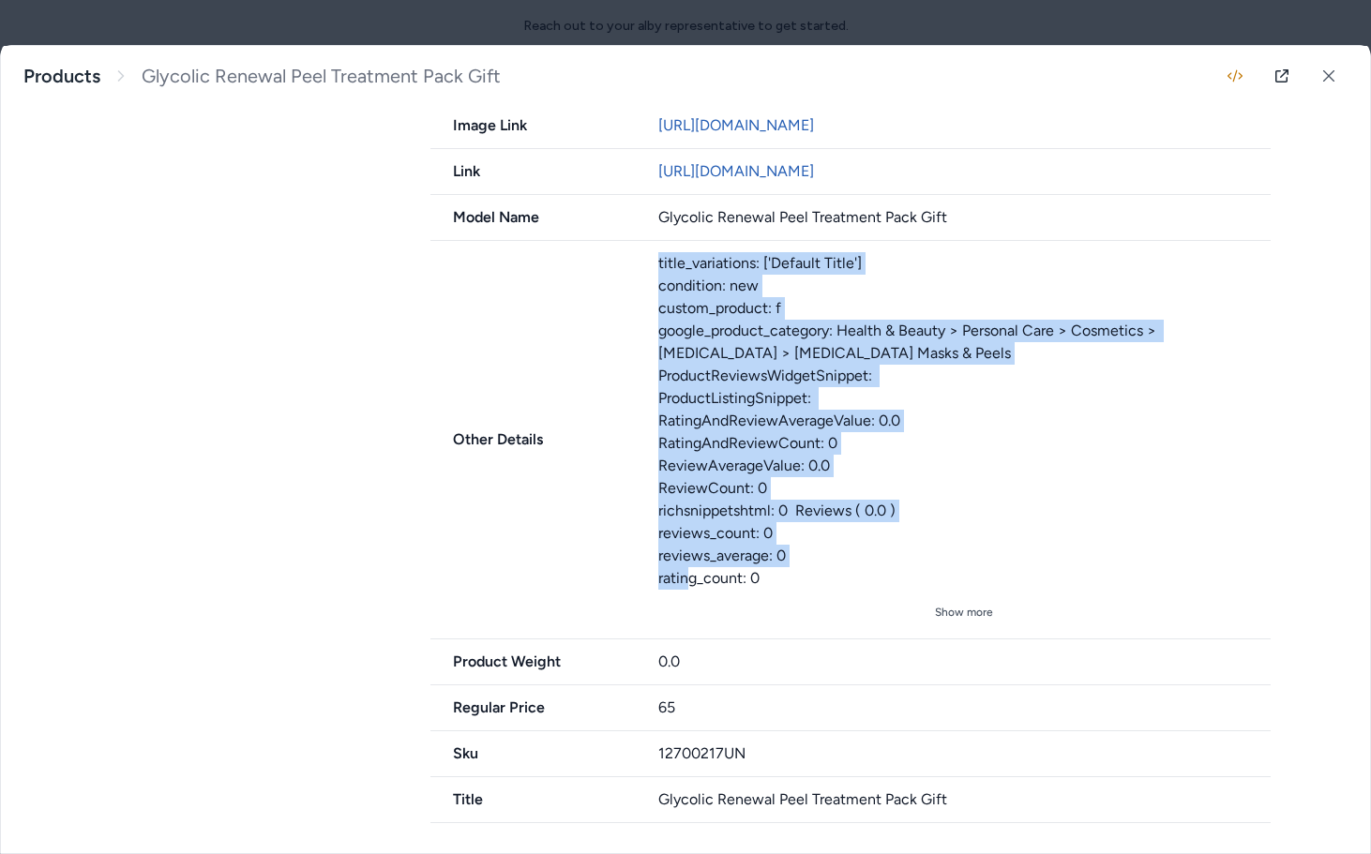
drag, startPoint x: 763, startPoint y: 578, endPoint x: 625, endPoint y: 270, distance: 337.1
click at [625, 270] on div "Other Details title_variations: ['Default Title'] condition: new custom_product…" at bounding box center [851, 440] width 840 height 399
click at [721, 585] on div "title_variations: ['Default Title'] condition: new custom_product: f google_pro…" at bounding box center [964, 421] width 613 height 338
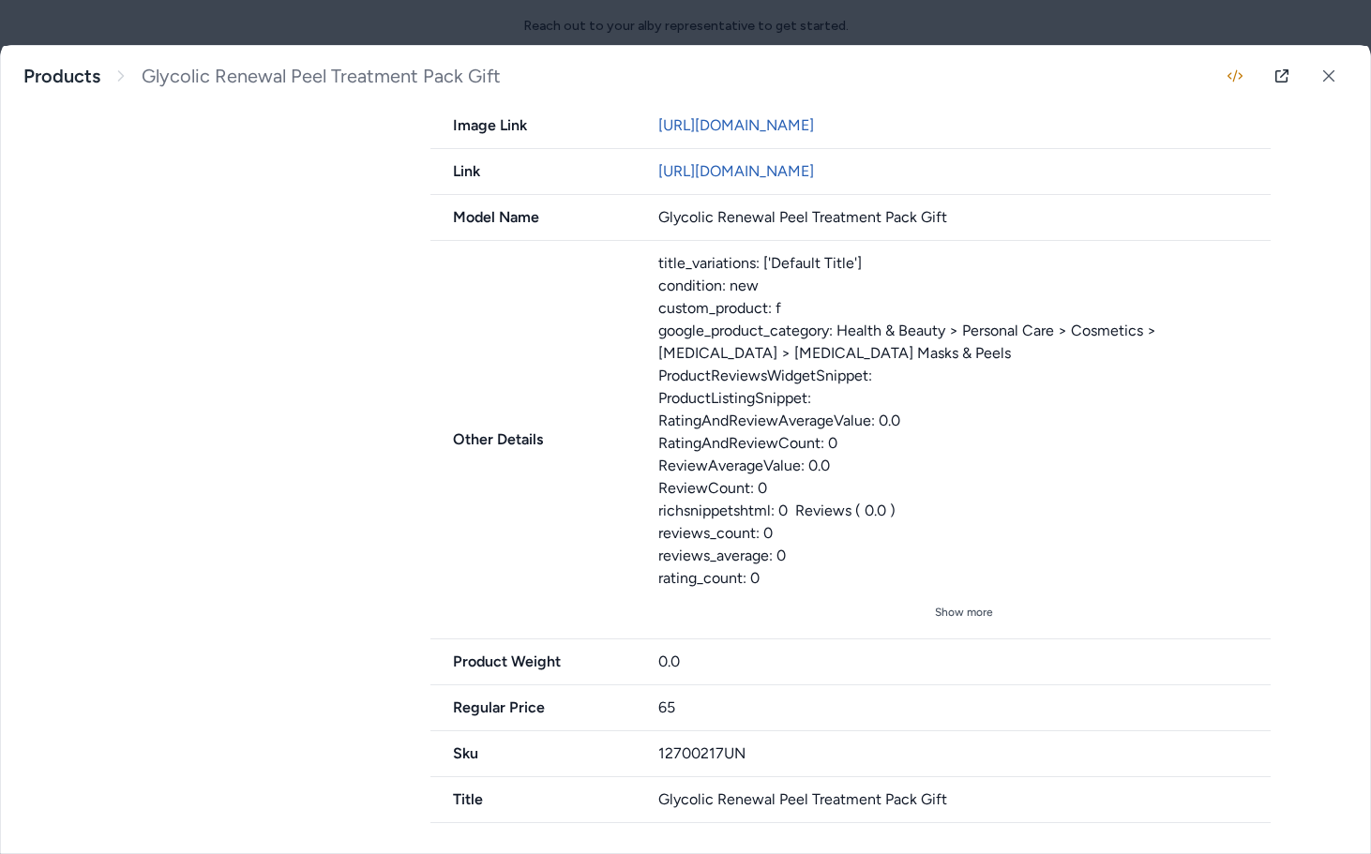
click at [710, 540] on div "title_variations: ['Default Title'] condition: new custom_product: f google_pro…" at bounding box center [964, 421] width 613 height 338
click at [803, 559] on div "title_variations: ['Default Title'] condition: new custom_product: f google_pro…" at bounding box center [964, 421] width 613 height 338
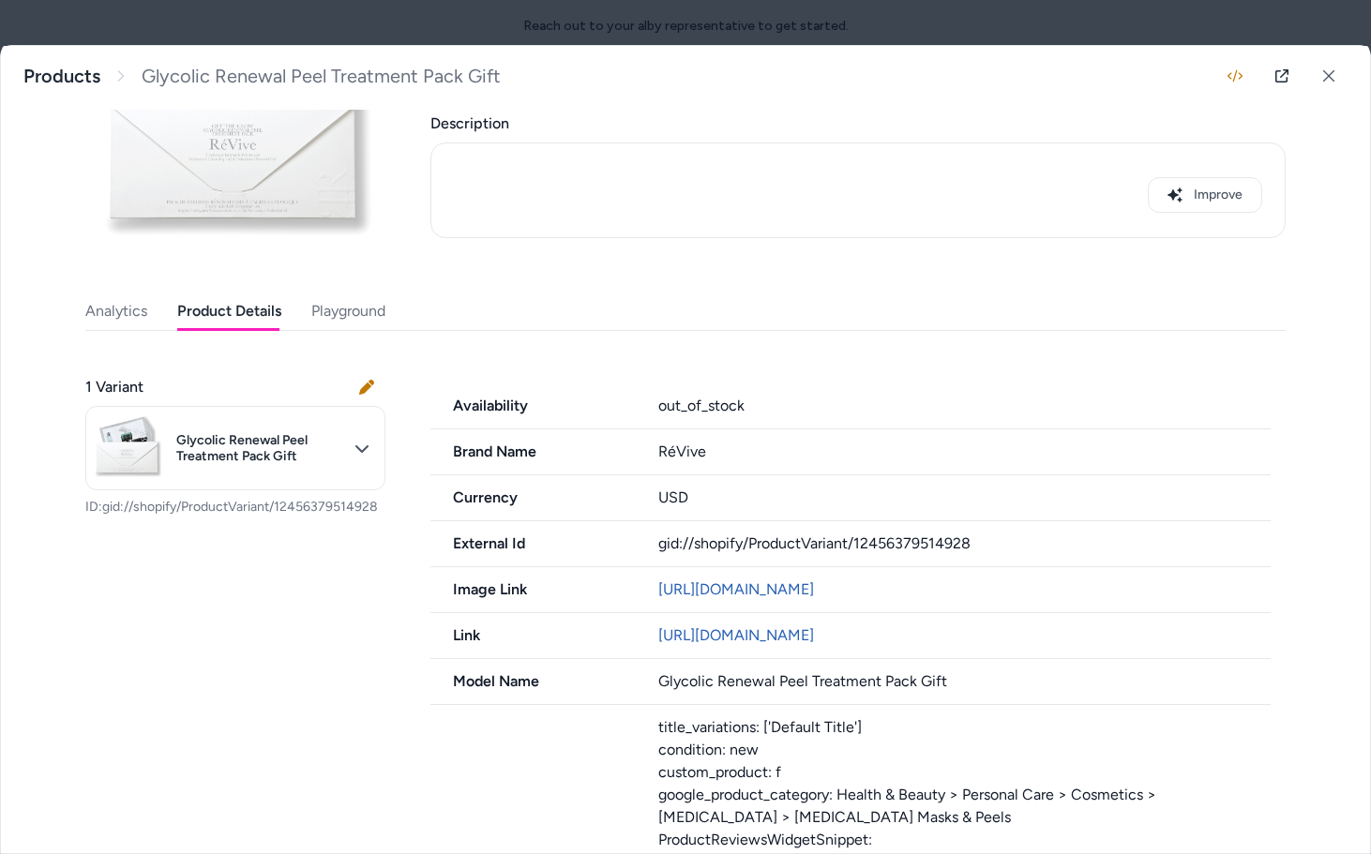
scroll to position [0, 0]
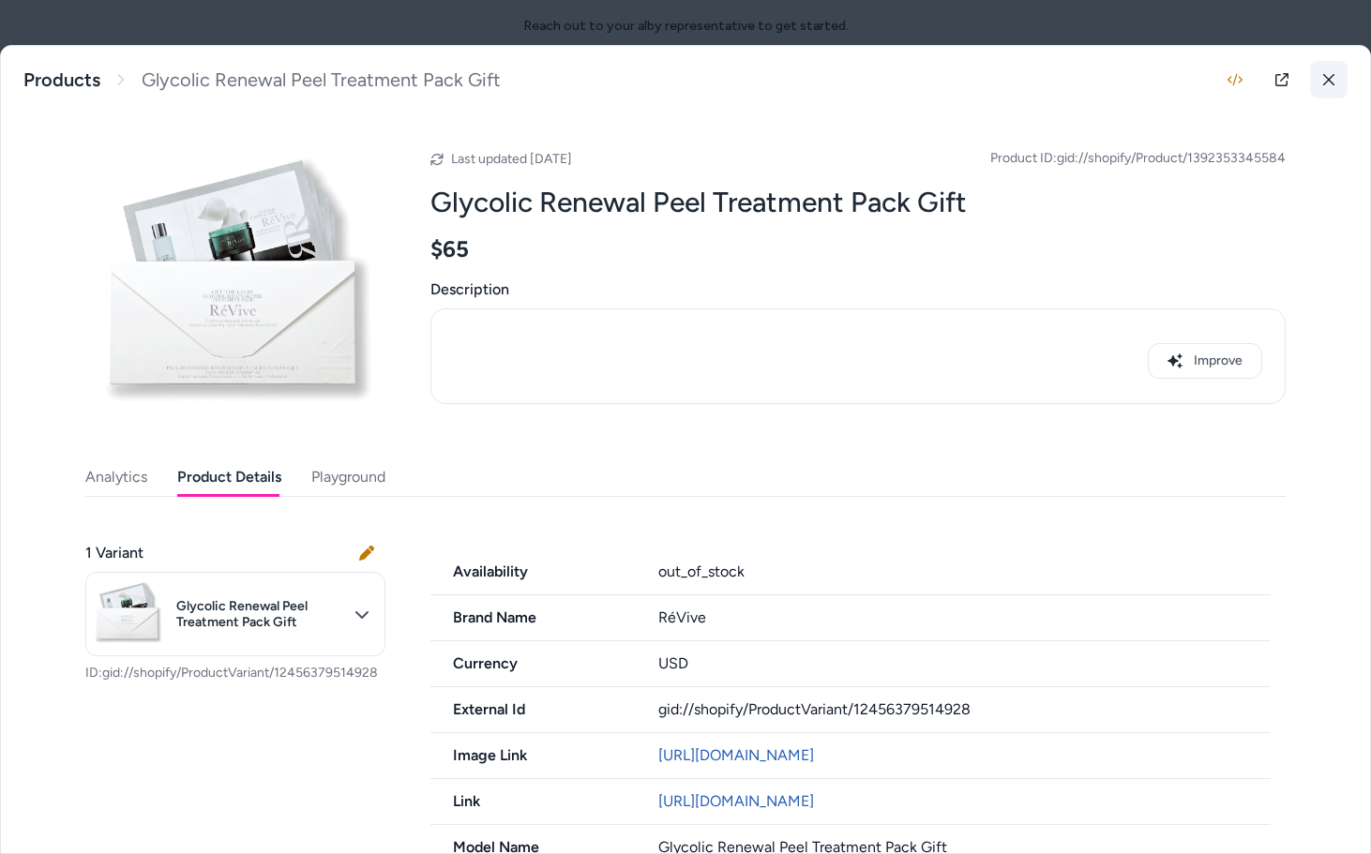
click at [1331, 80] on icon at bounding box center [1329, 79] width 13 height 13
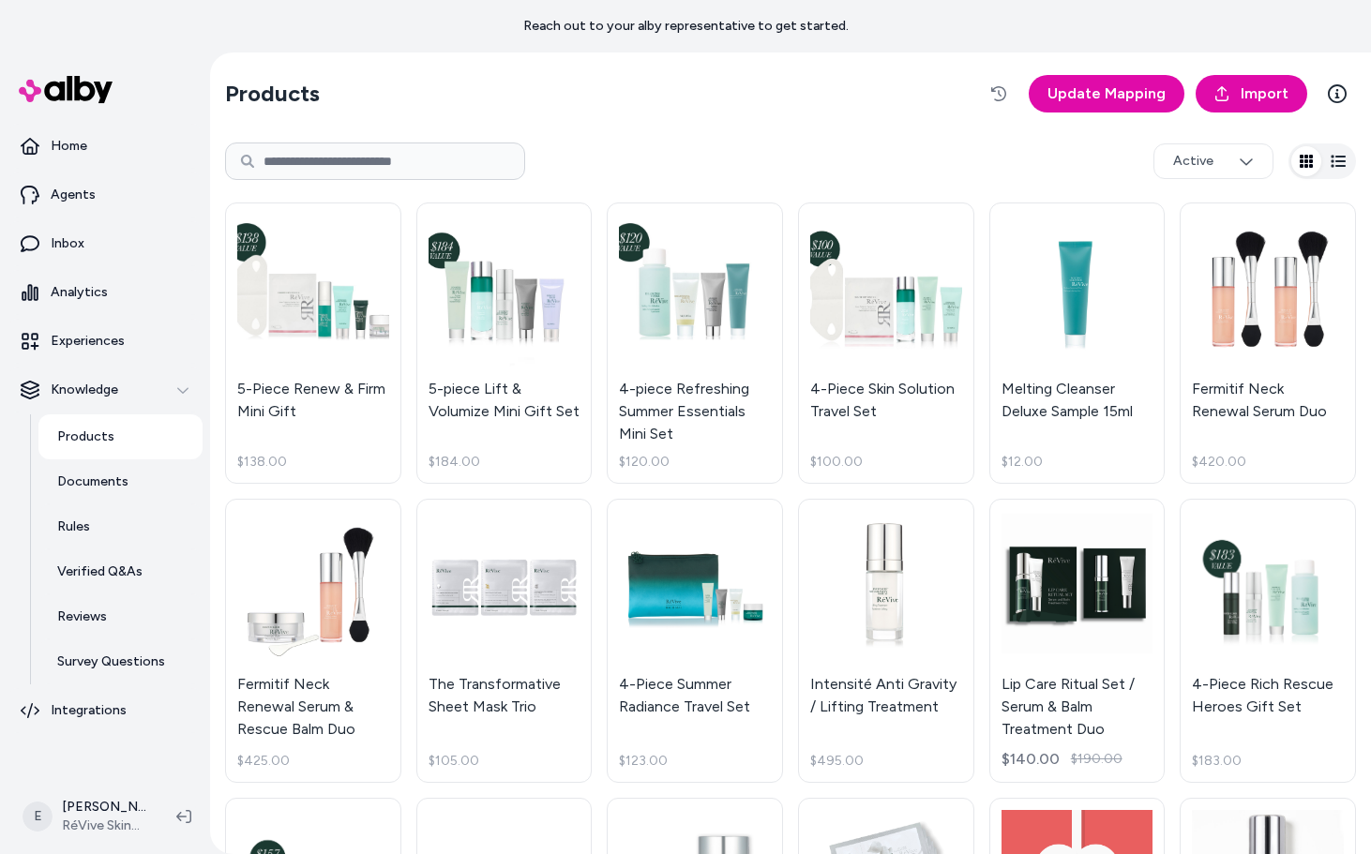
click at [367, 176] on input at bounding box center [375, 162] width 300 height 38
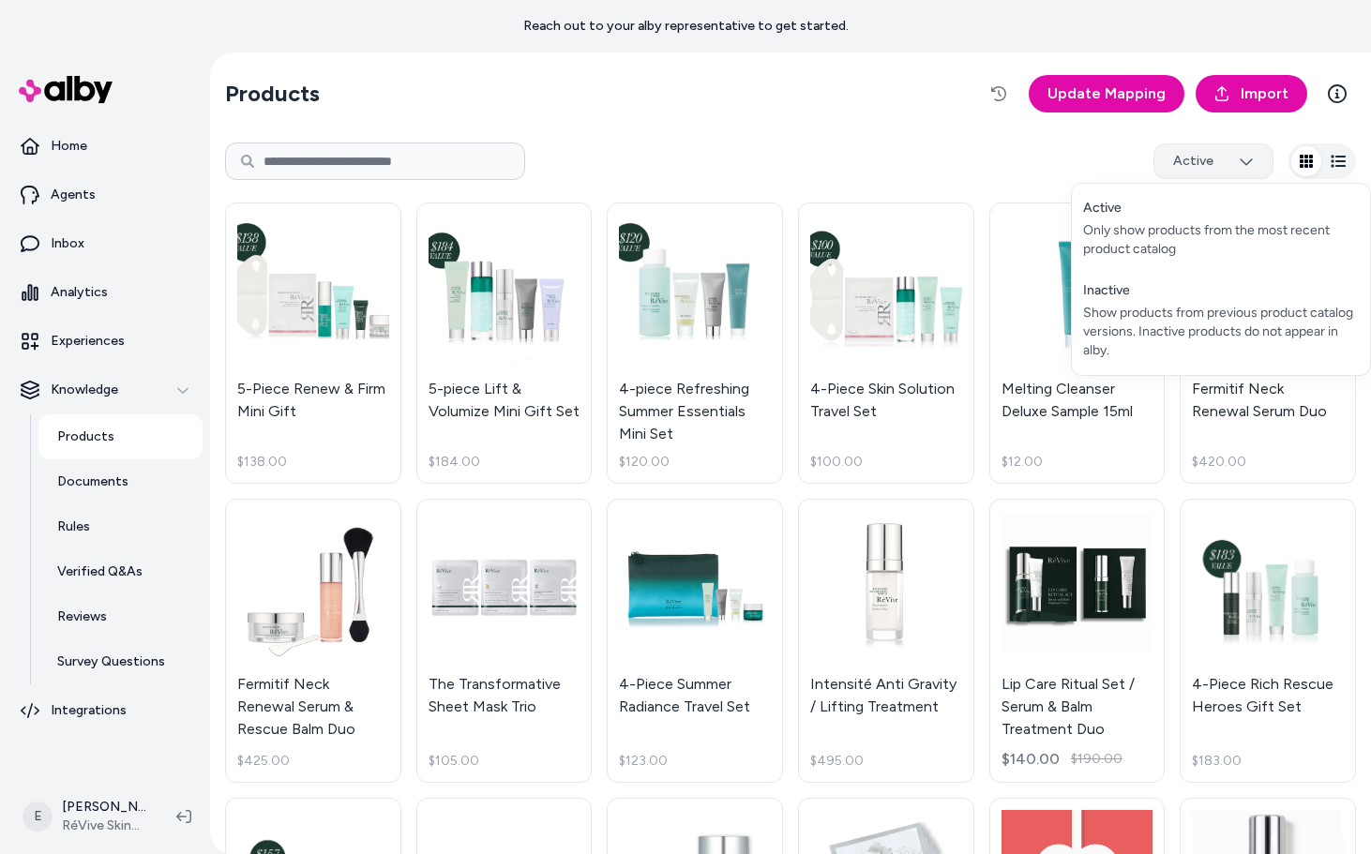
click at [1203, 157] on html "Reach out to your alby representative to get started. Home Agents Inbox Analyti…" at bounding box center [685, 427] width 1371 height 854
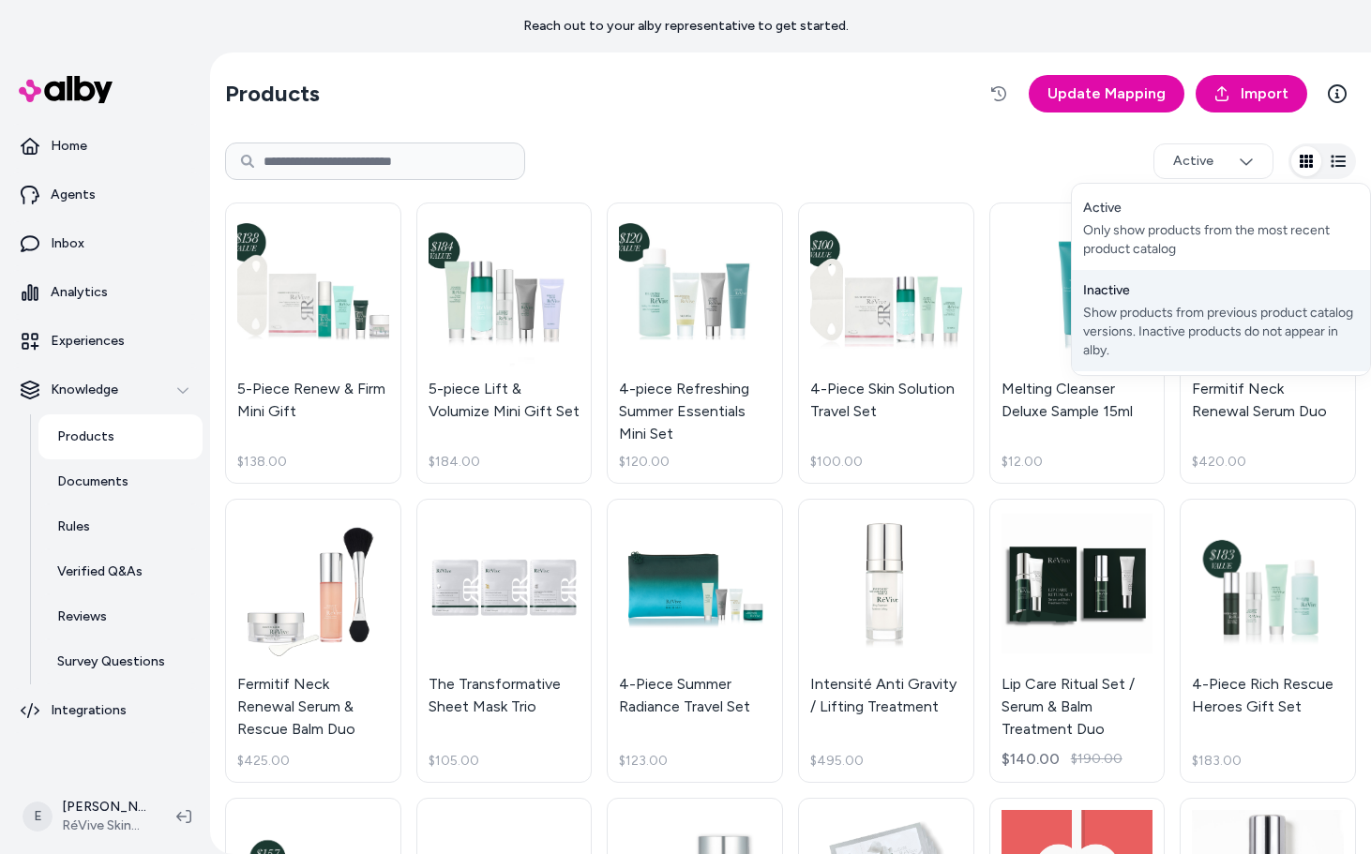
click at [1163, 304] on div "Show products from previous product catalog versions. Inactive products do not …" at bounding box center [1221, 332] width 276 height 56
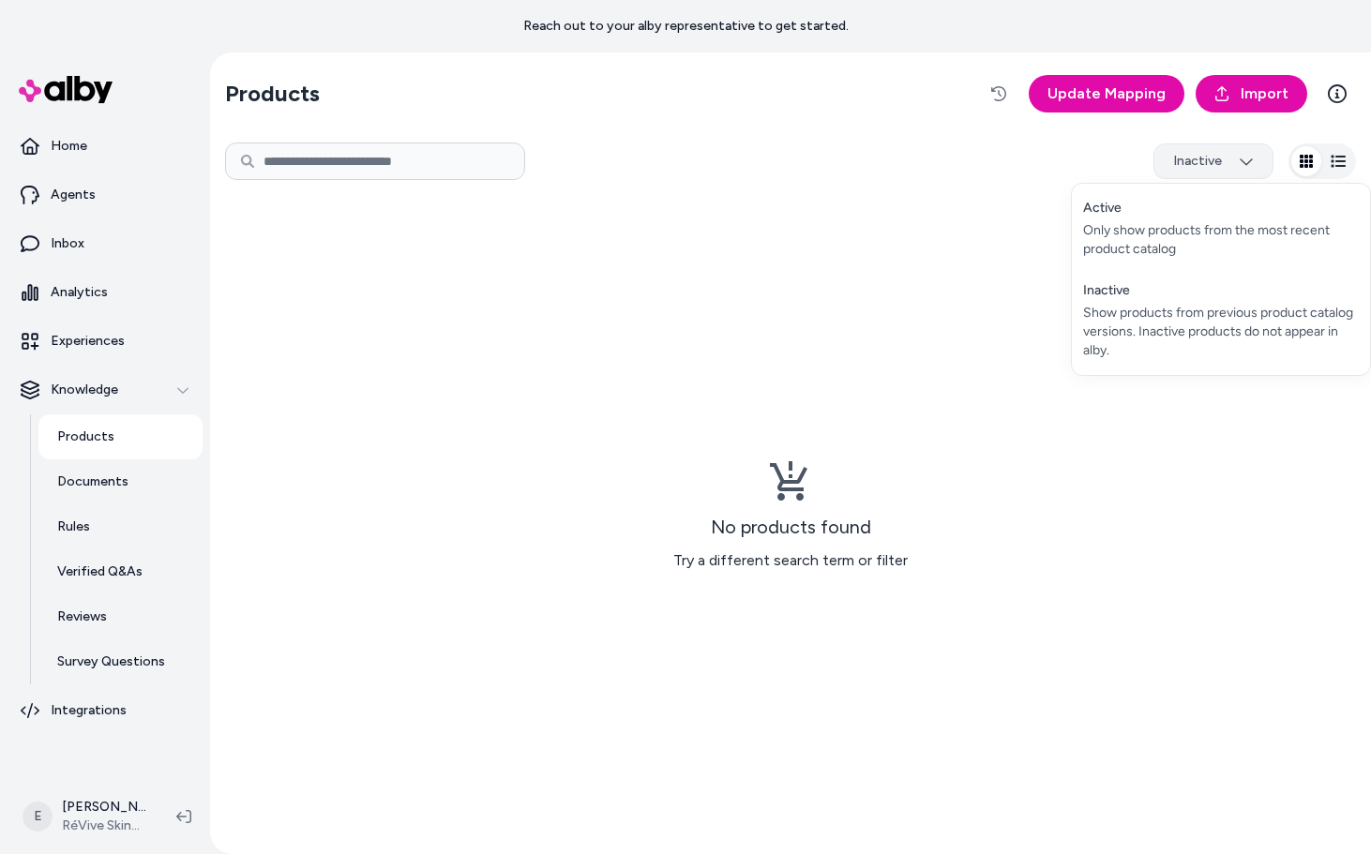
click at [1217, 160] on html "Reach out to your alby representative to get started. Home Agents Inbox Analyti…" at bounding box center [685, 427] width 1371 height 854
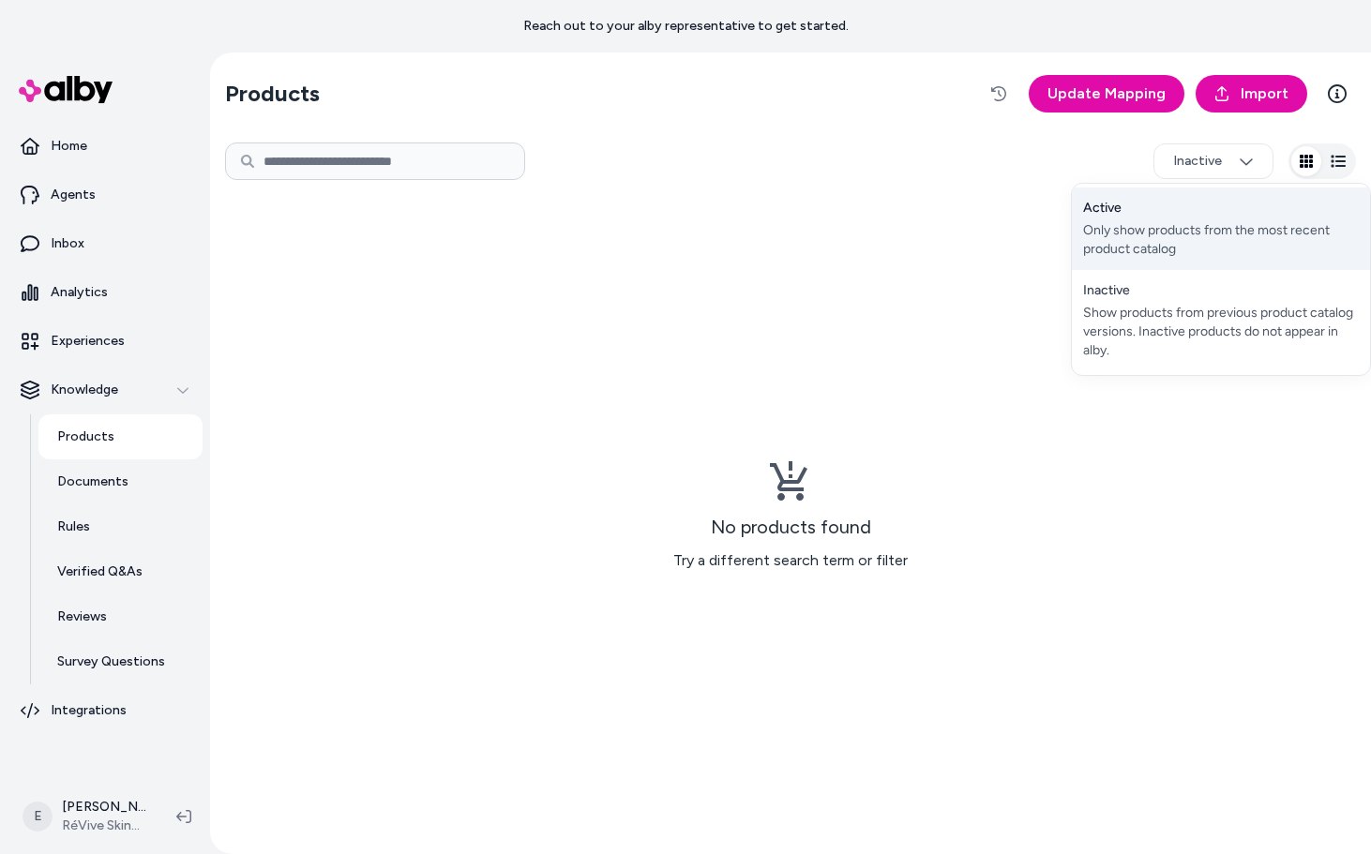
click at [1183, 211] on div "Active Only show products from the most recent product catalog" at bounding box center [1221, 229] width 298 height 83
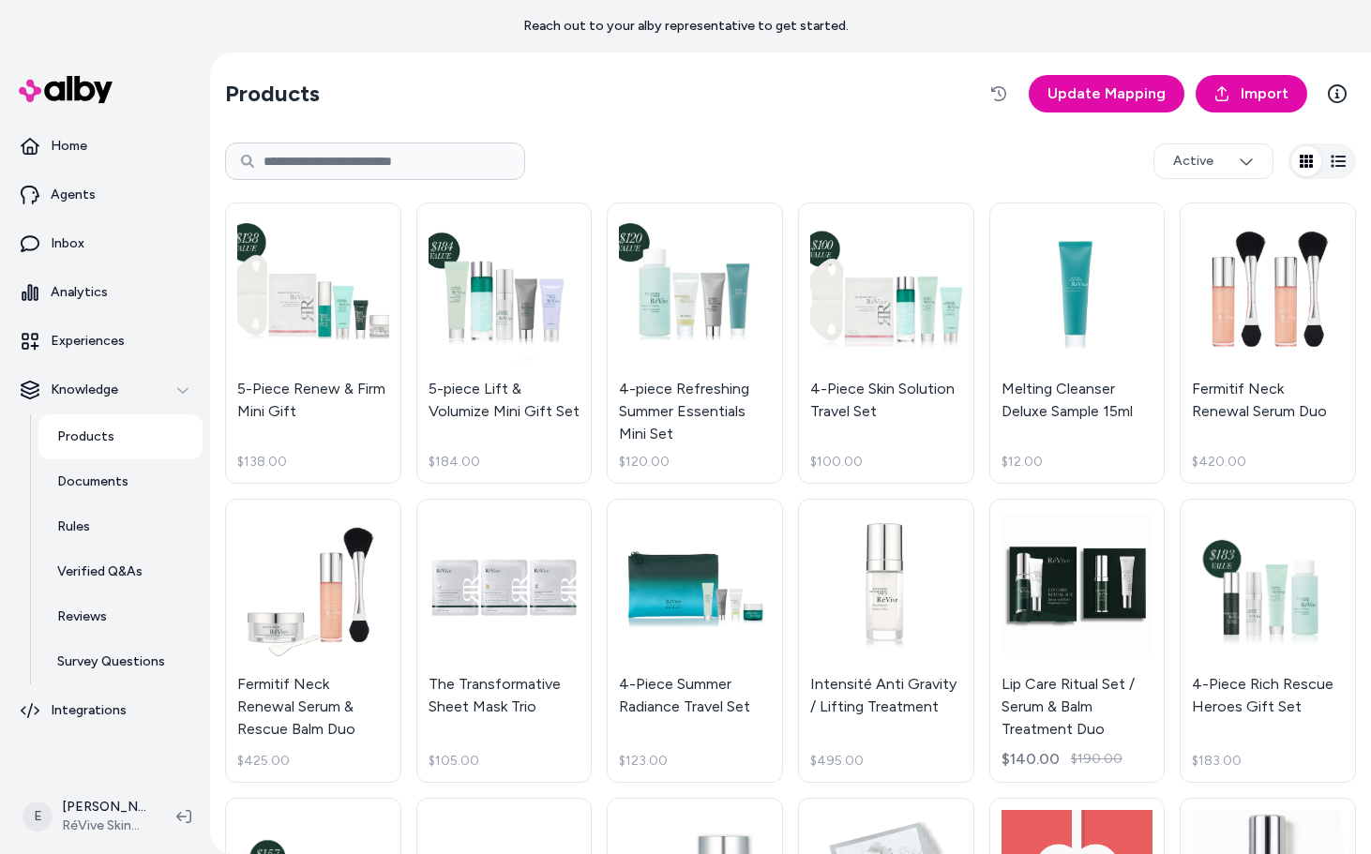
click at [961, 152] on div "Active" at bounding box center [790, 161] width 1131 height 60
click at [767, 31] on p "Reach out to your alby representative to get started." at bounding box center [685, 26] width 325 height 19
click at [1005, 100] on icon "button" at bounding box center [998, 93] width 15 height 15
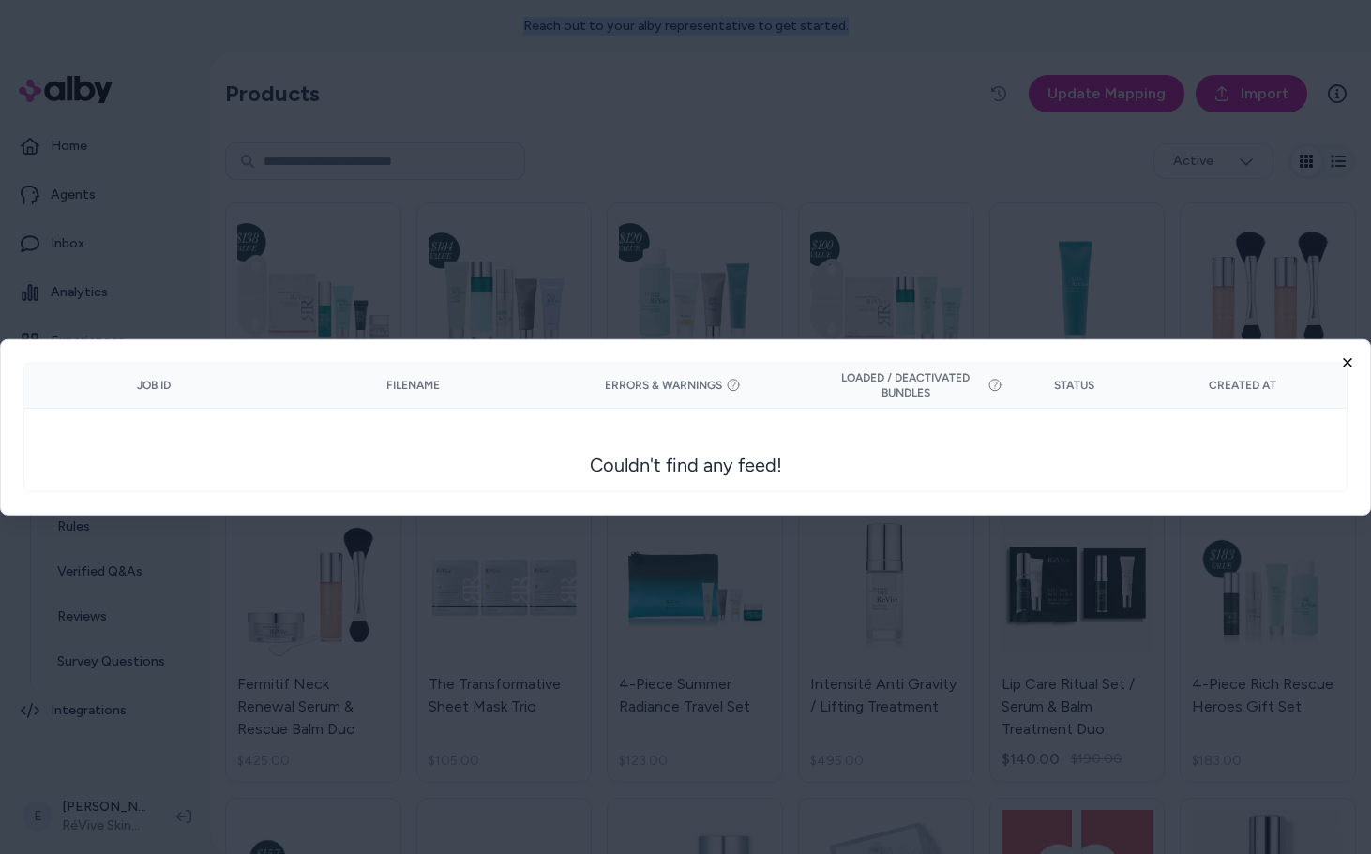
click at [1347, 366] on icon "button" at bounding box center [1347, 362] width 15 height 15
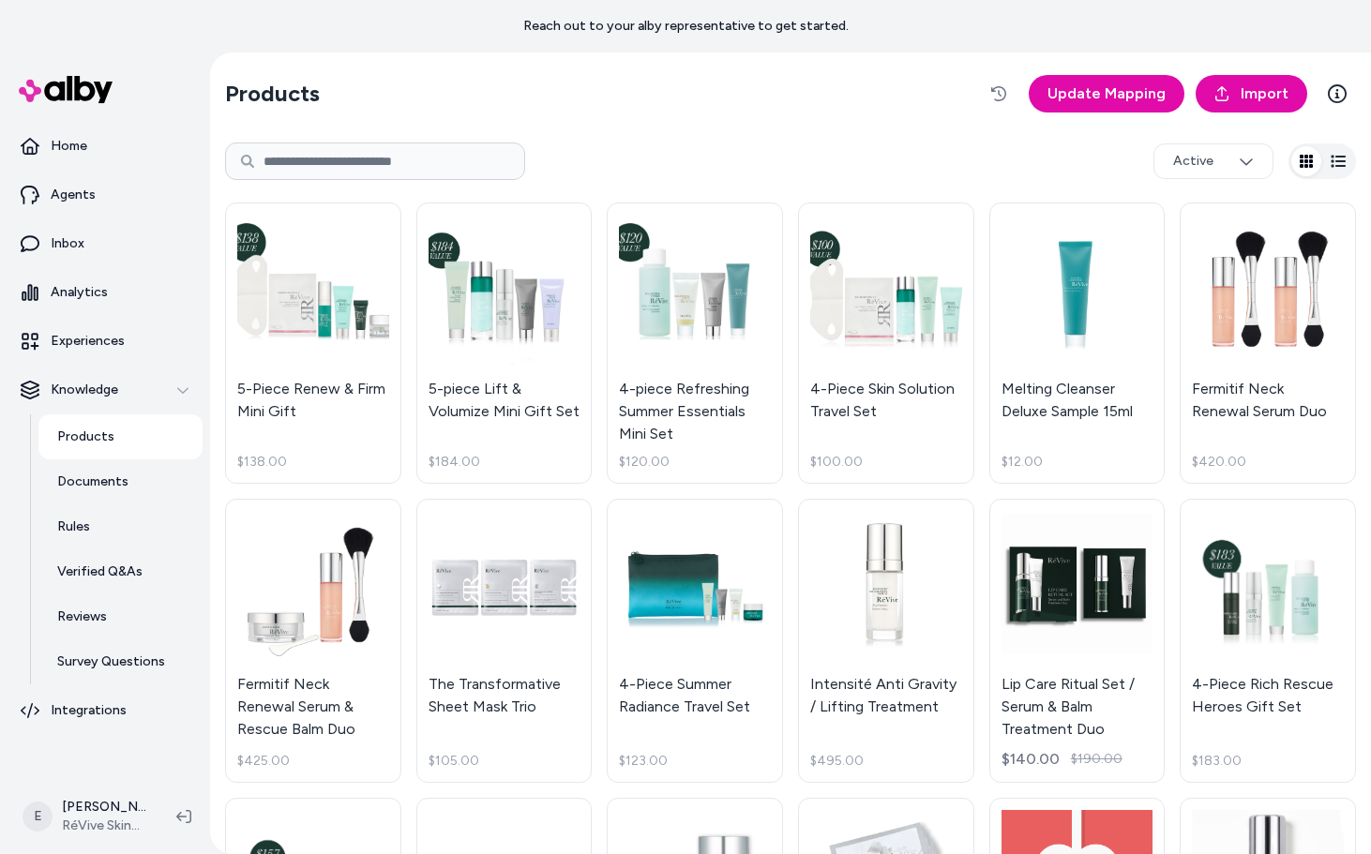
click at [908, 181] on div "Active" at bounding box center [790, 161] width 1131 height 60
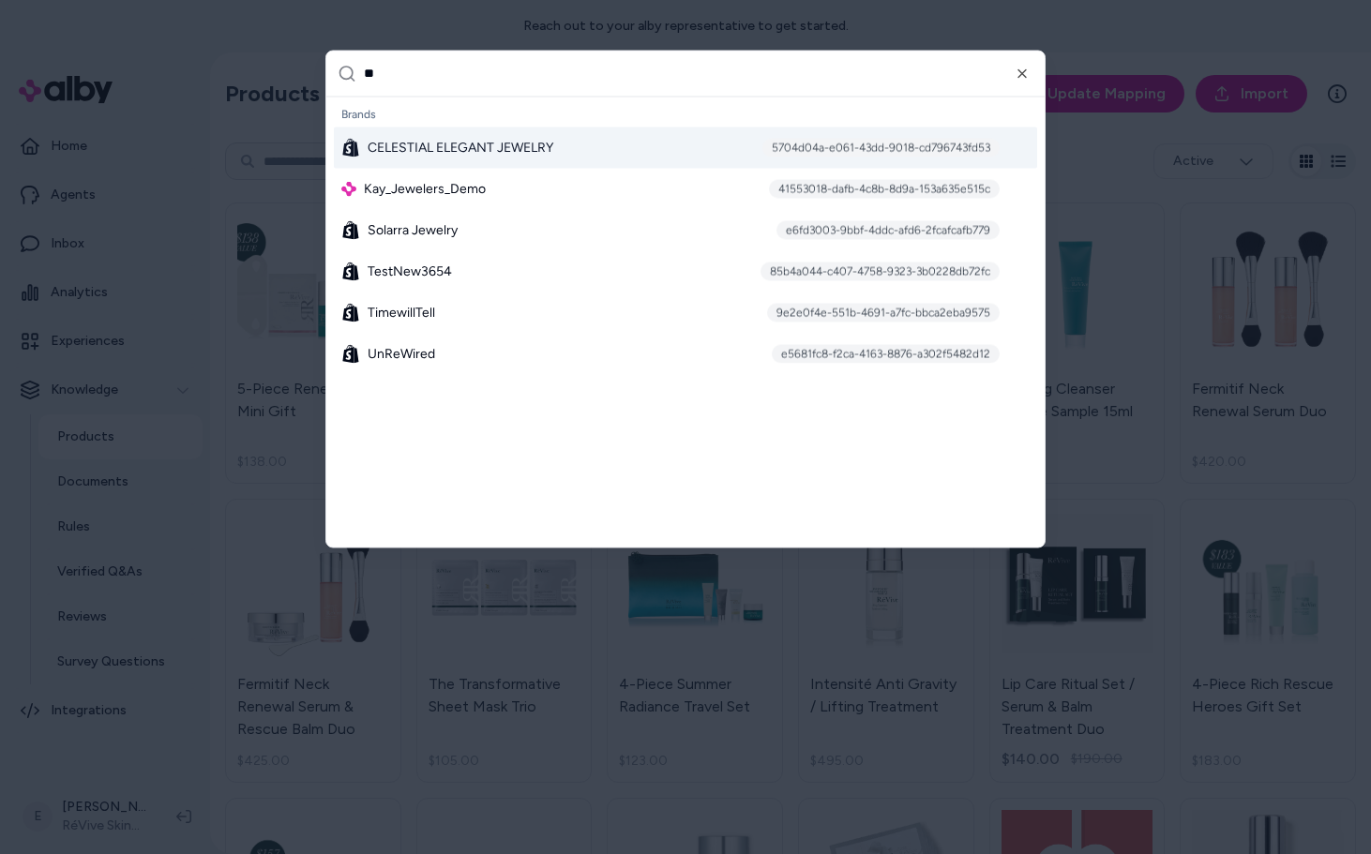
type input "*"
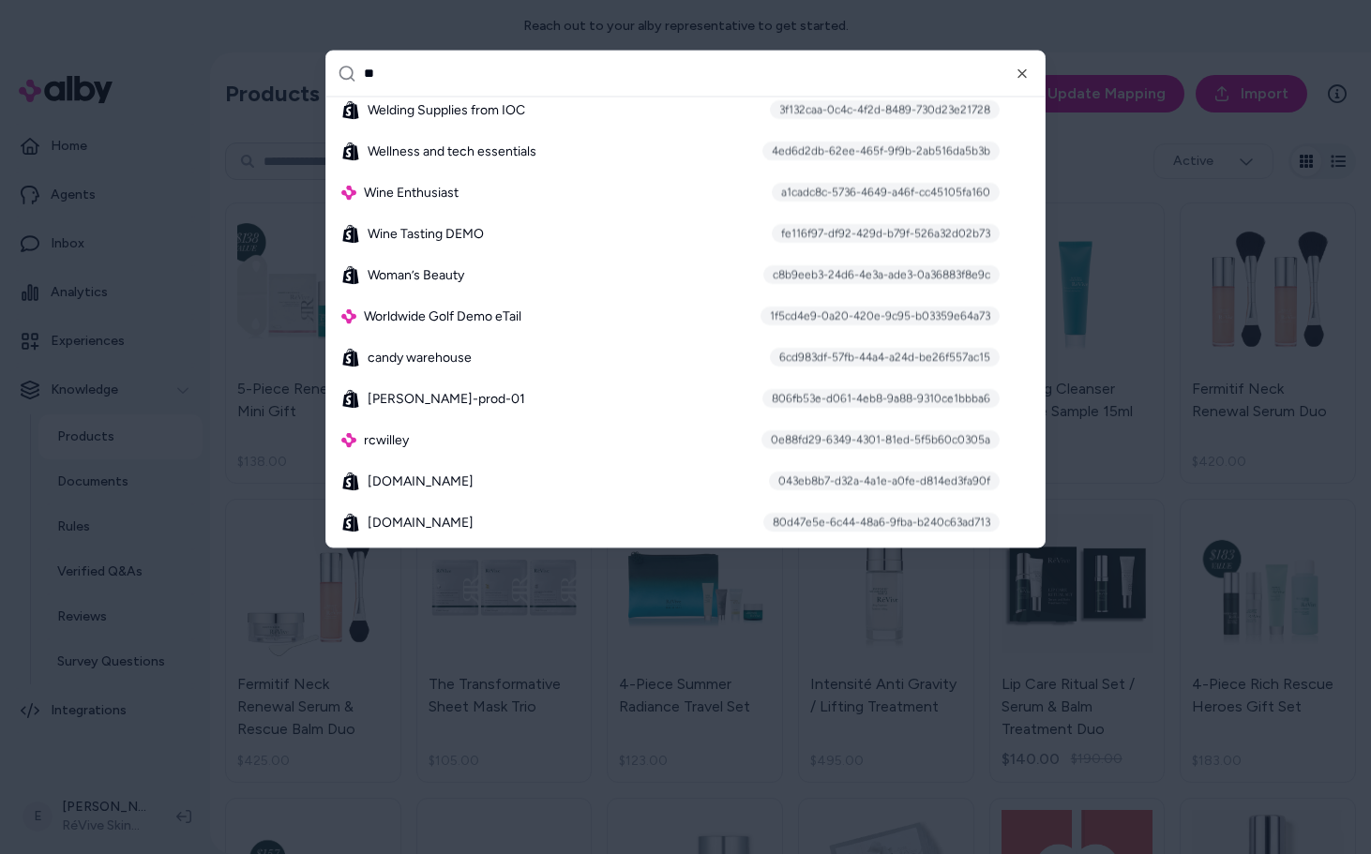
scroll to position [79, 0]
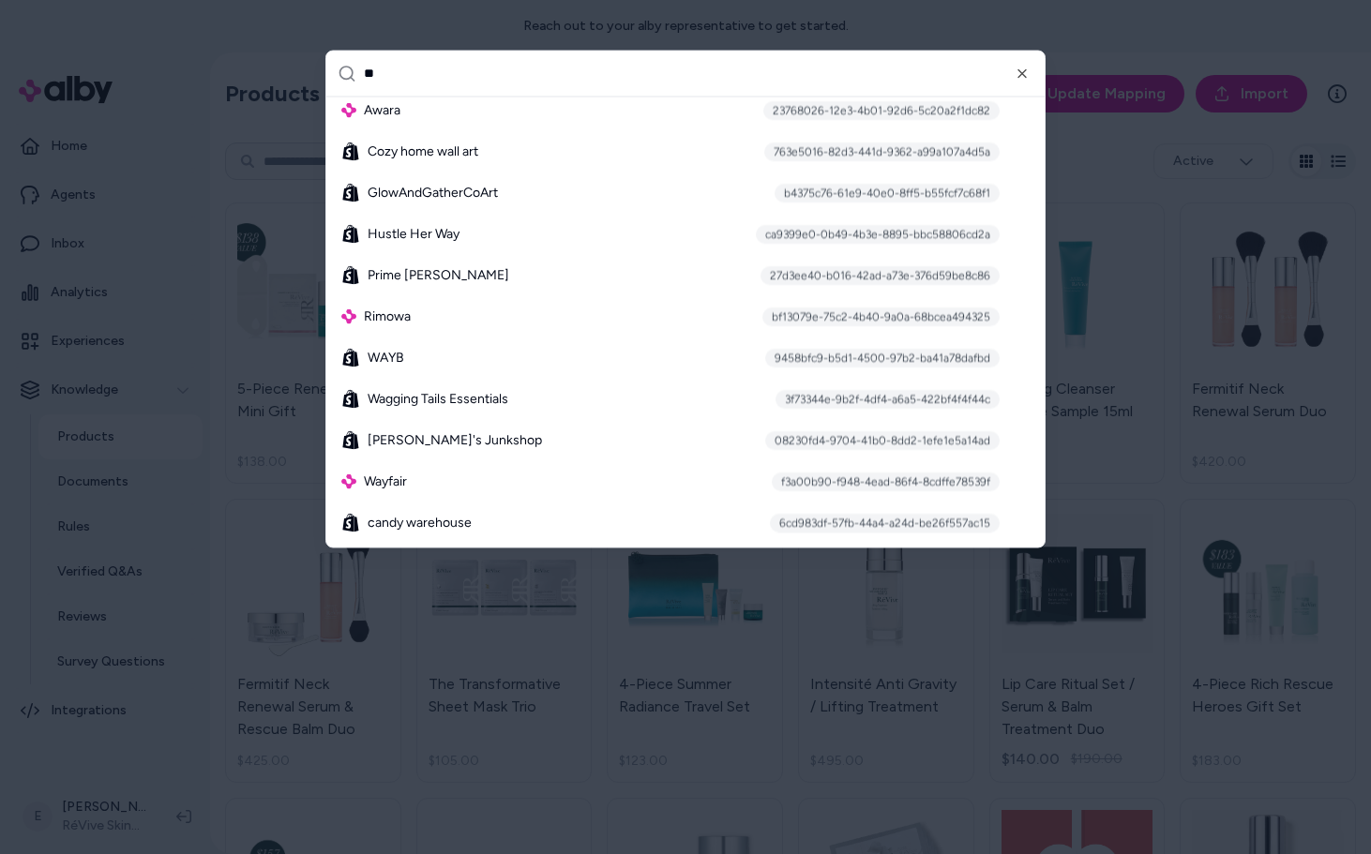
type input "*"
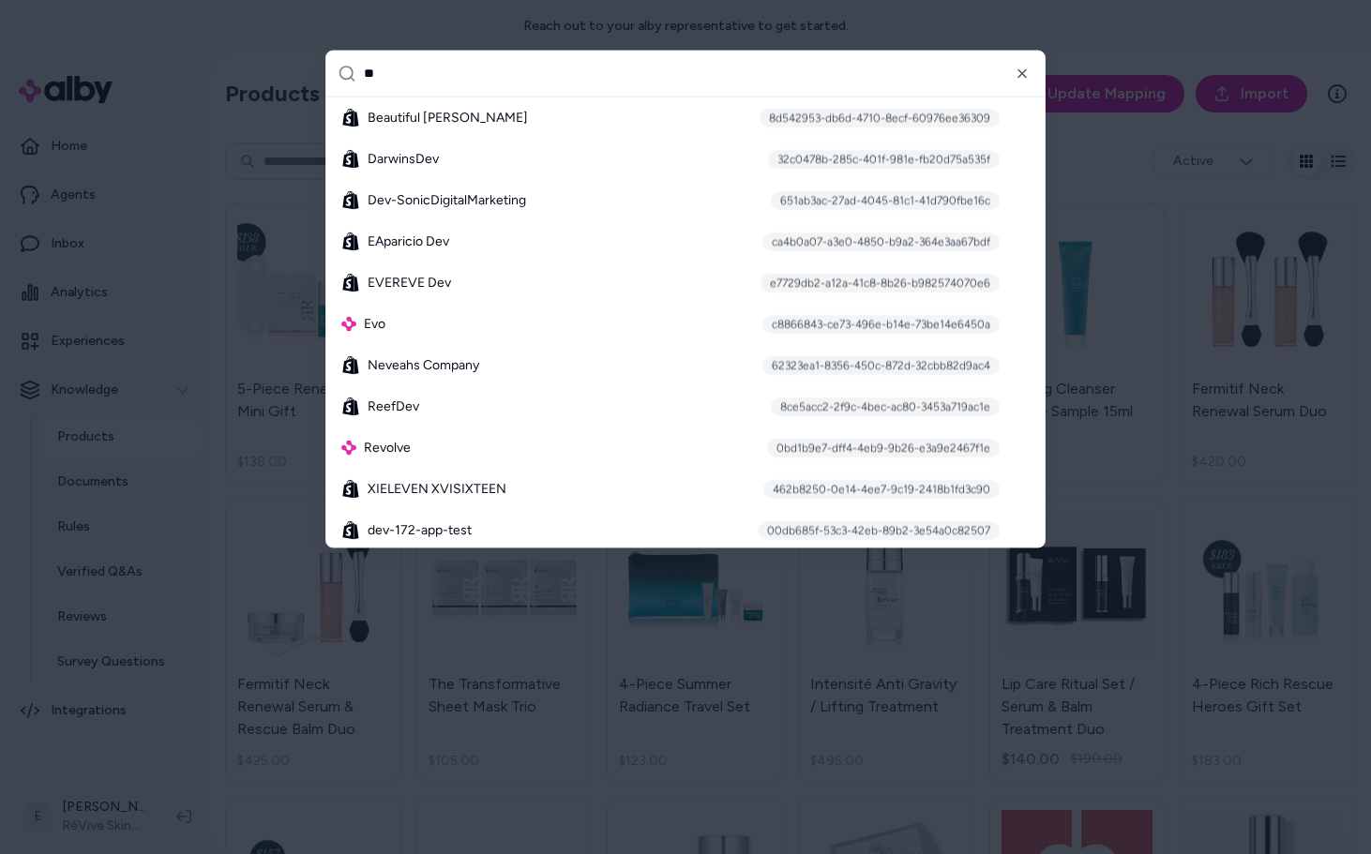
type input "***"
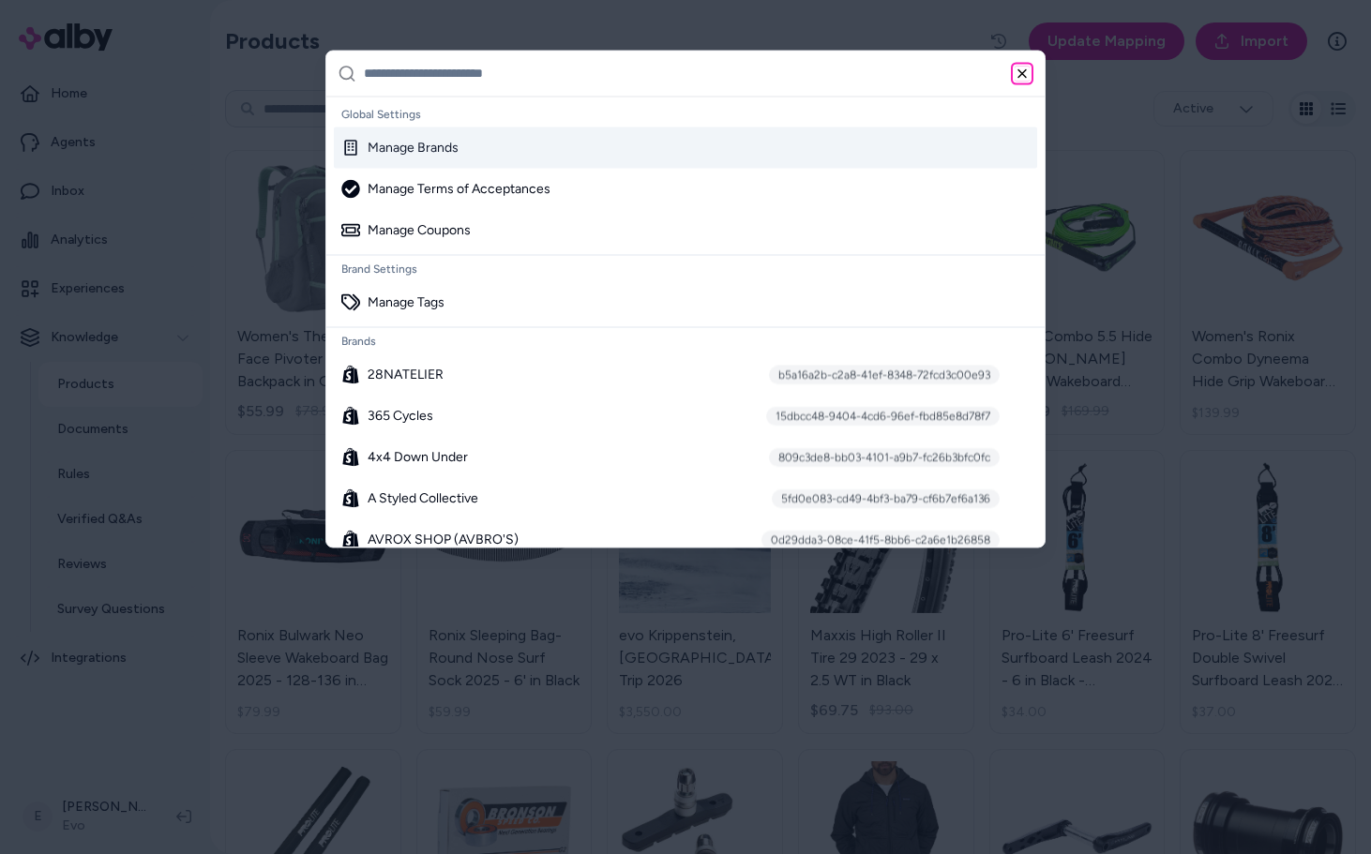
click at [1019, 76] on icon "button" at bounding box center [1023, 73] width 8 height 8
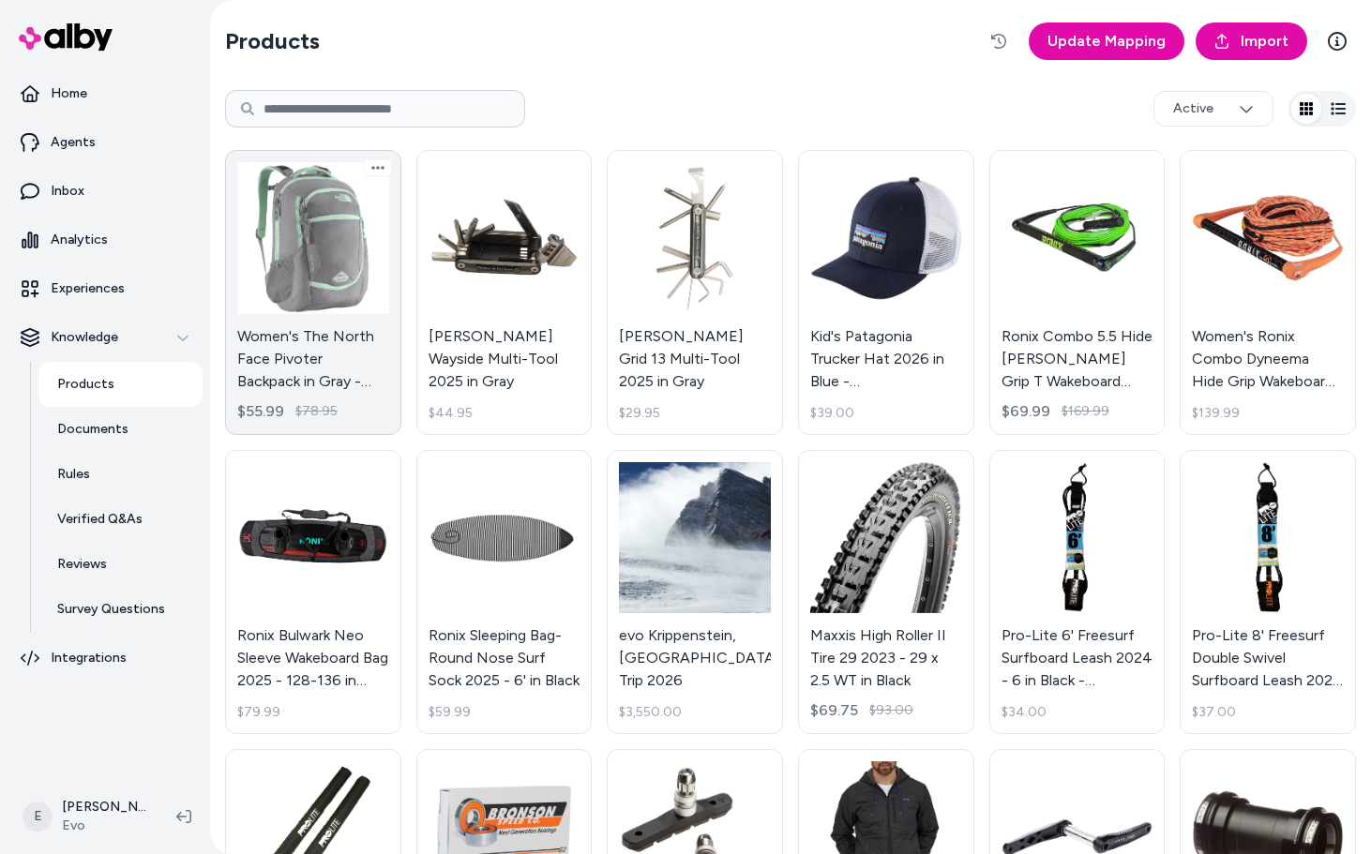
click at [324, 274] on link "Women's The North Face Pivoter Backpack in Gray - Polyester $55.99 $78.95" at bounding box center [313, 292] width 176 height 285
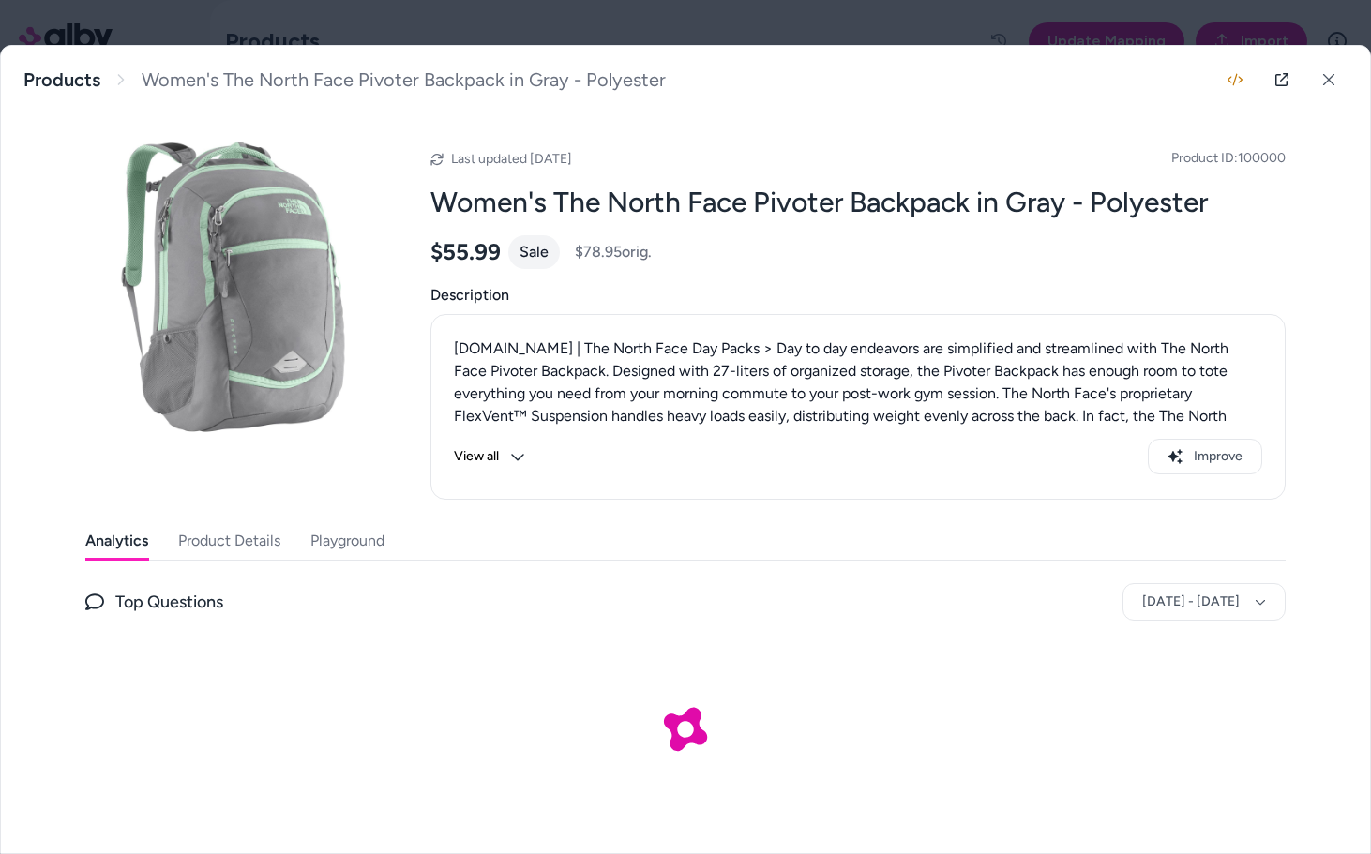
click at [240, 544] on button "Product Details" at bounding box center [229, 541] width 102 height 38
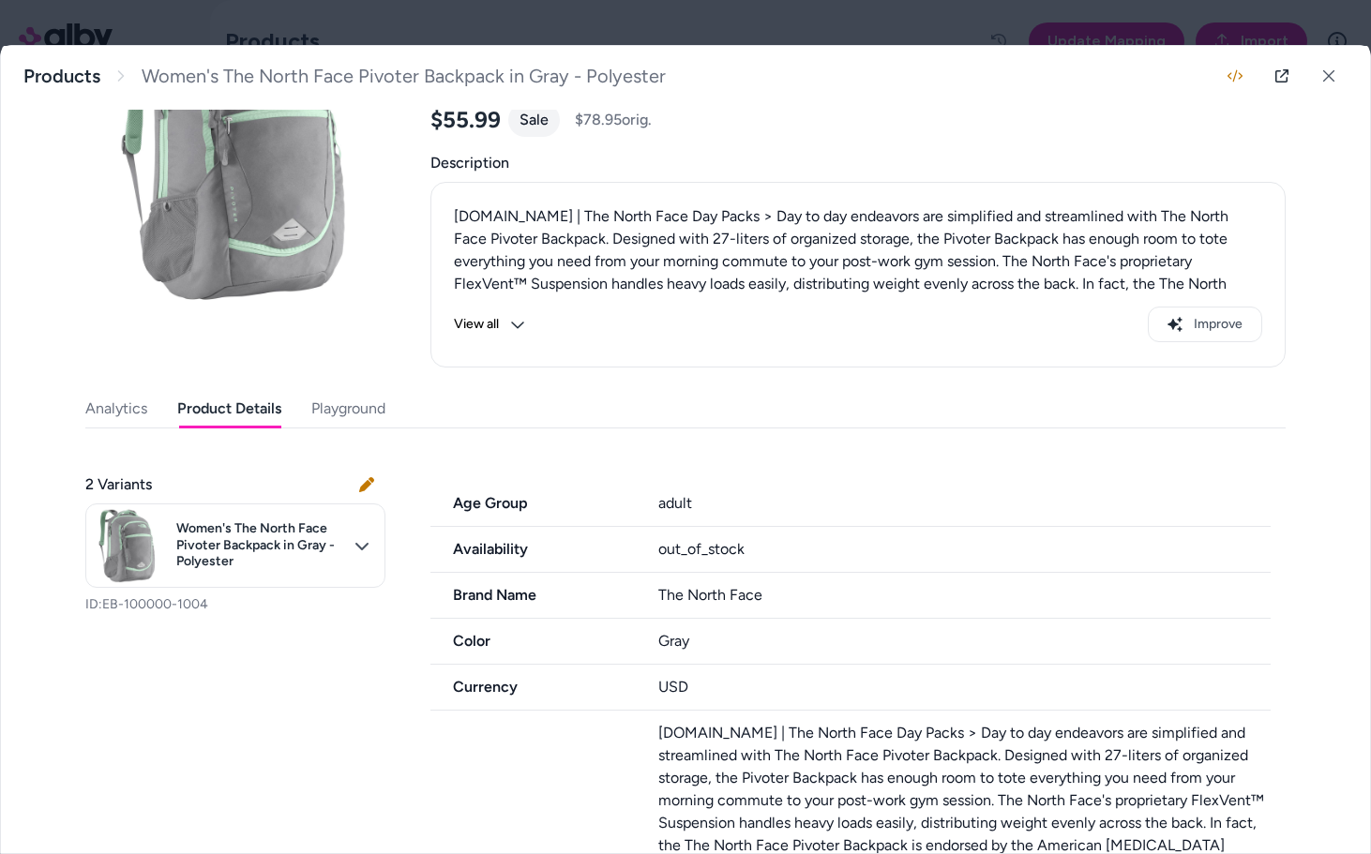
scroll to position [143, 0]
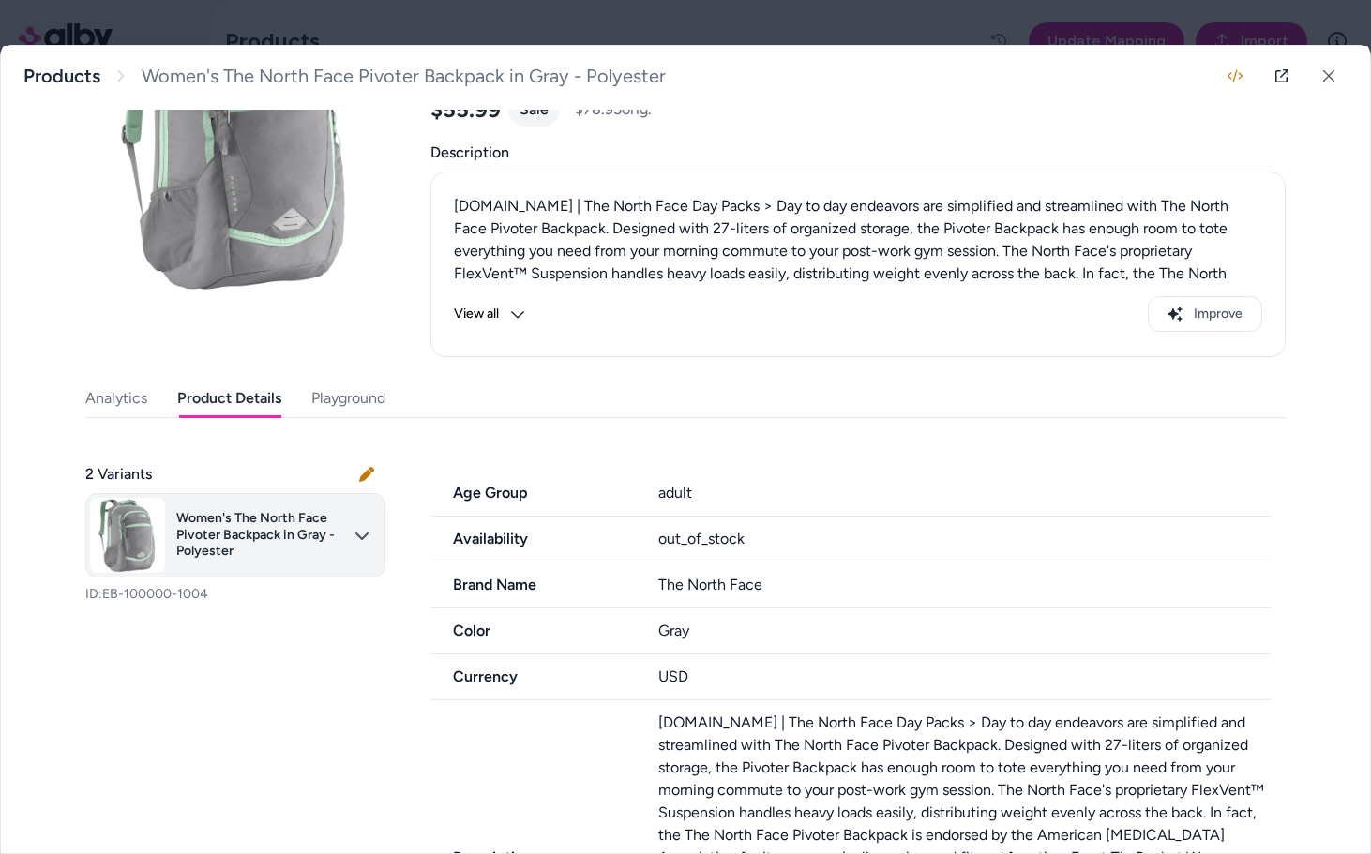
click at [335, 539] on body "Home Agents Inbox Analytics Experiences Knowledge Products Documents Rules Veri…" at bounding box center [685, 427] width 1371 height 854
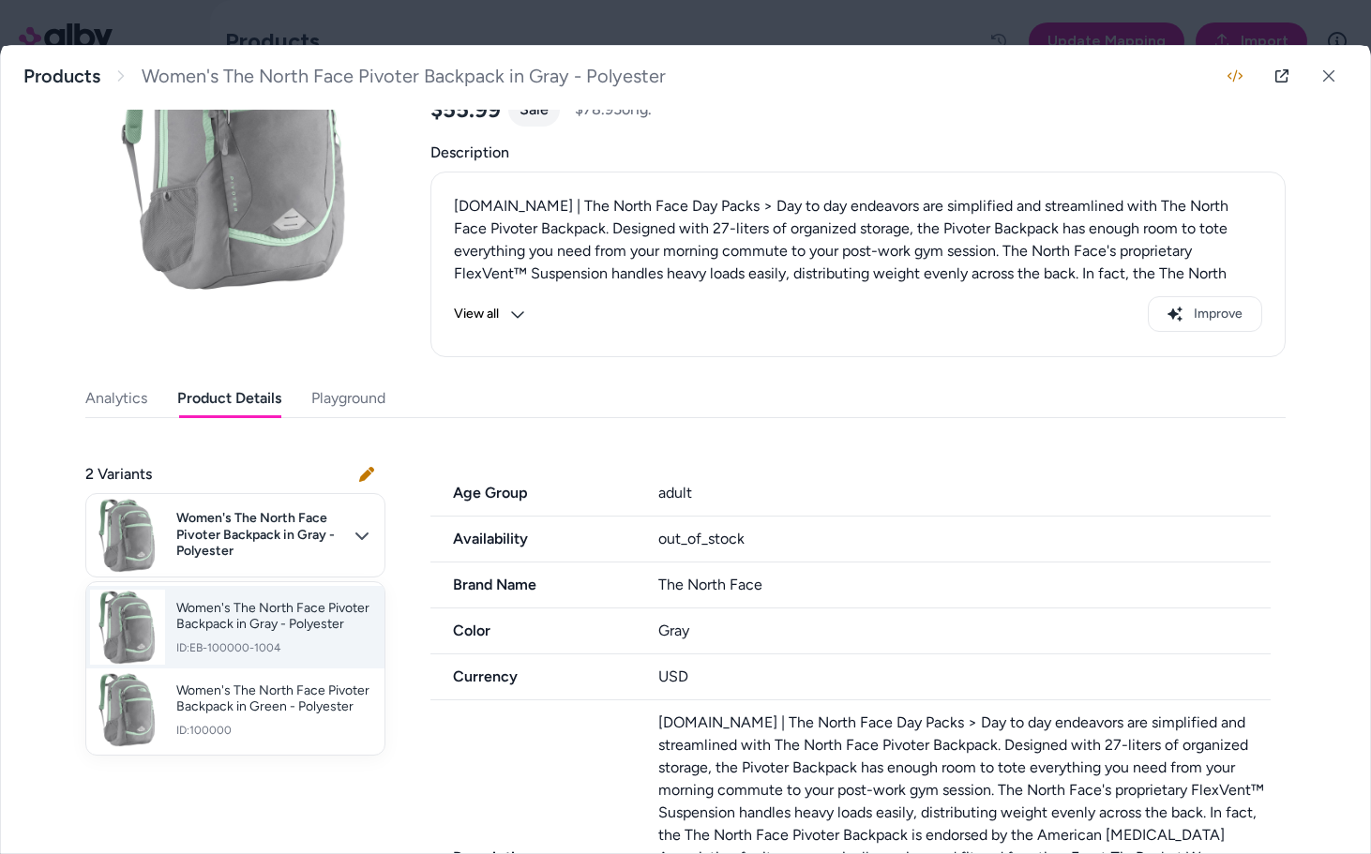
click at [274, 629] on span "Women's The North Face Pivoter Backpack in Gray - Polyester" at bounding box center [272, 616] width 193 height 33
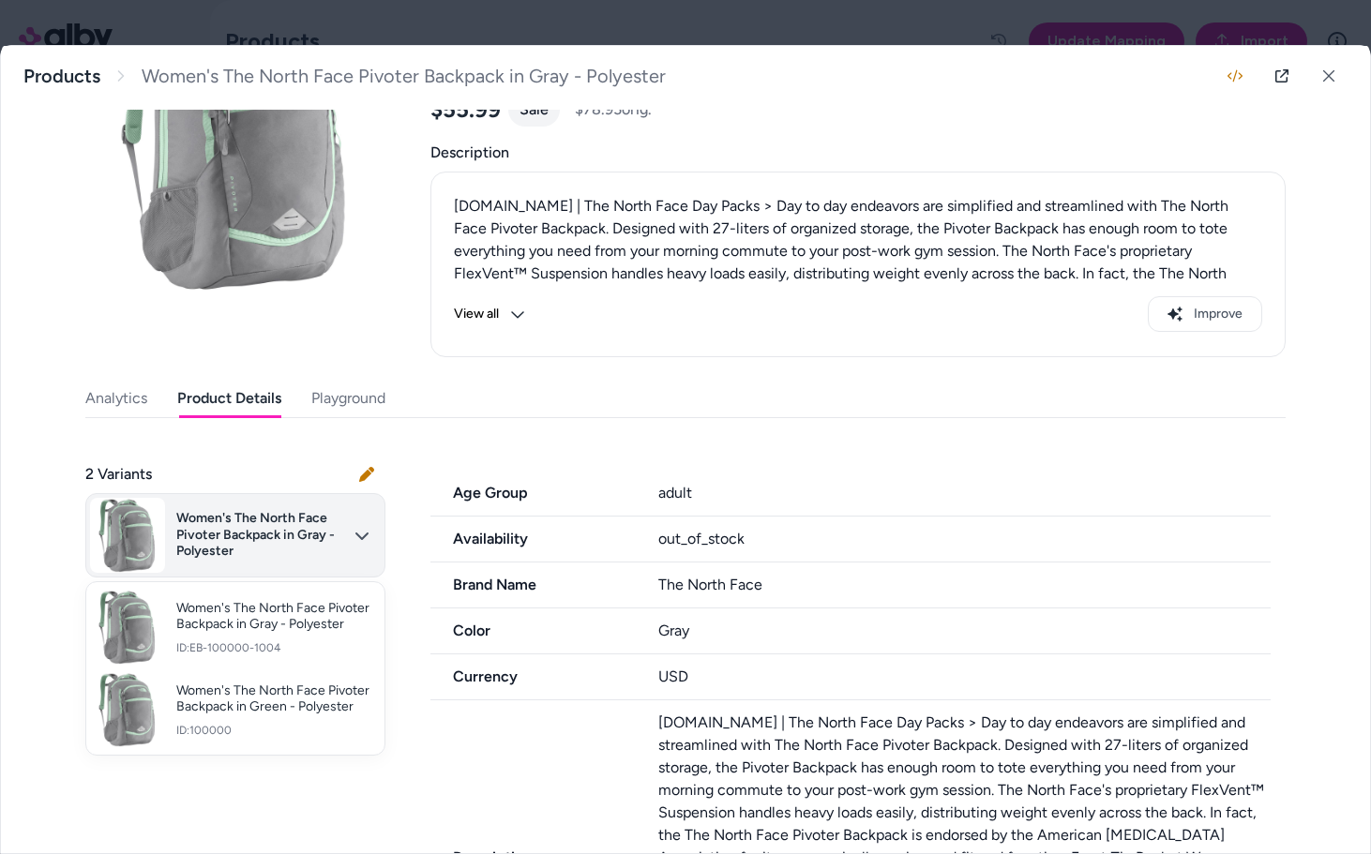
click at [295, 550] on body "Home Agents Inbox Analytics Experiences Knowledge Products Documents Rules Veri…" at bounding box center [685, 427] width 1371 height 854
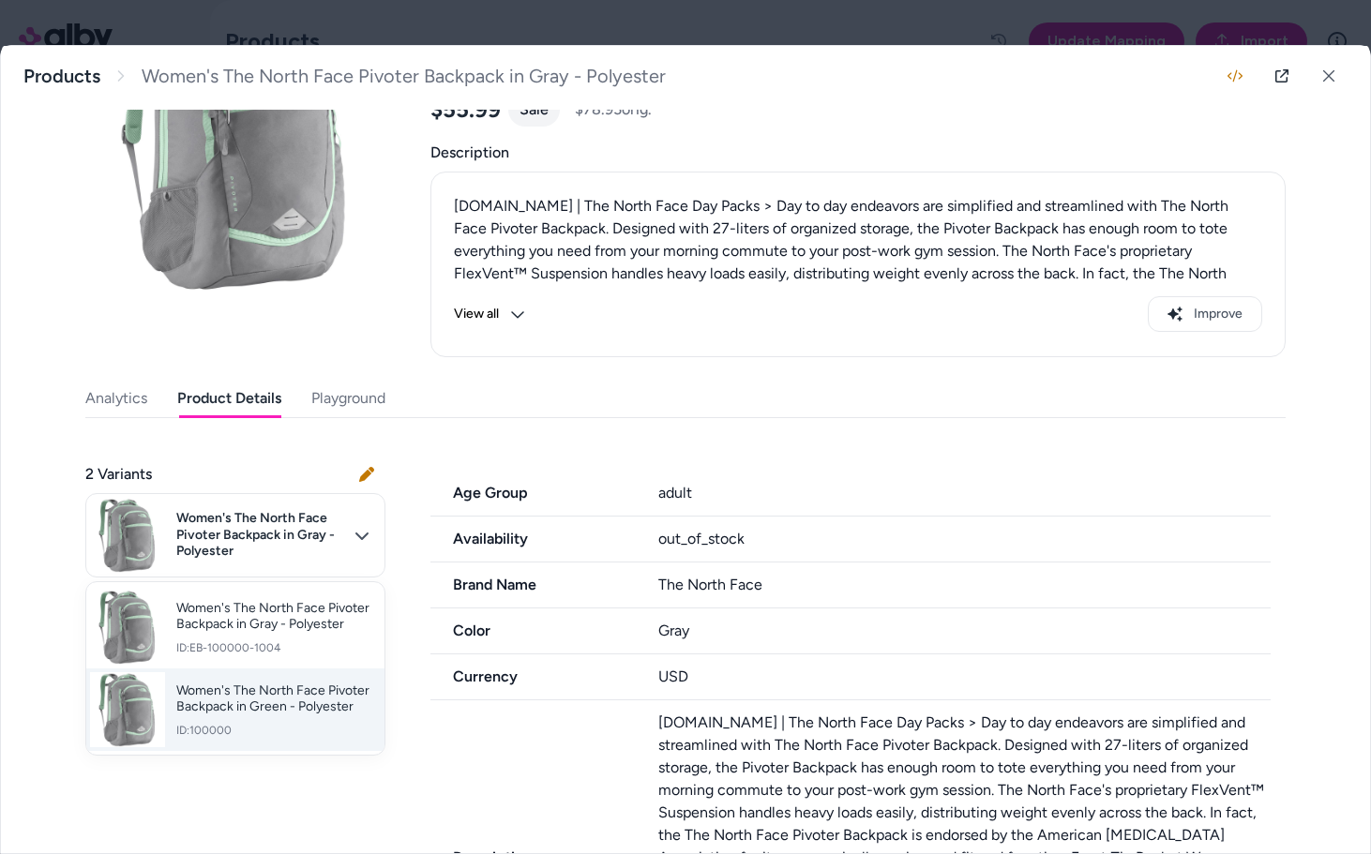
click at [268, 699] on span "Women's The North Face Pivoter Backpack in Green - Polyester" at bounding box center [272, 699] width 193 height 33
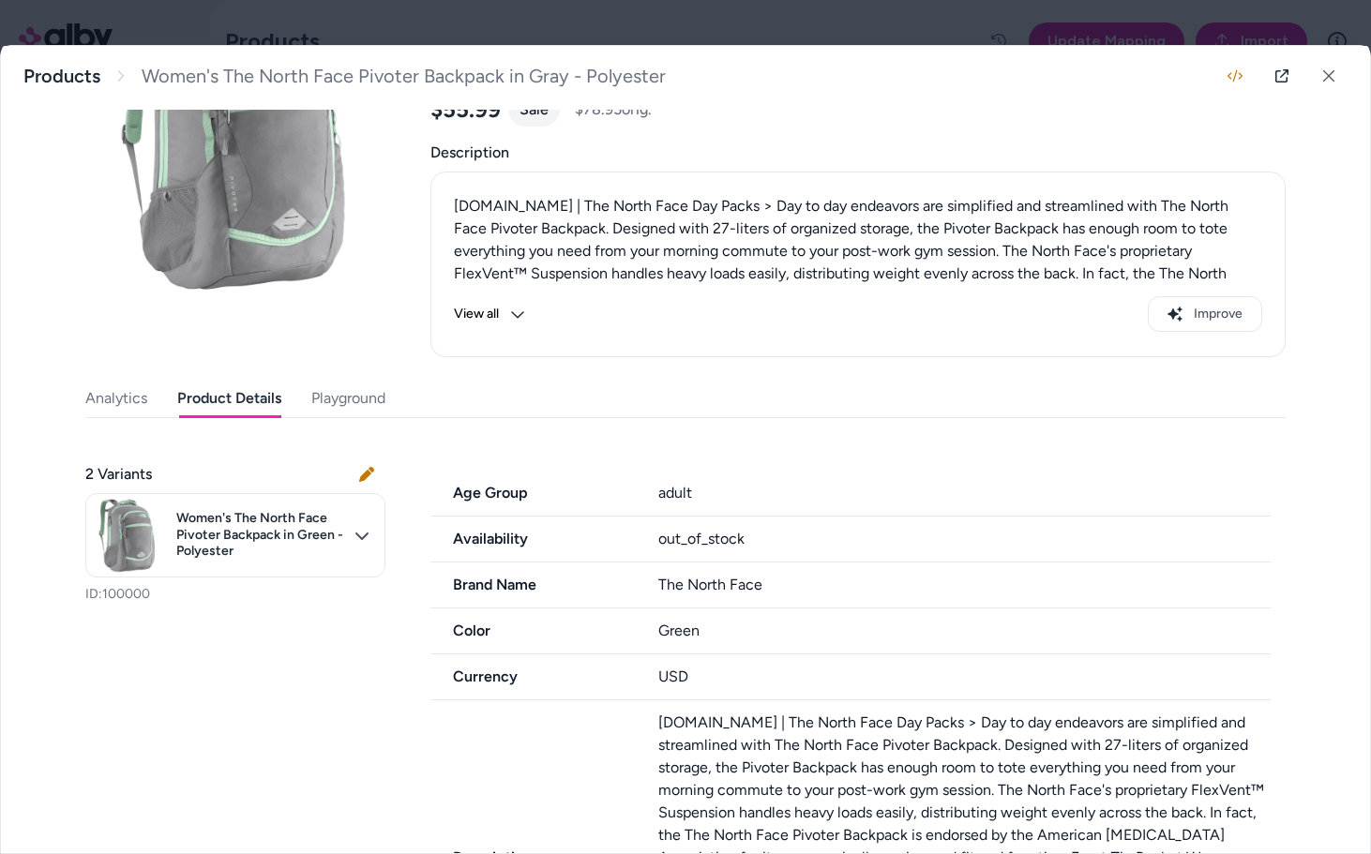
click at [483, 631] on span "Color" at bounding box center [533, 631] width 205 height 23
click at [687, 624] on div "Green" at bounding box center [964, 631] width 613 height 23
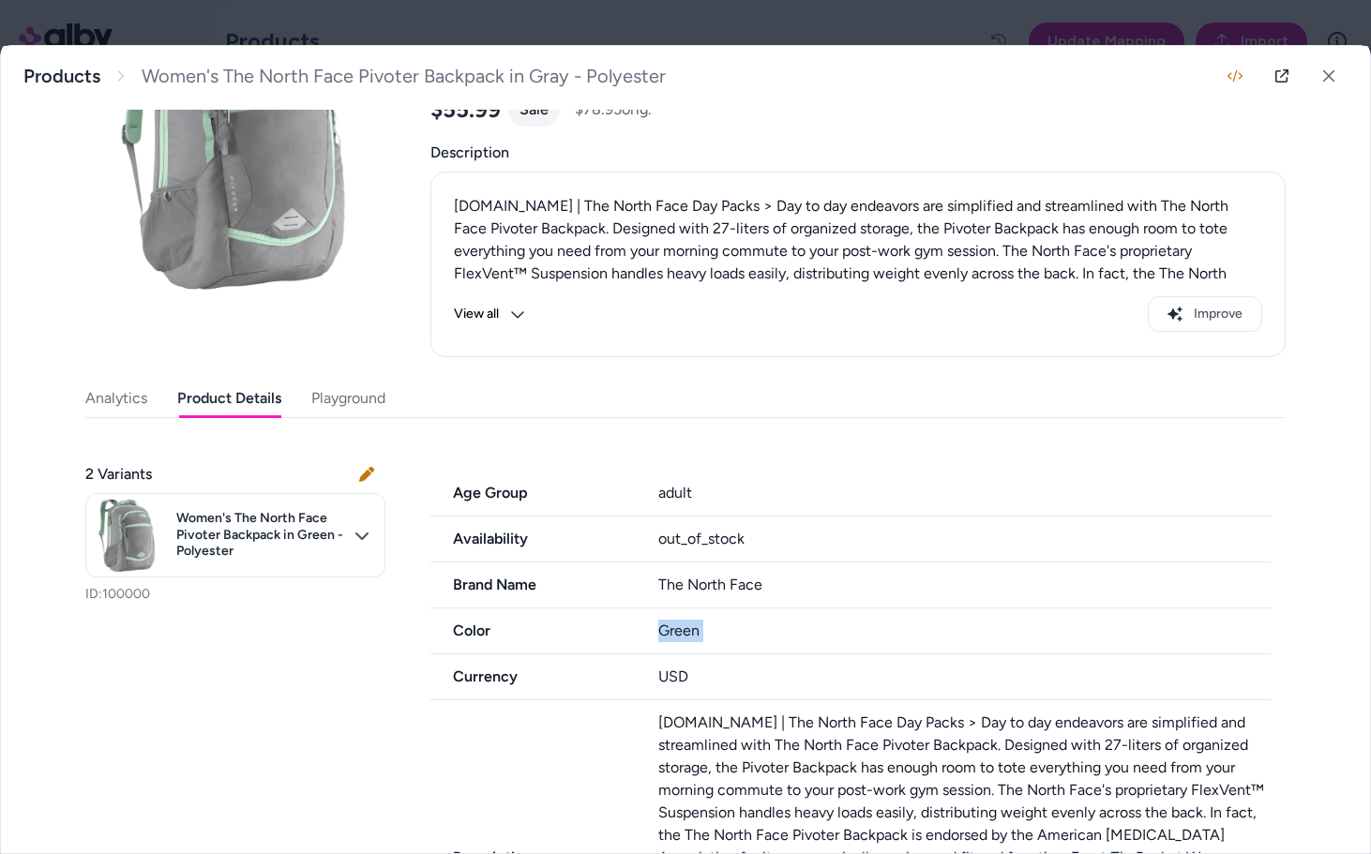
click at [687, 624] on div "Green" at bounding box center [964, 631] width 613 height 23
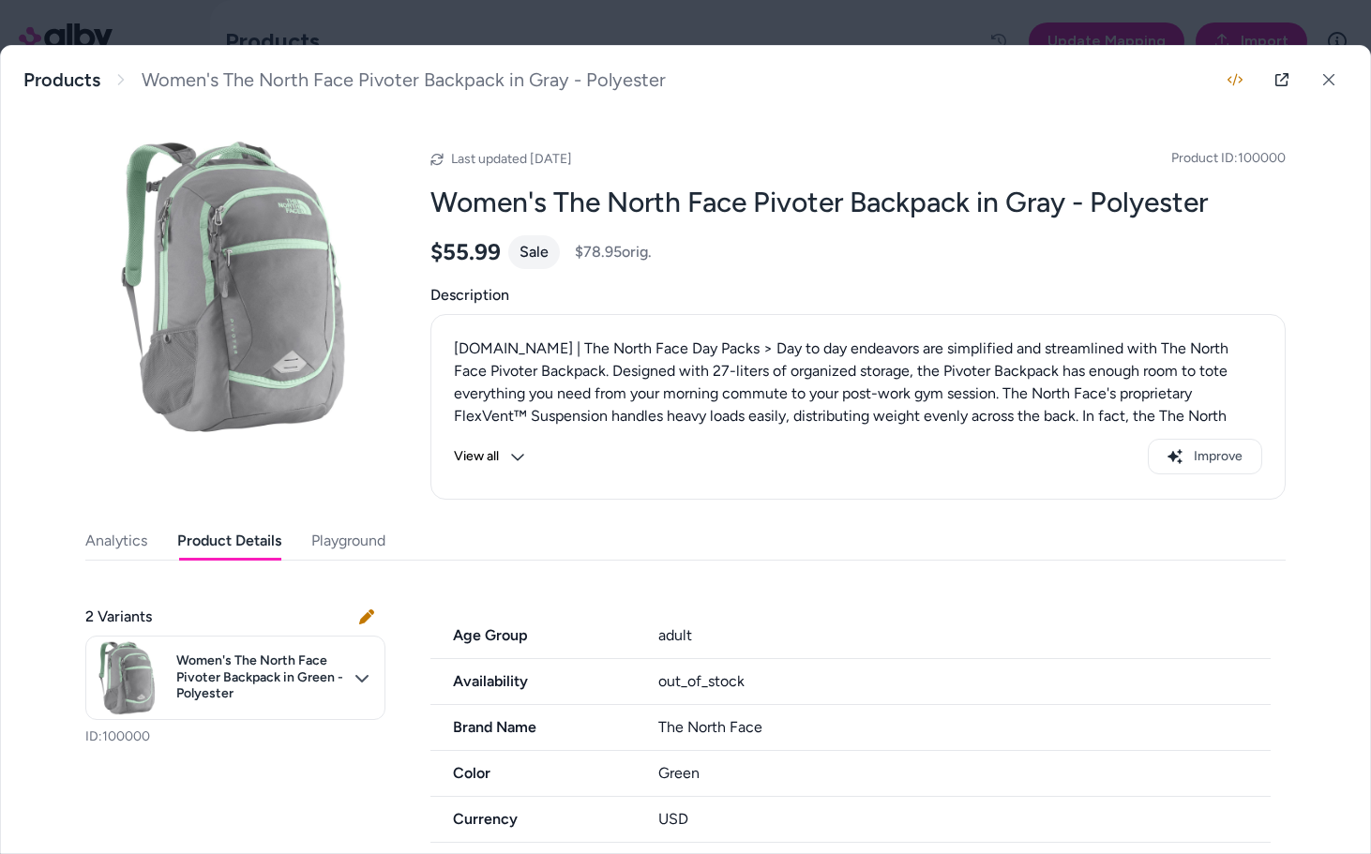
click at [1025, 195] on h2 "Women's The North Face Pivoter Backpack in Gray - Polyester" at bounding box center [858, 203] width 855 height 36
click at [921, 208] on h2 "Women's The North Face Pivoter Backpack in Gray - Polyester" at bounding box center [858, 203] width 855 height 36
click at [931, 217] on h2 "Women's The North Face Pivoter Backpack in Gray - Polyester" at bounding box center [858, 203] width 855 height 36
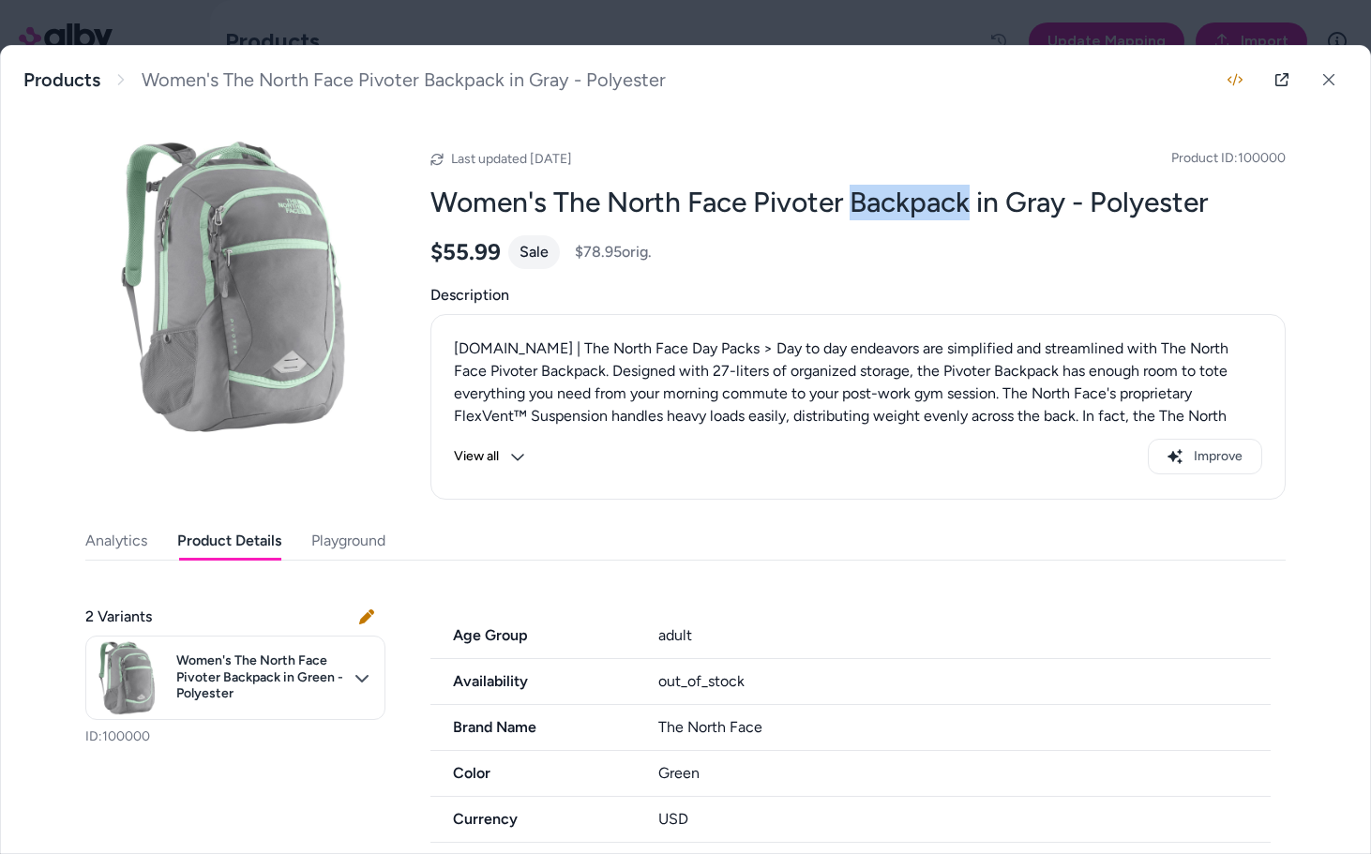
click at [931, 217] on h2 "Women's The North Face Pivoter Backpack in Gray - Polyester" at bounding box center [858, 203] width 855 height 36
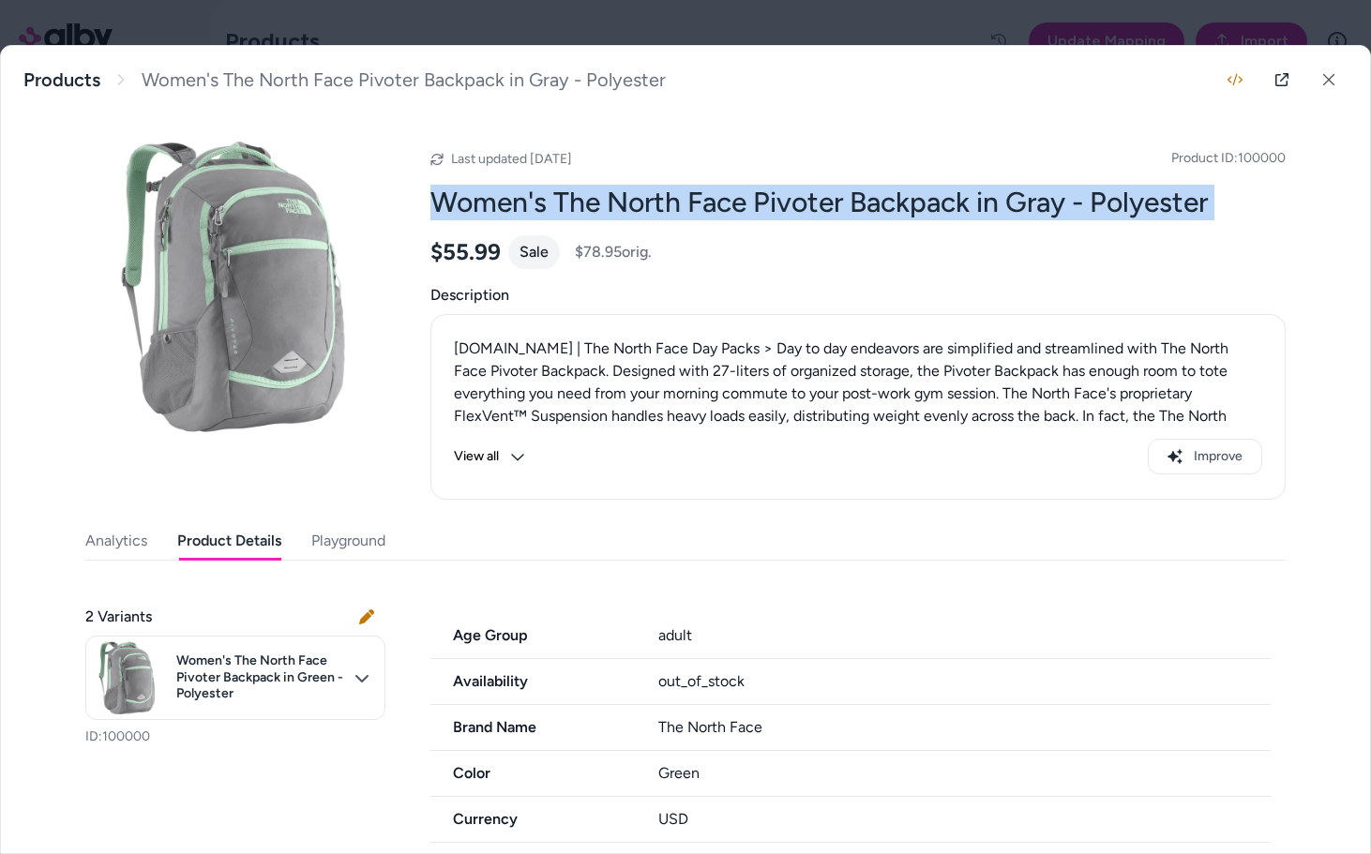
click at [931, 217] on h2 "Women's The North Face Pivoter Backpack in Gray - Polyester" at bounding box center [858, 203] width 855 height 36
click at [1038, 211] on h2 "Women's The North Face Pivoter Backpack in Gray - Polyester" at bounding box center [858, 203] width 855 height 36
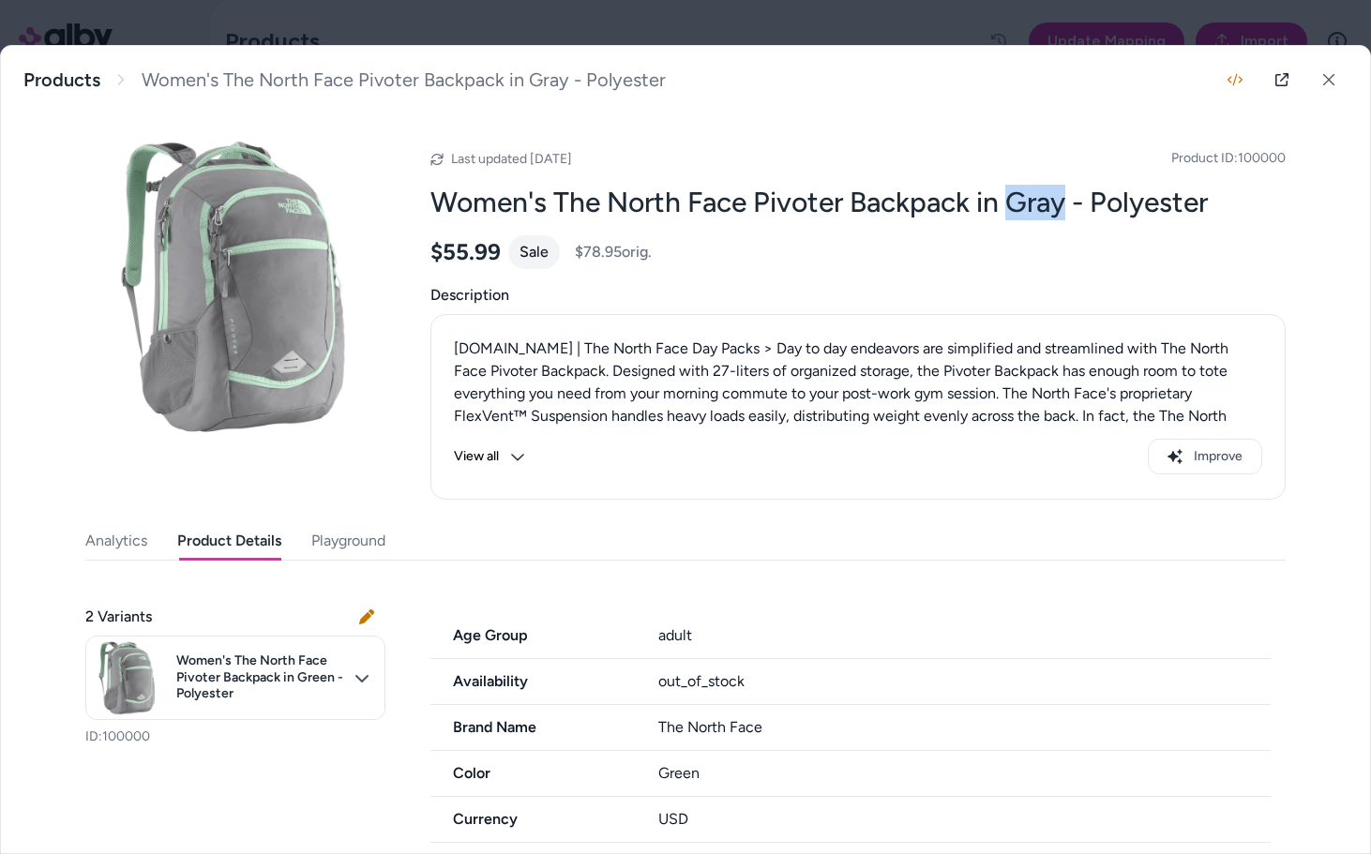
click at [1038, 211] on h2 "Women's The North Face Pivoter Backpack in Gray - Polyester" at bounding box center [858, 203] width 855 height 36
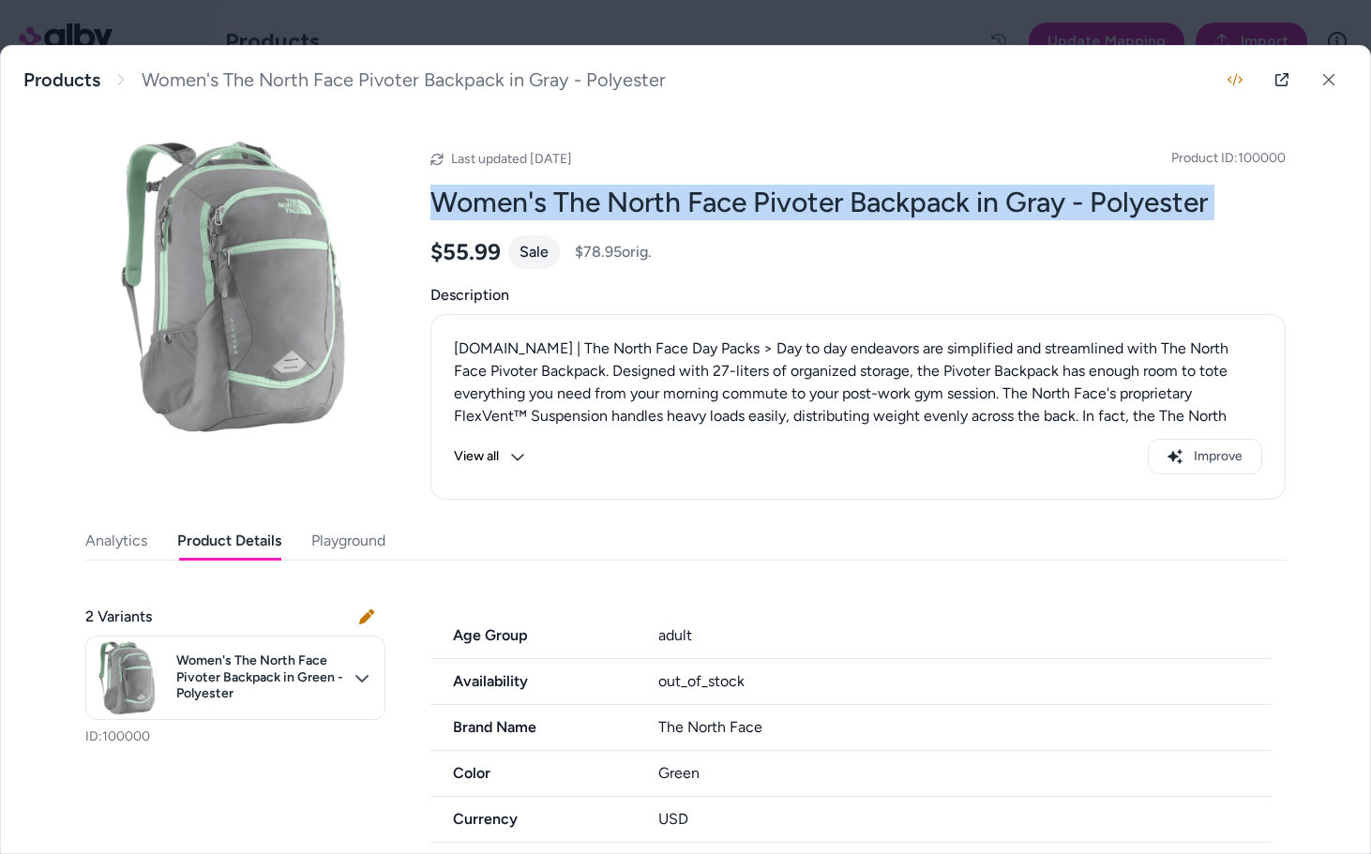
click at [1038, 211] on h2 "Women's The North Face Pivoter Backpack in Gray - Polyester" at bounding box center [858, 203] width 855 height 36
click at [461, 189] on h2 "Women's The North Face Pivoter Backpack in Gray - Polyester" at bounding box center [858, 203] width 855 height 36
drag, startPoint x: 430, startPoint y: 203, endPoint x: 978, endPoint y: 205, distance: 548.7
click at [978, 205] on h2 "Women's The North Face Pivoter Backpack in Gray - Polyester" at bounding box center [858, 203] width 855 height 36
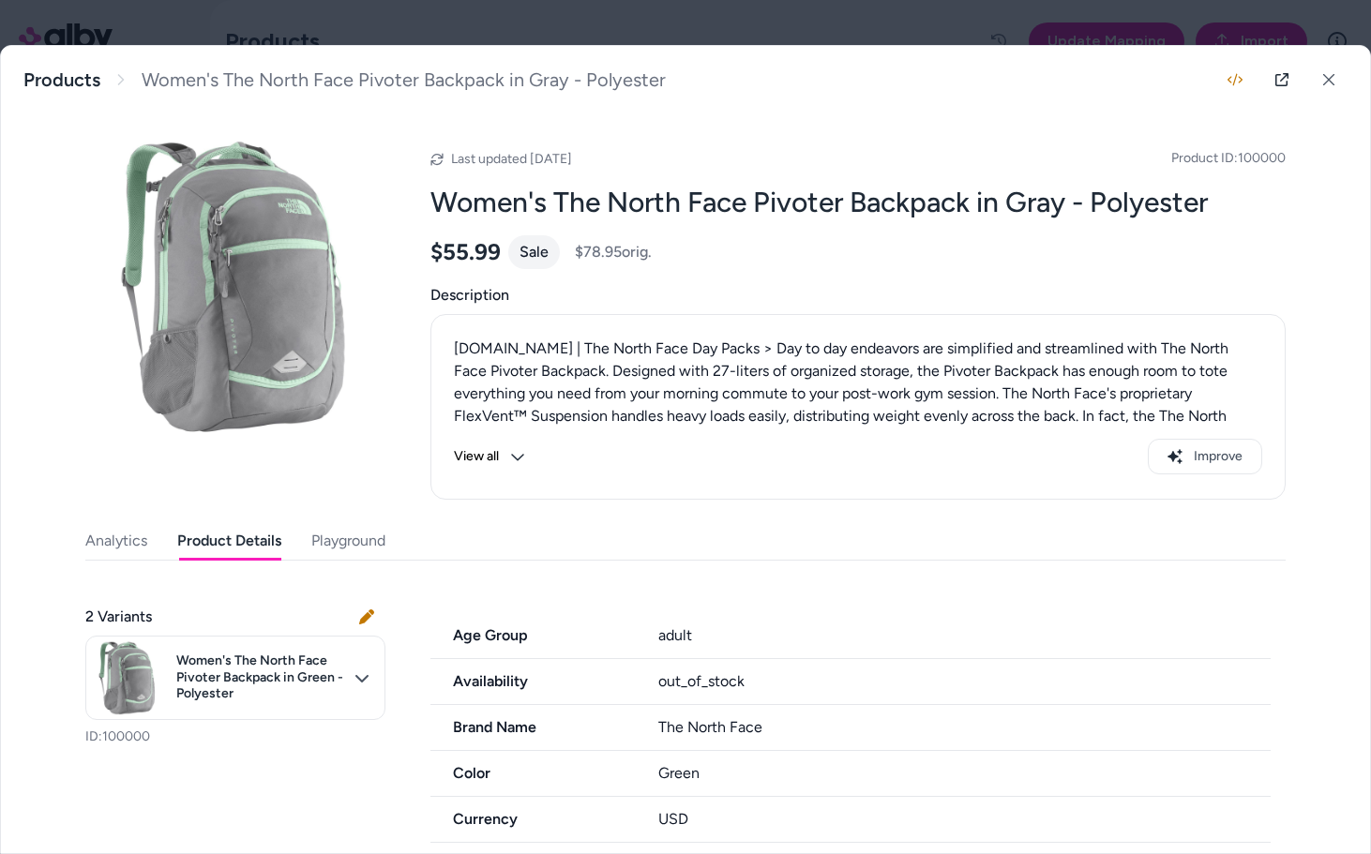
click at [1096, 205] on h2 "Women's The North Face Pivoter Backpack in Gray - Polyester" at bounding box center [858, 203] width 855 height 36
click at [1186, 206] on h2 "Women's The North Face Pivoter Backpack in Gray - Polyester" at bounding box center [858, 203] width 855 height 36
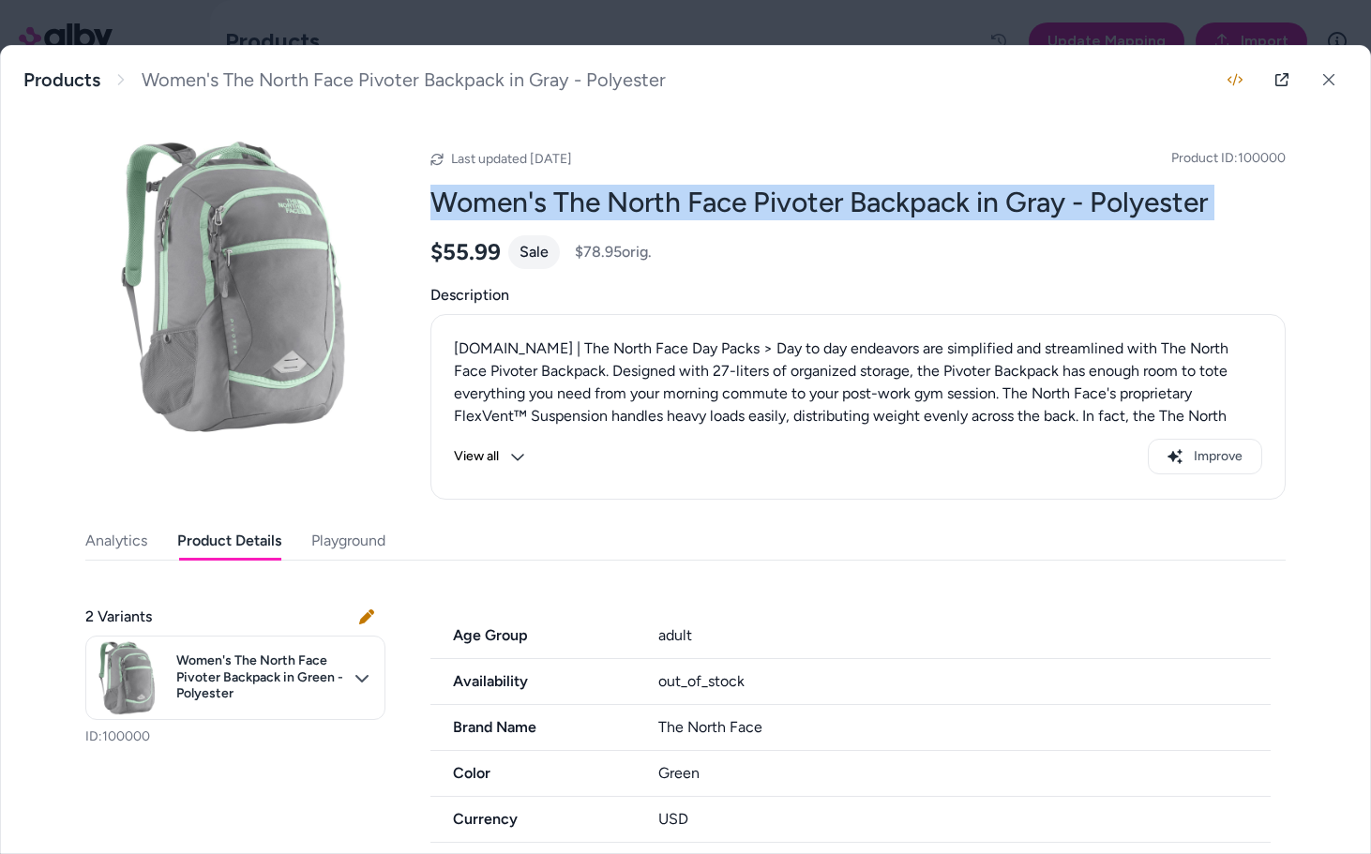
click at [1186, 206] on h2 "Women's The North Face Pivoter Backpack in Gray - Polyester" at bounding box center [858, 203] width 855 height 36
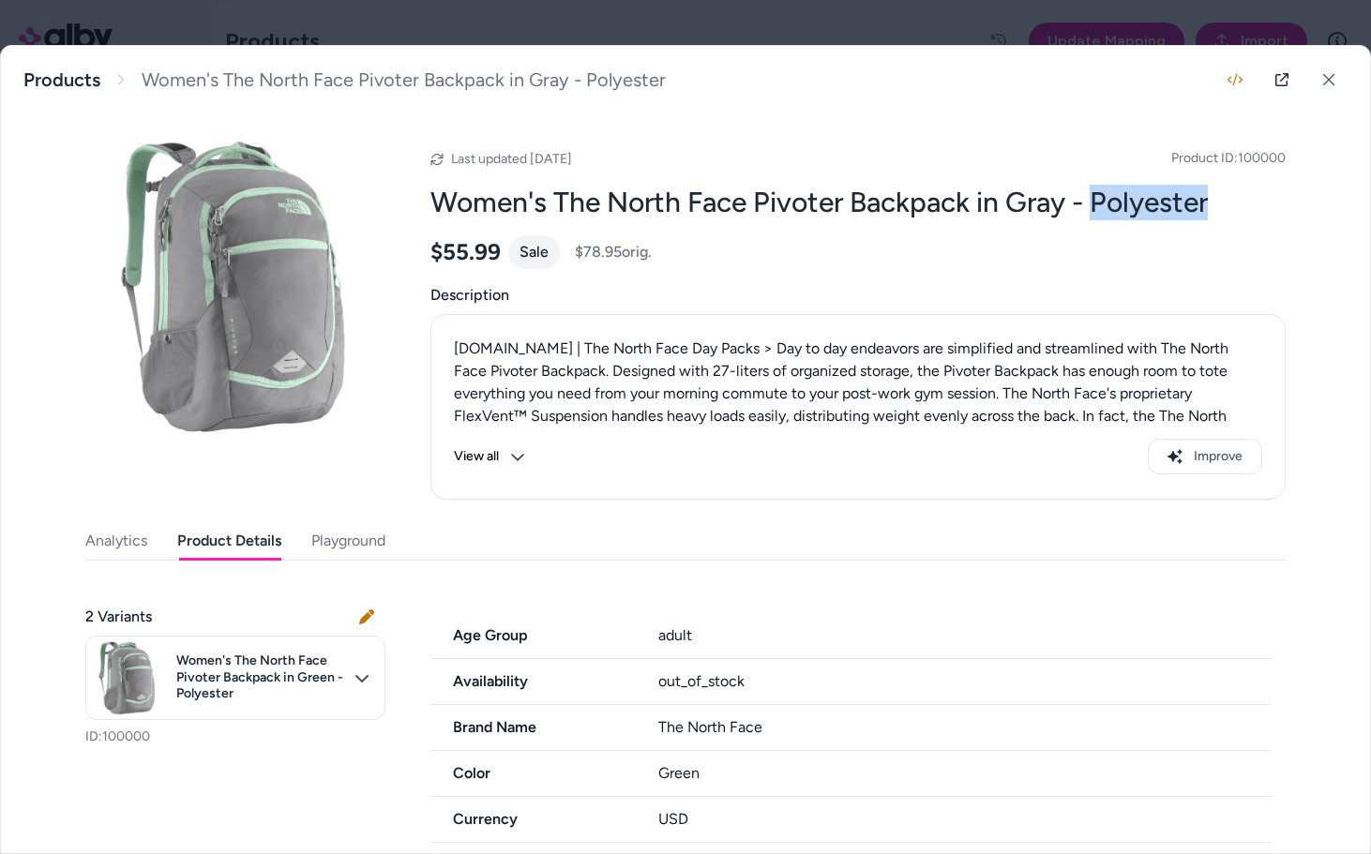
click at [1186, 206] on h2 "Women's The North Face Pivoter Backpack in Gray - Polyester" at bounding box center [858, 203] width 855 height 36
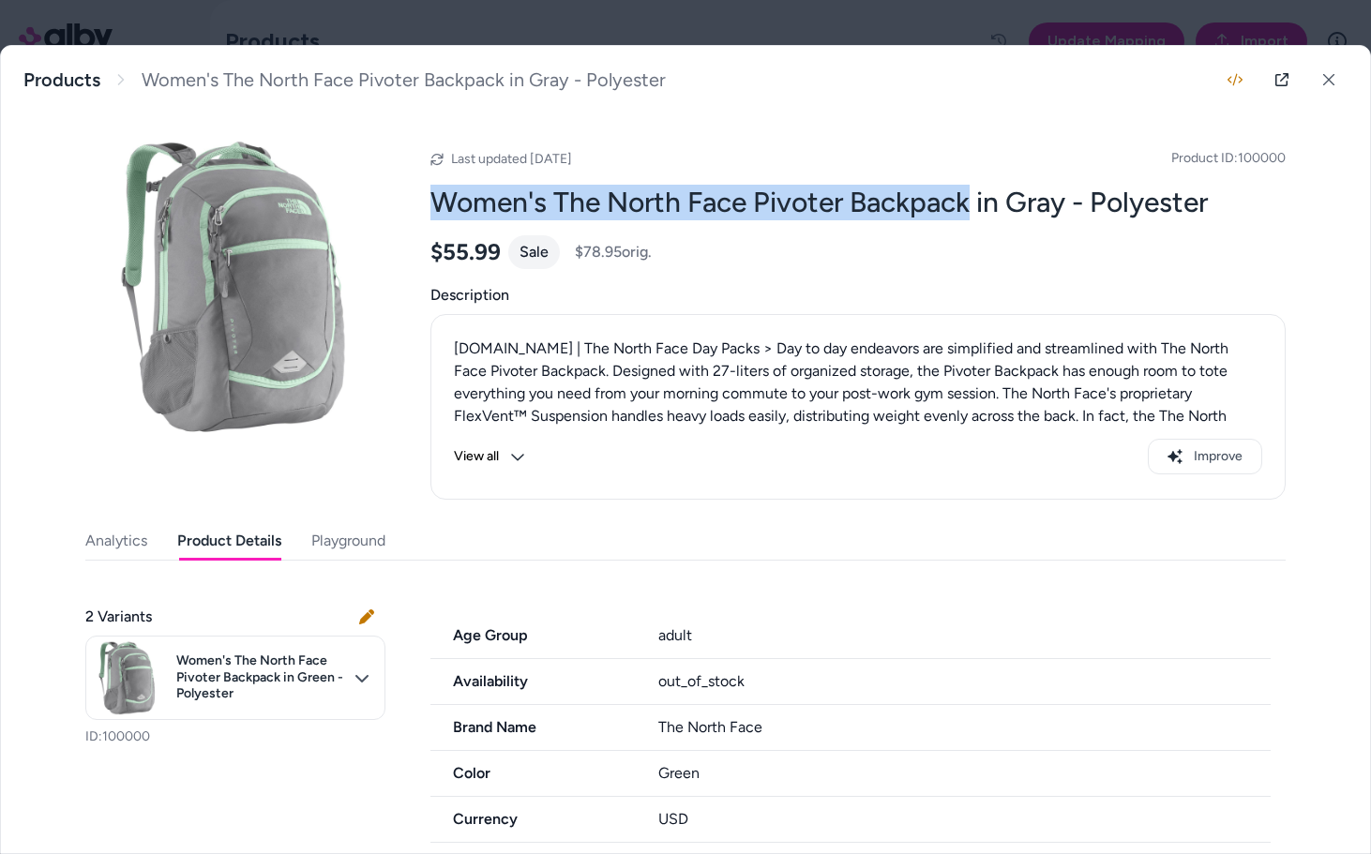
drag, startPoint x: 975, startPoint y: 202, endPoint x: 435, endPoint y: 196, distance: 540.3
click at [435, 196] on h2 "Women's The North Face Pivoter Backpack in Gray - Polyester" at bounding box center [858, 203] width 855 height 36
click at [1334, 74] on icon at bounding box center [1328, 79] width 11 height 11
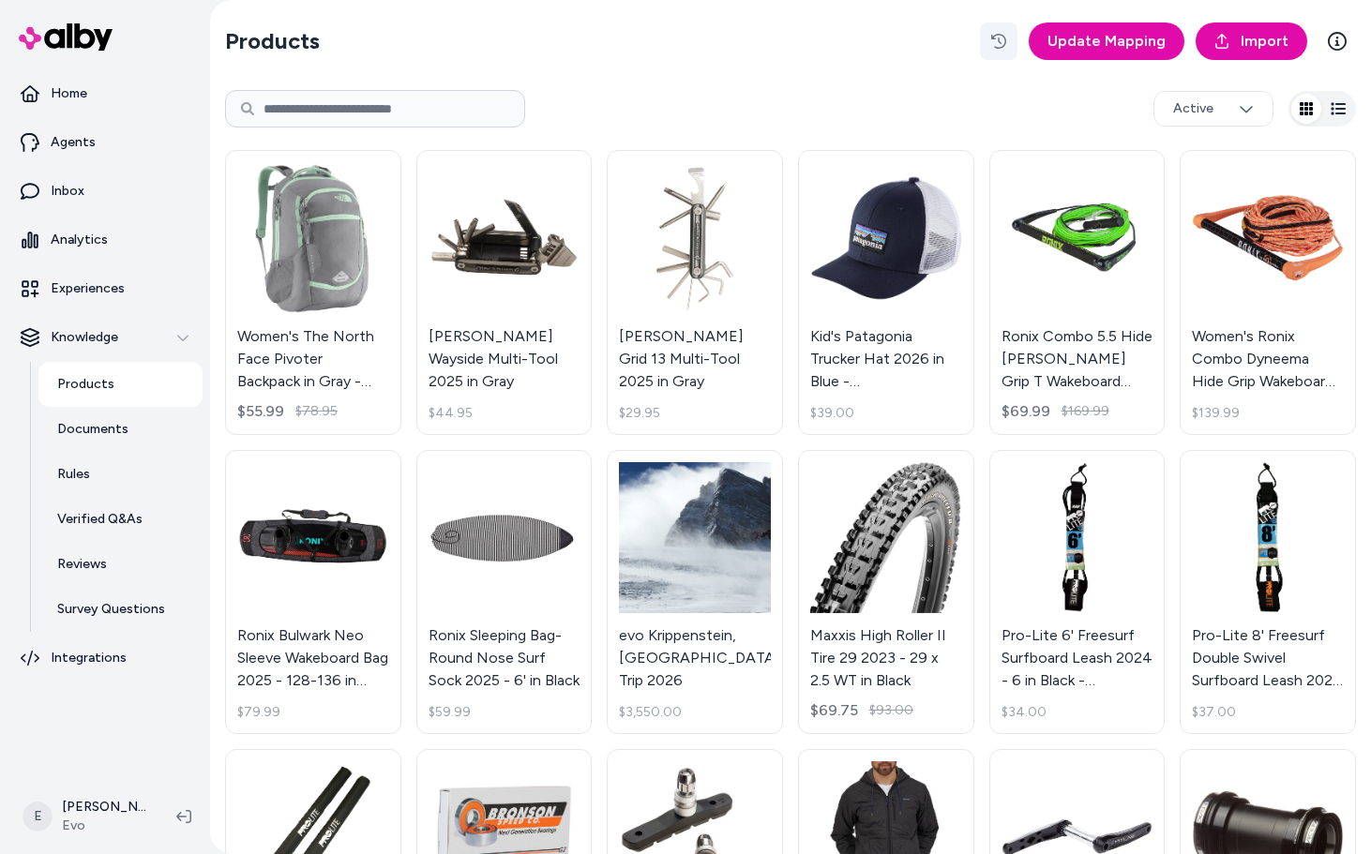
click at [1007, 50] on button "button" at bounding box center [999, 42] width 38 height 38
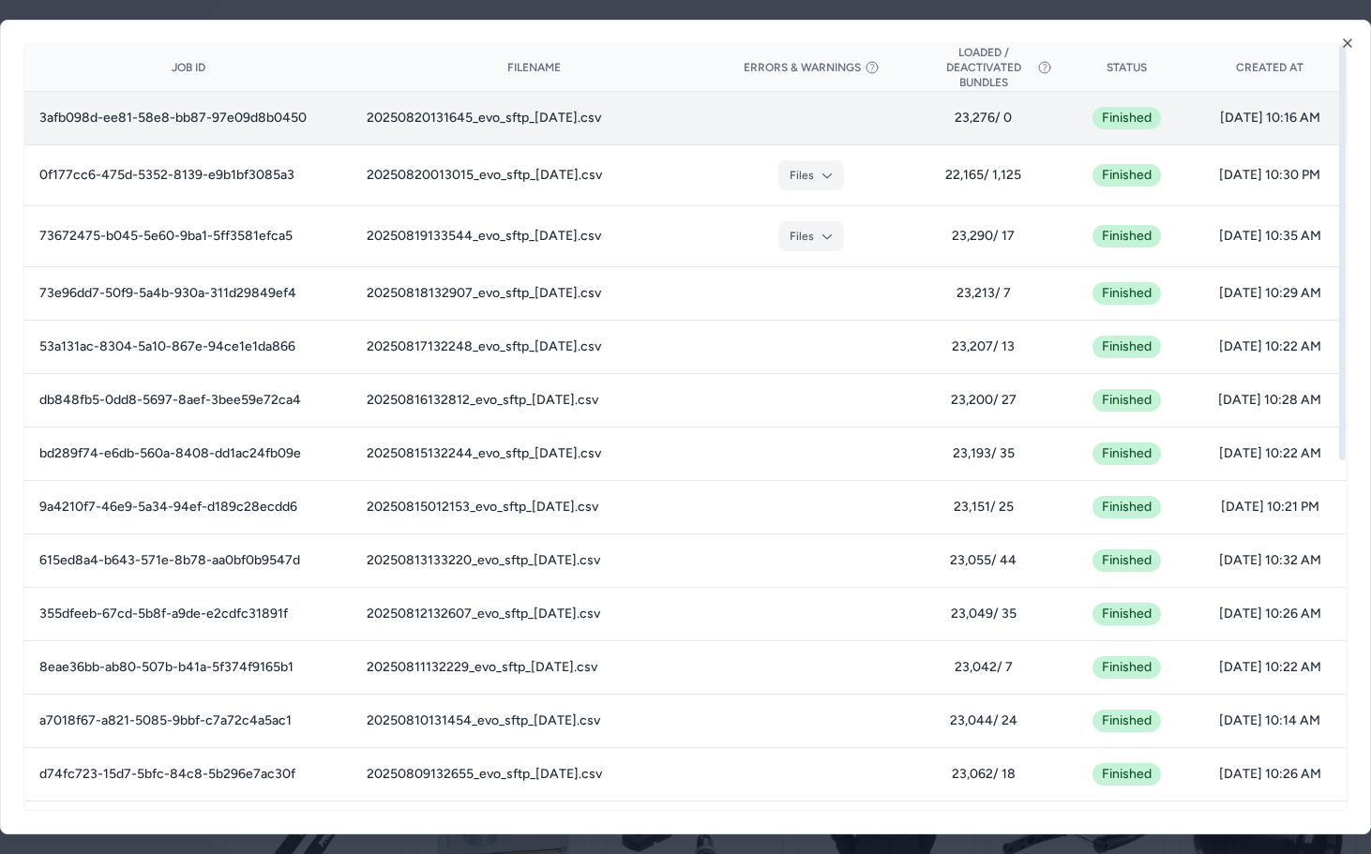
click at [128, 120] on td "3afb098d-ee81-58e8-bb87-97e09d8b0450" at bounding box center [187, 117] width 327 height 53
click at [359, 111] on td "20250820131645_evo_sftp_2025-08-20.csv" at bounding box center [534, 117] width 364 height 53
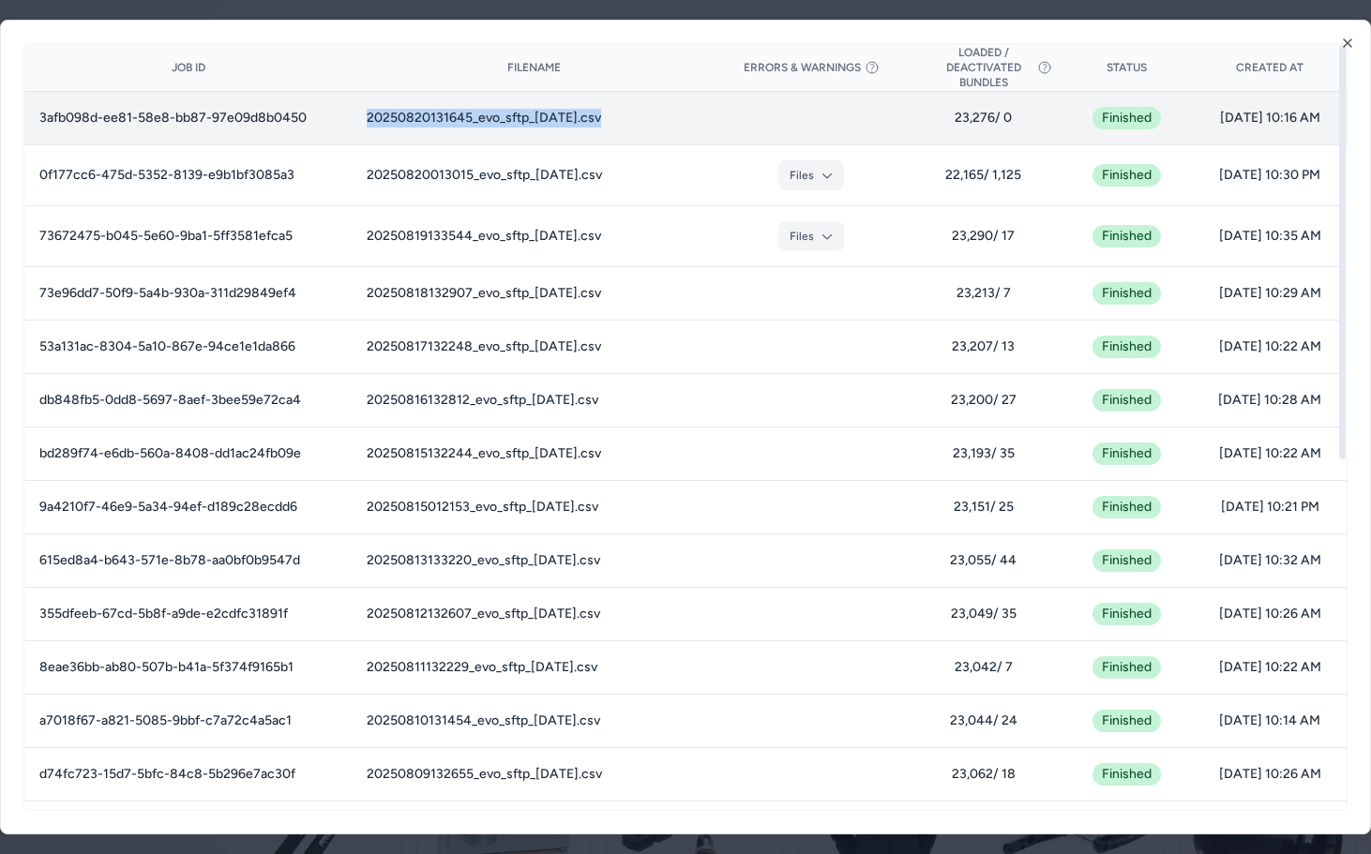
click at [359, 111] on td "20250820131645_evo_sftp_2025-08-20.csv" at bounding box center [534, 117] width 364 height 53
click at [387, 129] on td "20250820131645_evo_sftp_2025-08-20.csv" at bounding box center [534, 117] width 364 height 53
drag, startPoint x: 372, startPoint y: 122, endPoint x: 572, endPoint y: 126, distance: 199.8
click at [572, 126] on td "20250820131645_evo_sftp_2025-08-20.csv" at bounding box center [534, 117] width 364 height 53
drag, startPoint x: 364, startPoint y: 119, endPoint x: 216, endPoint y: 122, distance: 148.2
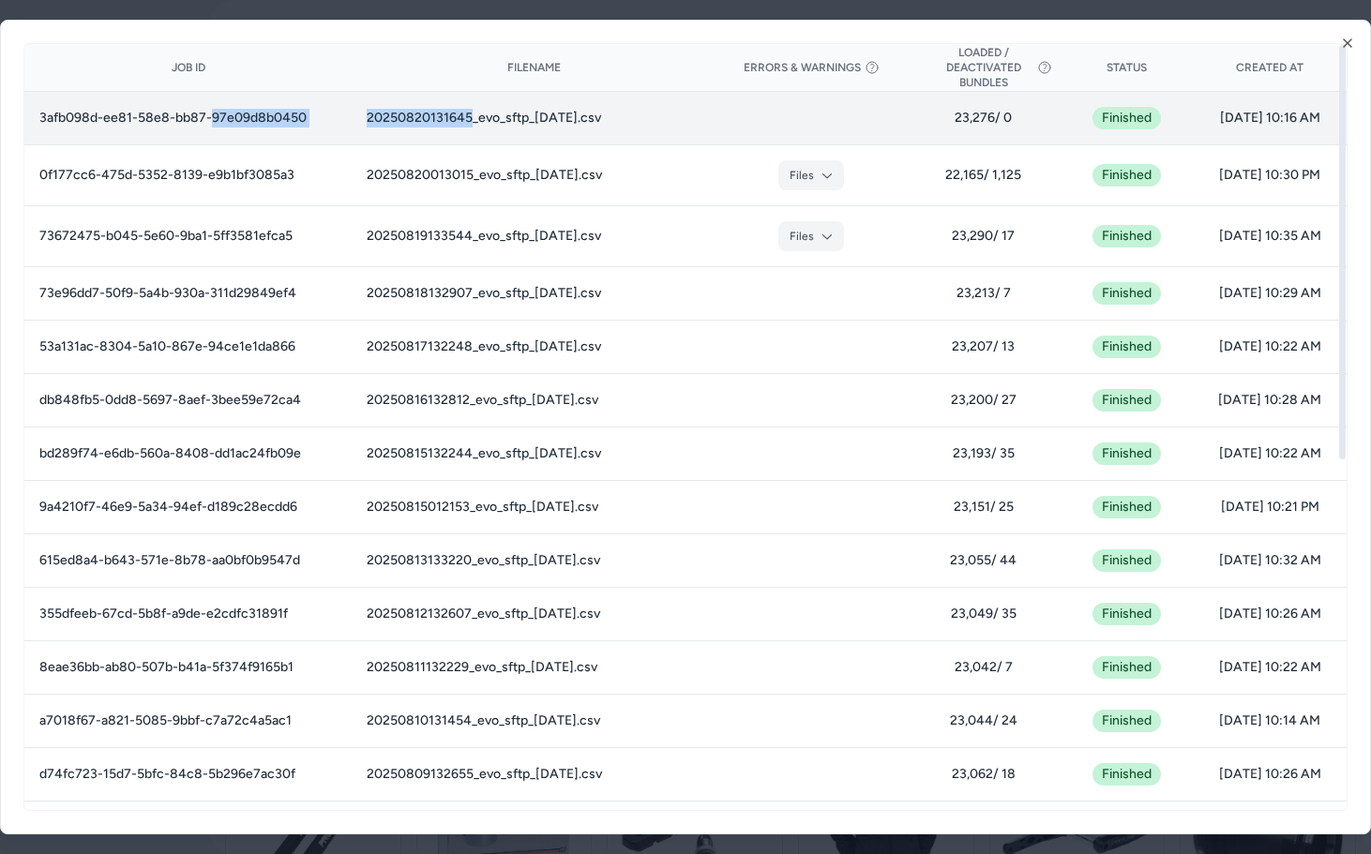
click at [216, 122] on tr "3afb098d-ee81-58e8-bb87-97e09d8b0450 20250820131645_evo_sftp_2025-08-20.csv 23,…" at bounding box center [685, 117] width 1323 height 53
click at [352, 113] on td "20250820131645_evo_sftp_2025-08-20.csv" at bounding box center [534, 117] width 364 height 53
drag, startPoint x: 365, startPoint y: 124, endPoint x: 257, endPoint y: 124, distance: 107.9
click at [352, 124] on td "20250820131645_evo_sftp_2025-08-20.csv" at bounding box center [534, 117] width 364 height 53
click at [449, 128] on td "20250820131645_evo_sftp_2025-08-20.csv" at bounding box center [534, 117] width 364 height 53
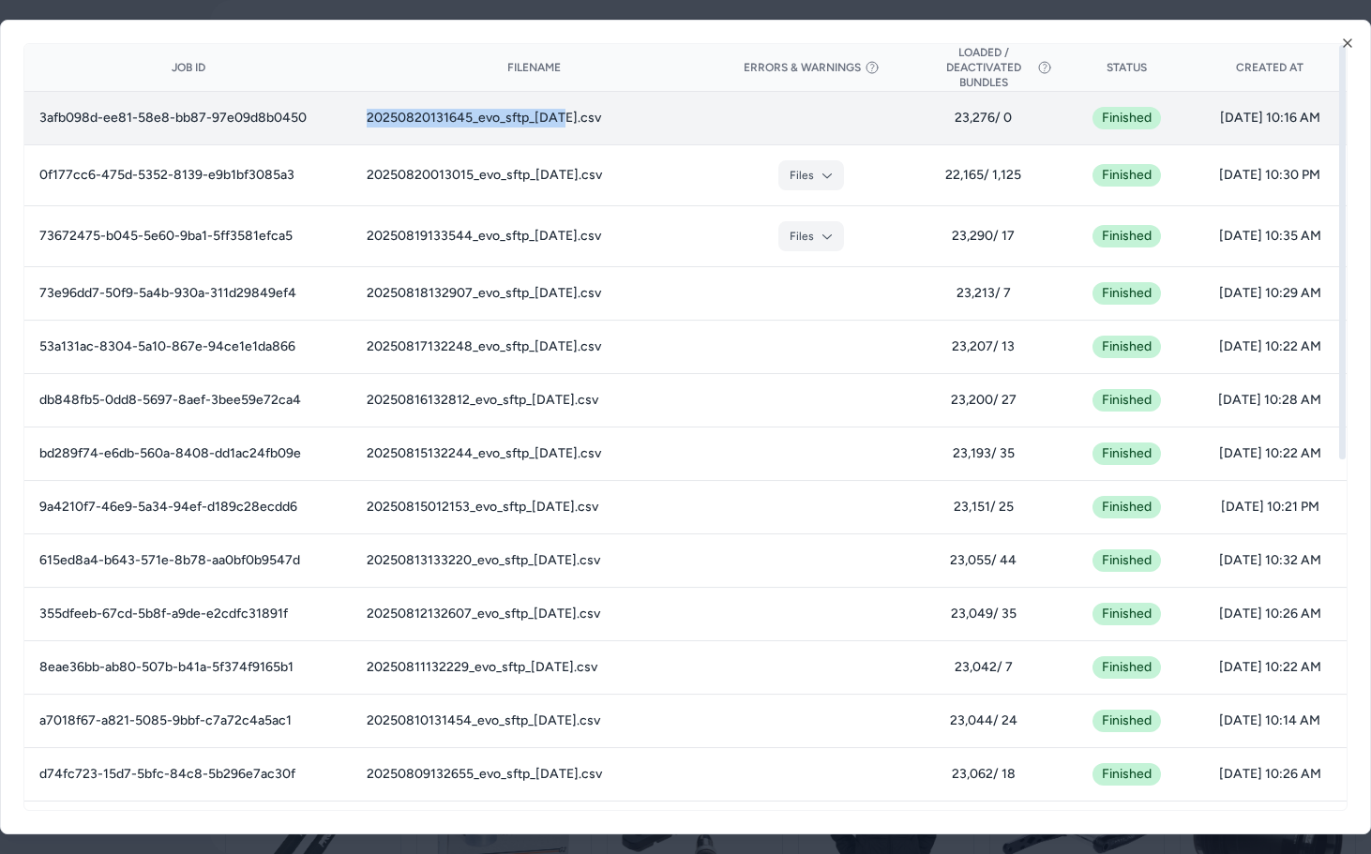
click at [449, 128] on td "20250820131645_evo_sftp_2025-08-20.csv" at bounding box center [534, 117] width 364 height 53
click at [717, 112] on td at bounding box center [812, 117] width 191 height 53
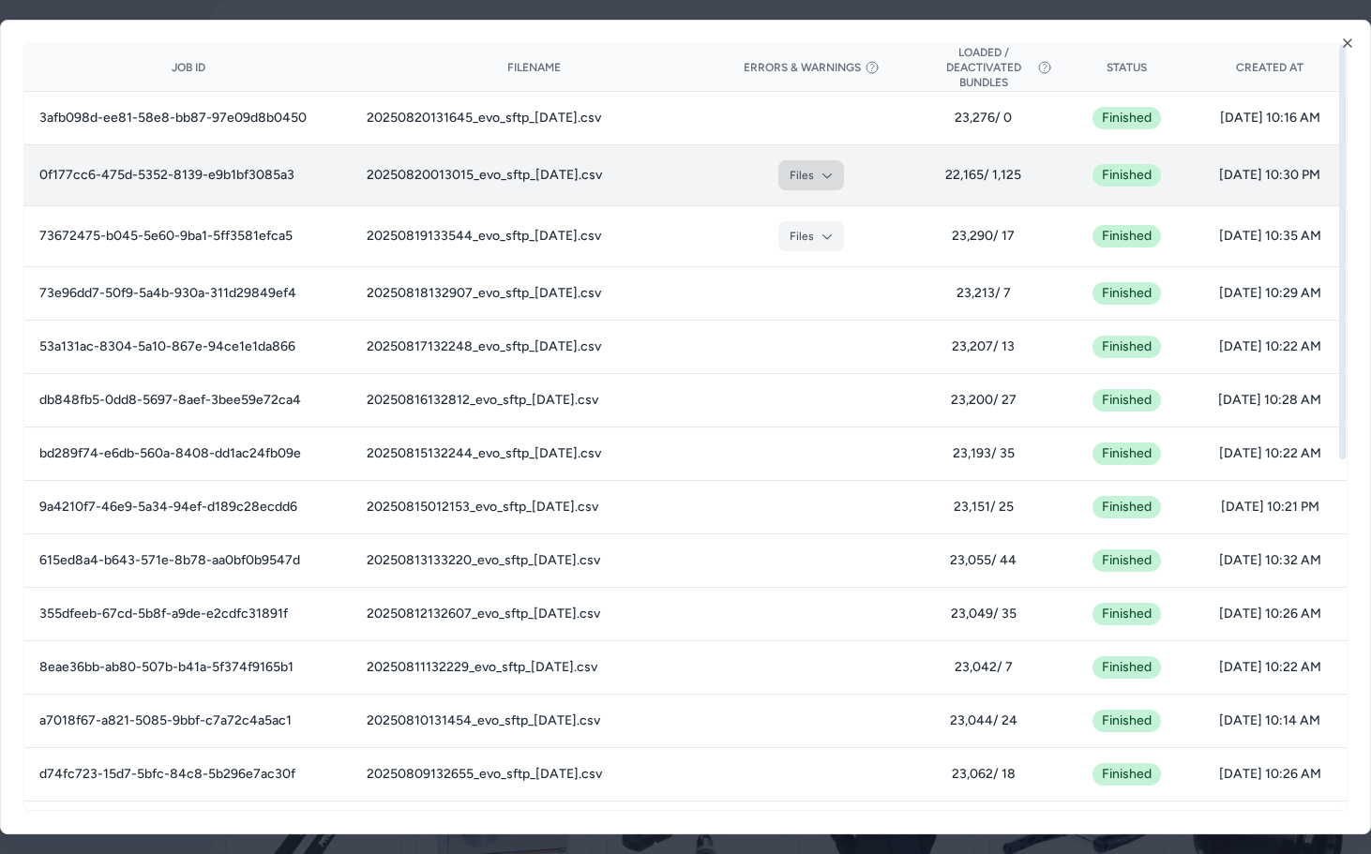
click at [779, 189] on button "Files" at bounding box center [812, 175] width 66 height 30
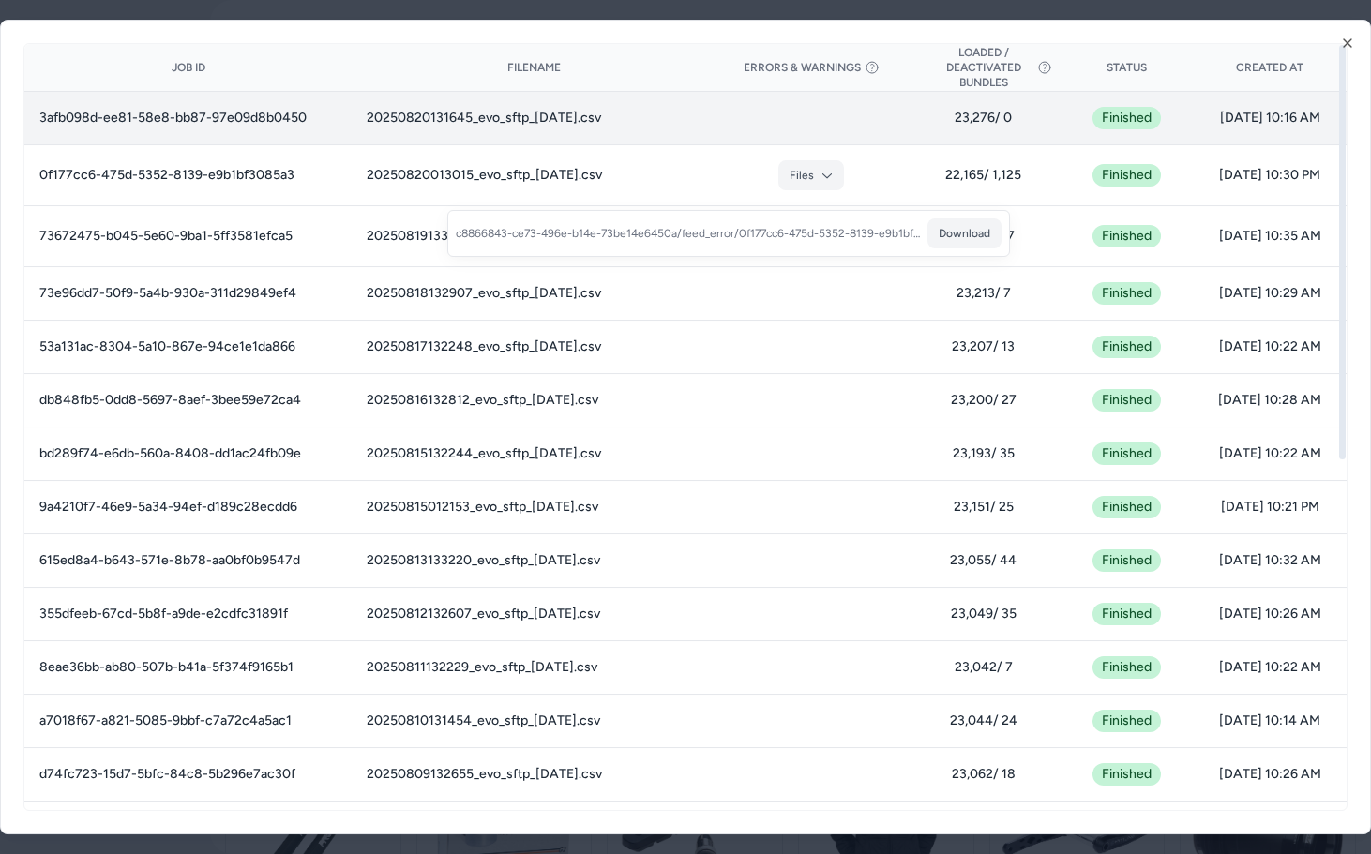
click at [934, 116] on span "23,276 / 0" at bounding box center [983, 118] width 123 height 19
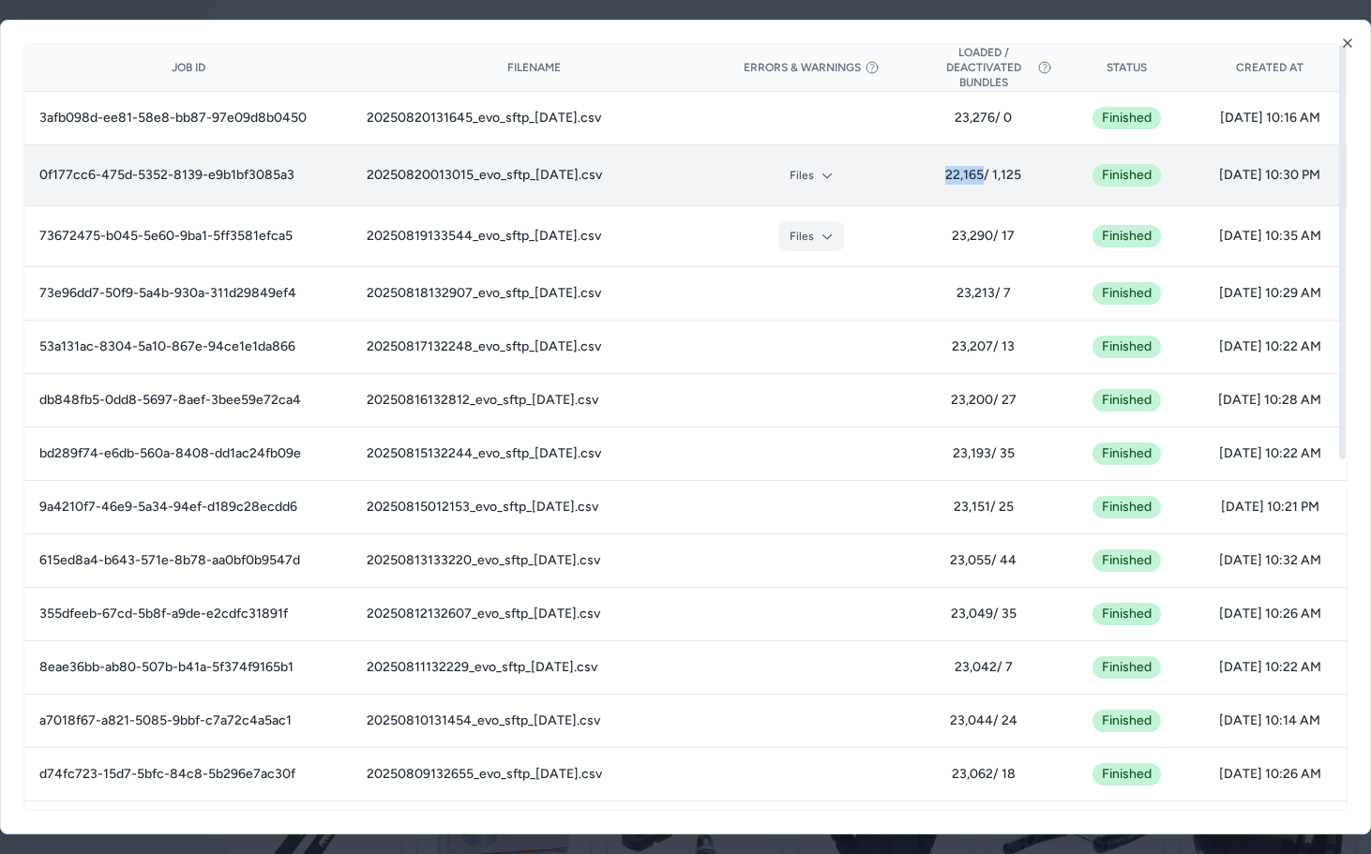
drag, startPoint x: 926, startPoint y: 188, endPoint x: 874, endPoint y: 193, distance: 51.9
click at [922, 185] on span "22,165 / 1,125" at bounding box center [983, 175] width 123 height 19
drag, startPoint x: 940, startPoint y: 190, endPoint x: 1013, endPoint y: 185, distance: 73.4
click at [1013, 185] on td "22,165 / 1,125" at bounding box center [983, 174] width 153 height 61
click at [1111, 187] on div "Finished" at bounding box center [1127, 175] width 68 height 23
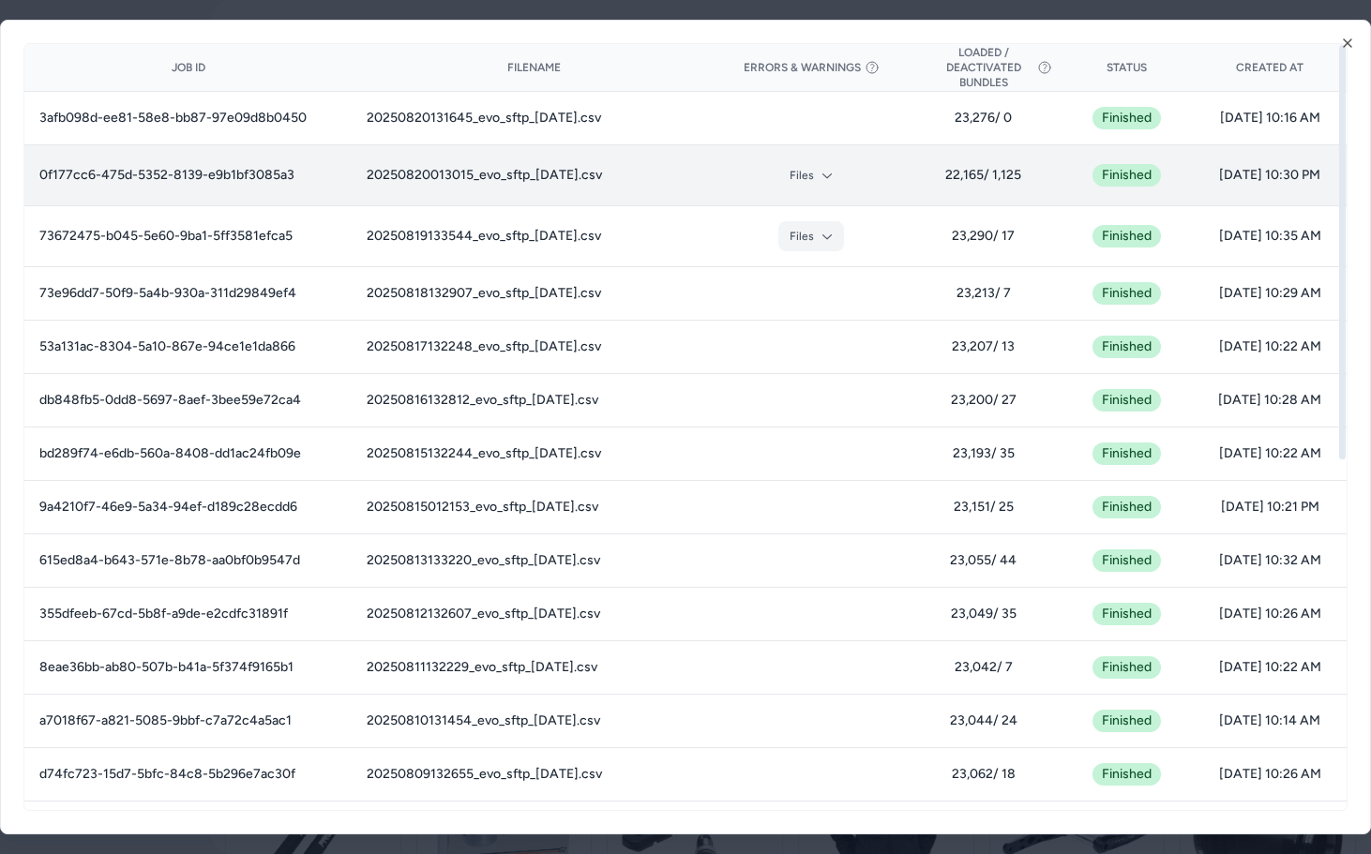
click at [1106, 187] on div "Finished" at bounding box center [1127, 175] width 68 height 23
click at [1241, 185] on span "08/19/25 - 10:30 PM" at bounding box center [1270, 175] width 123 height 19
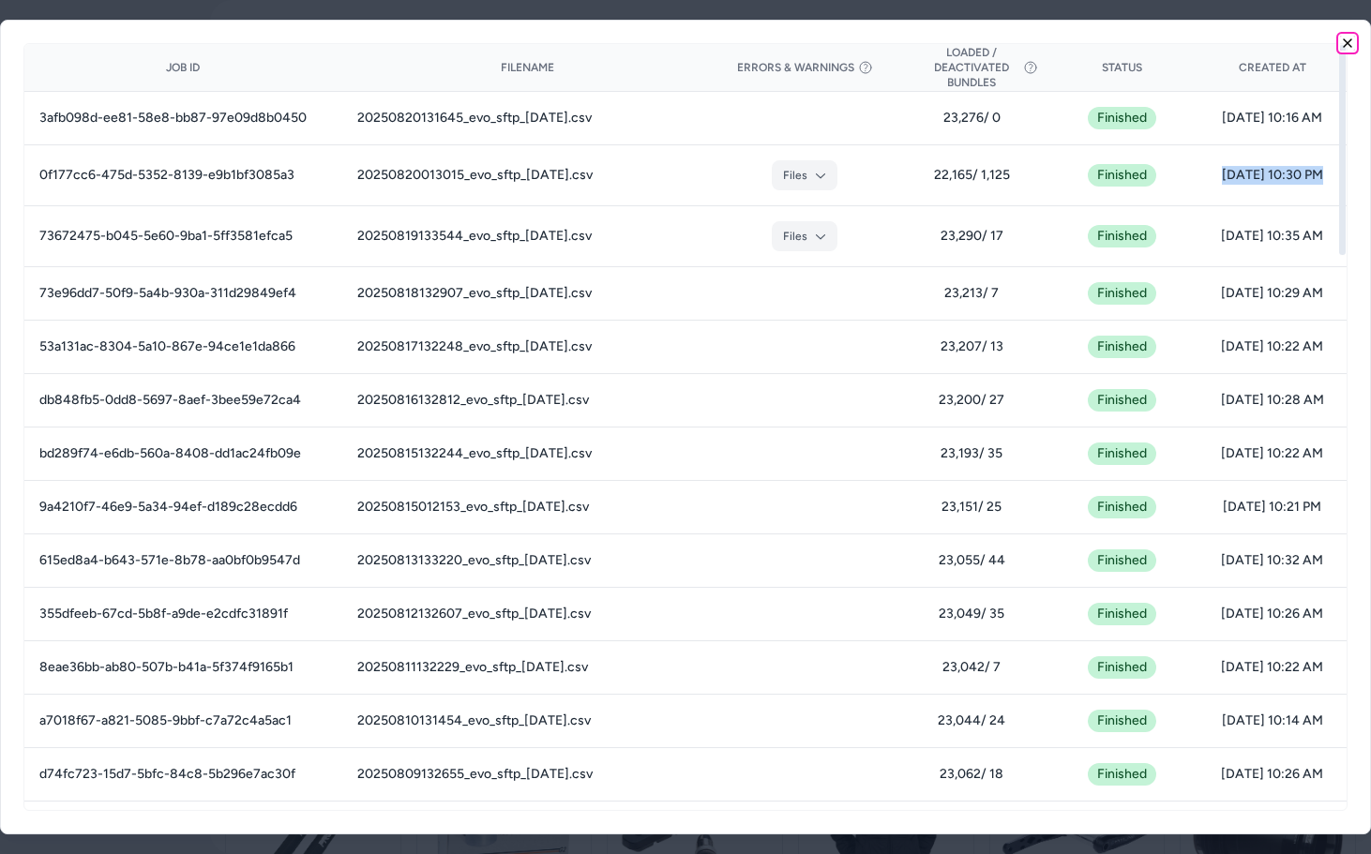
click at [1351, 48] on icon "button" at bounding box center [1347, 43] width 15 height 15
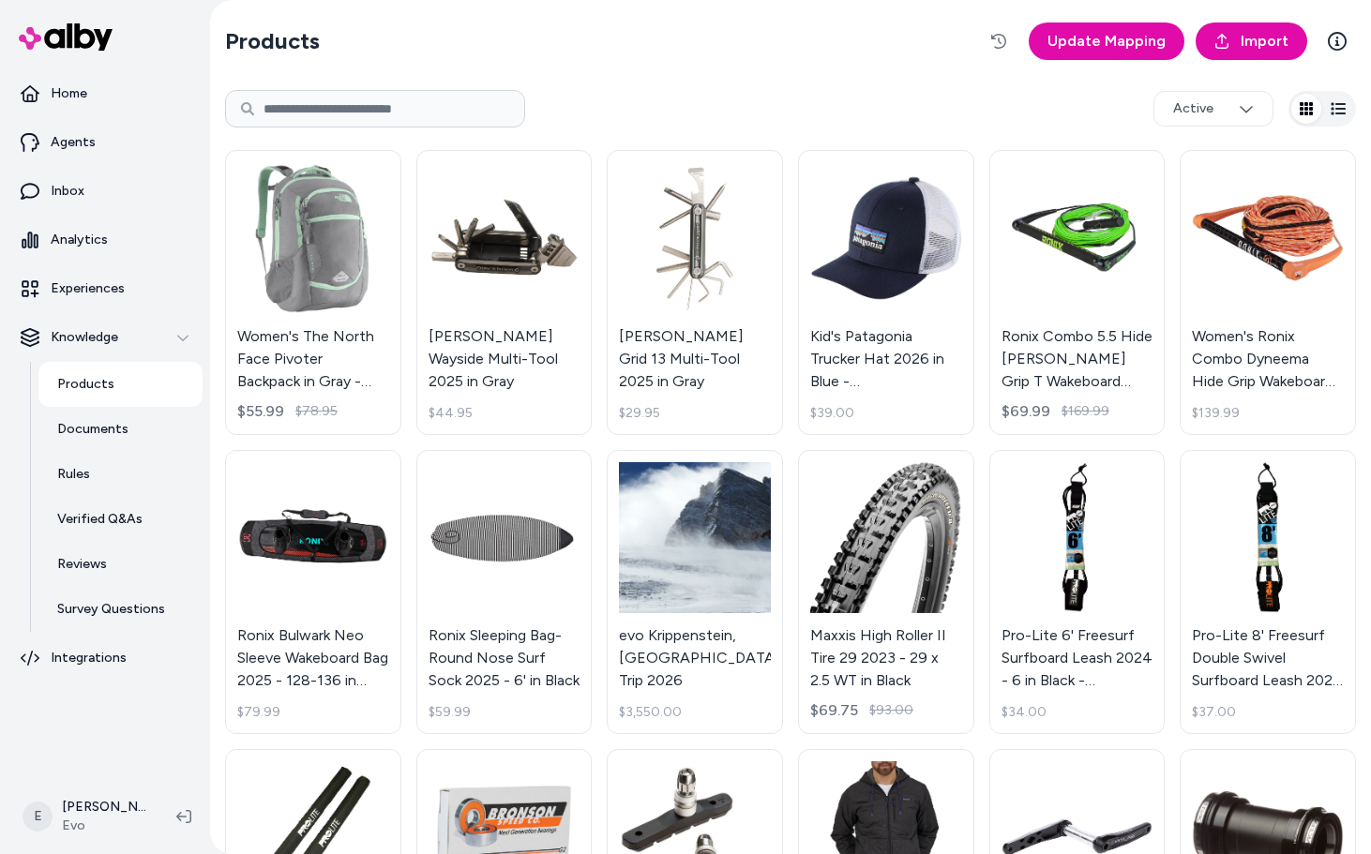
click at [817, 105] on div "Active" at bounding box center [790, 109] width 1131 height 60
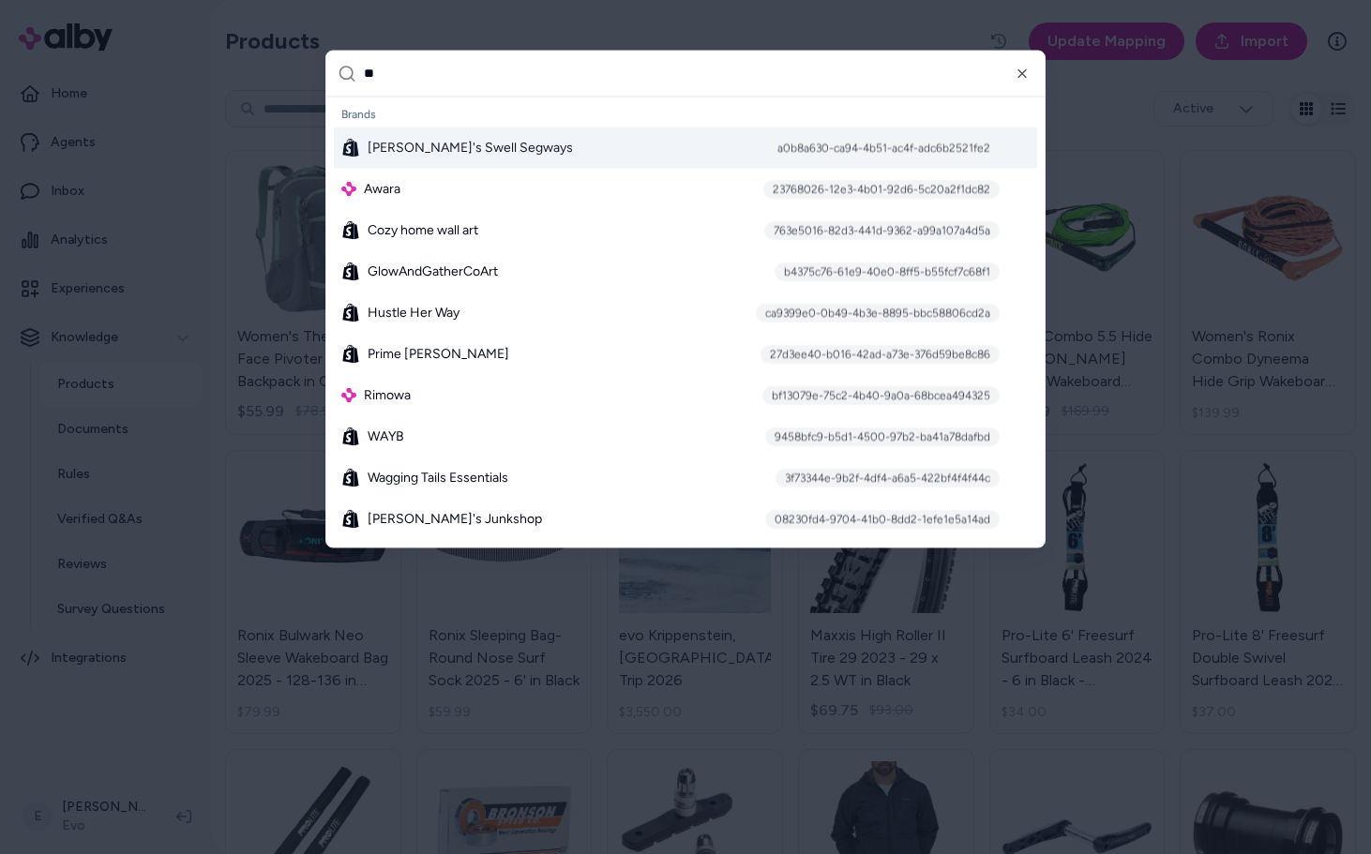
type input "***"
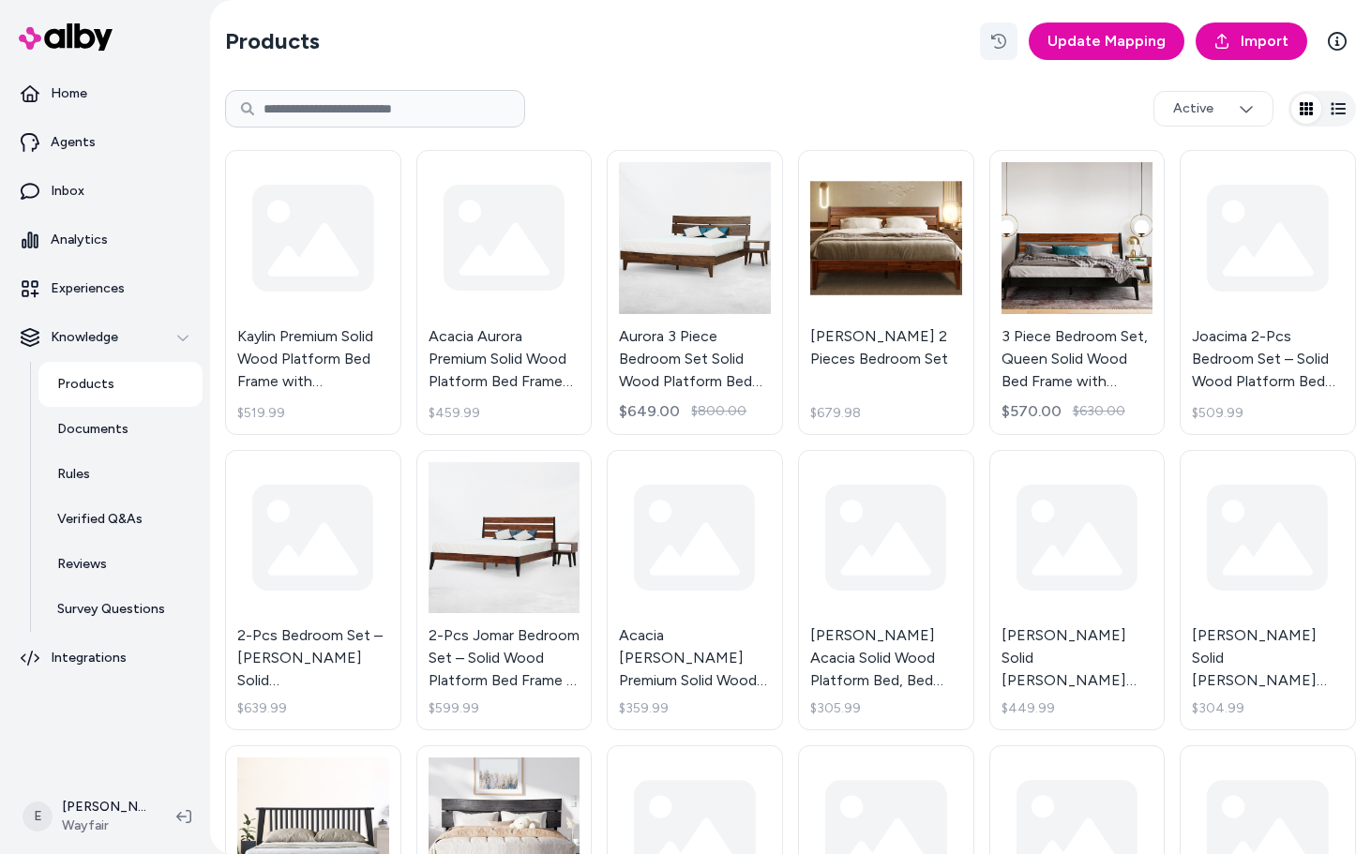
click at [1000, 51] on button "button" at bounding box center [999, 42] width 38 height 38
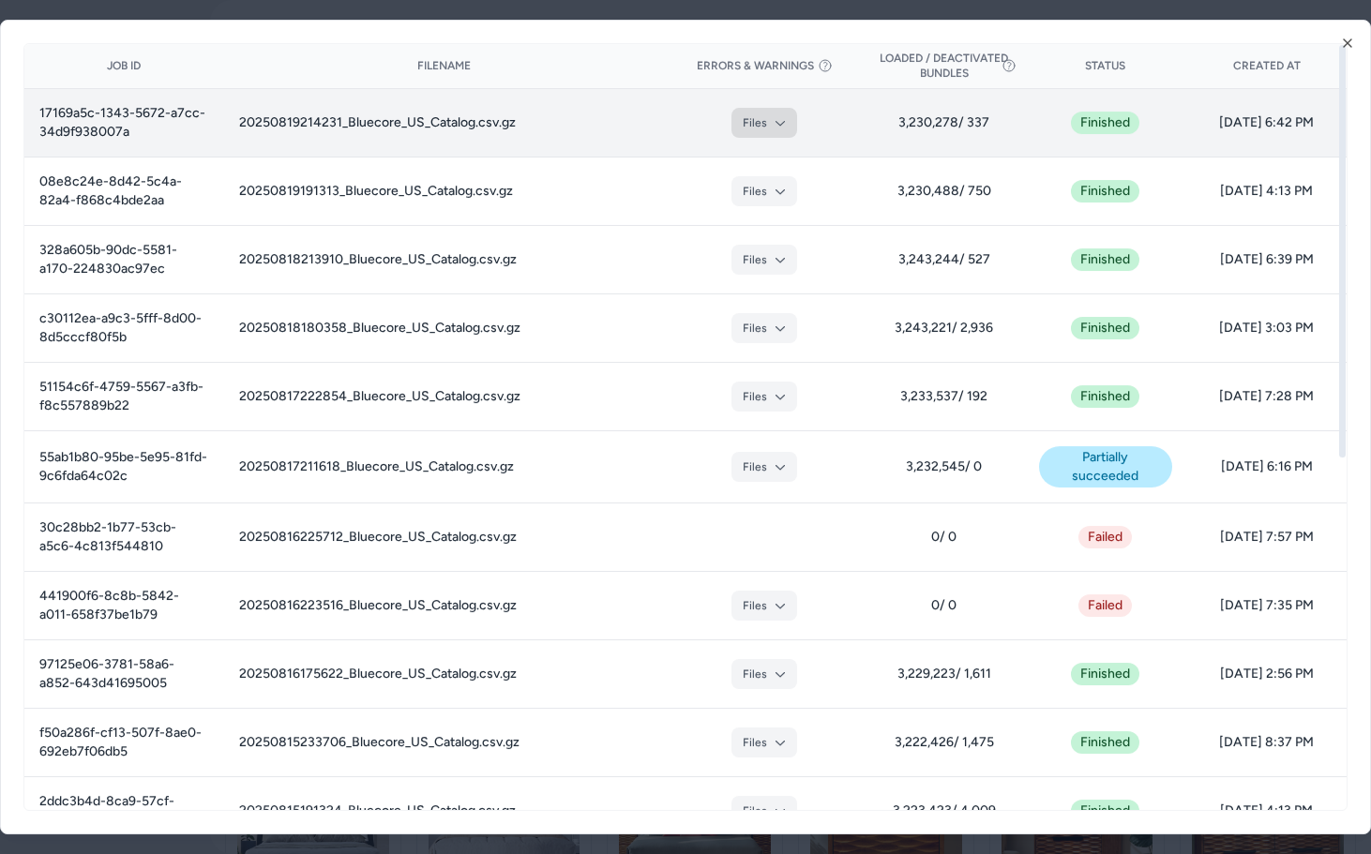
click at [771, 113] on button "Files" at bounding box center [765, 123] width 66 height 30
click at [975, 108] on td "3,230,278 / 337" at bounding box center [944, 123] width 159 height 68
click at [764, 120] on button "Files" at bounding box center [765, 123] width 66 height 30
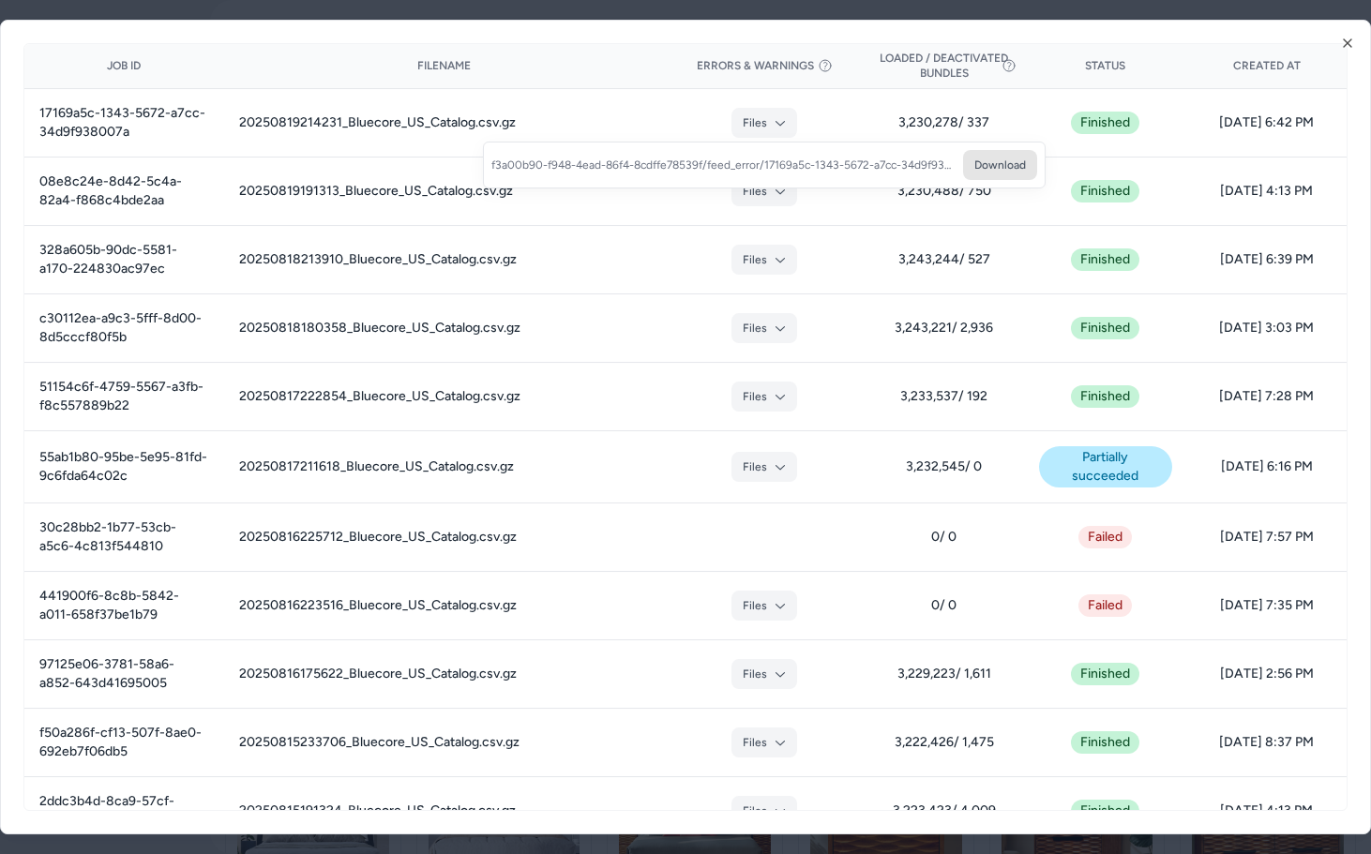
click at [1006, 161] on button "Download" at bounding box center [1000, 165] width 74 height 30
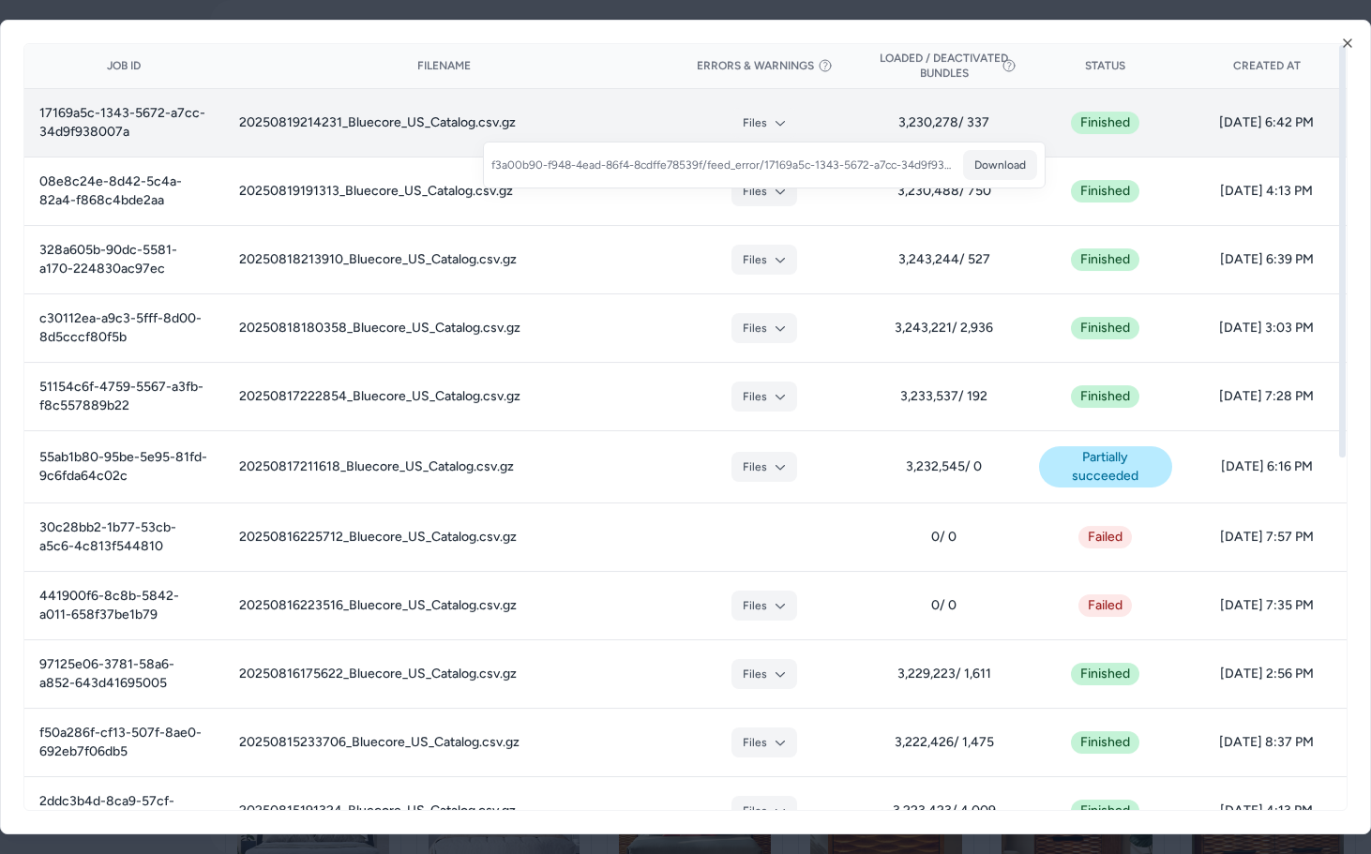
click at [612, 125] on td "20250819214231_Bluecore_US_Catalog.csv.gz" at bounding box center [444, 123] width 441 height 68
drag, startPoint x: 895, startPoint y: 124, endPoint x: 960, endPoint y: 128, distance: 64.8
click at [960, 128] on span "3,230,278 / 337" at bounding box center [944, 122] width 129 height 19
click at [980, 127] on span "3,230,278 / 337" at bounding box center [944, 122] width 129 height 19
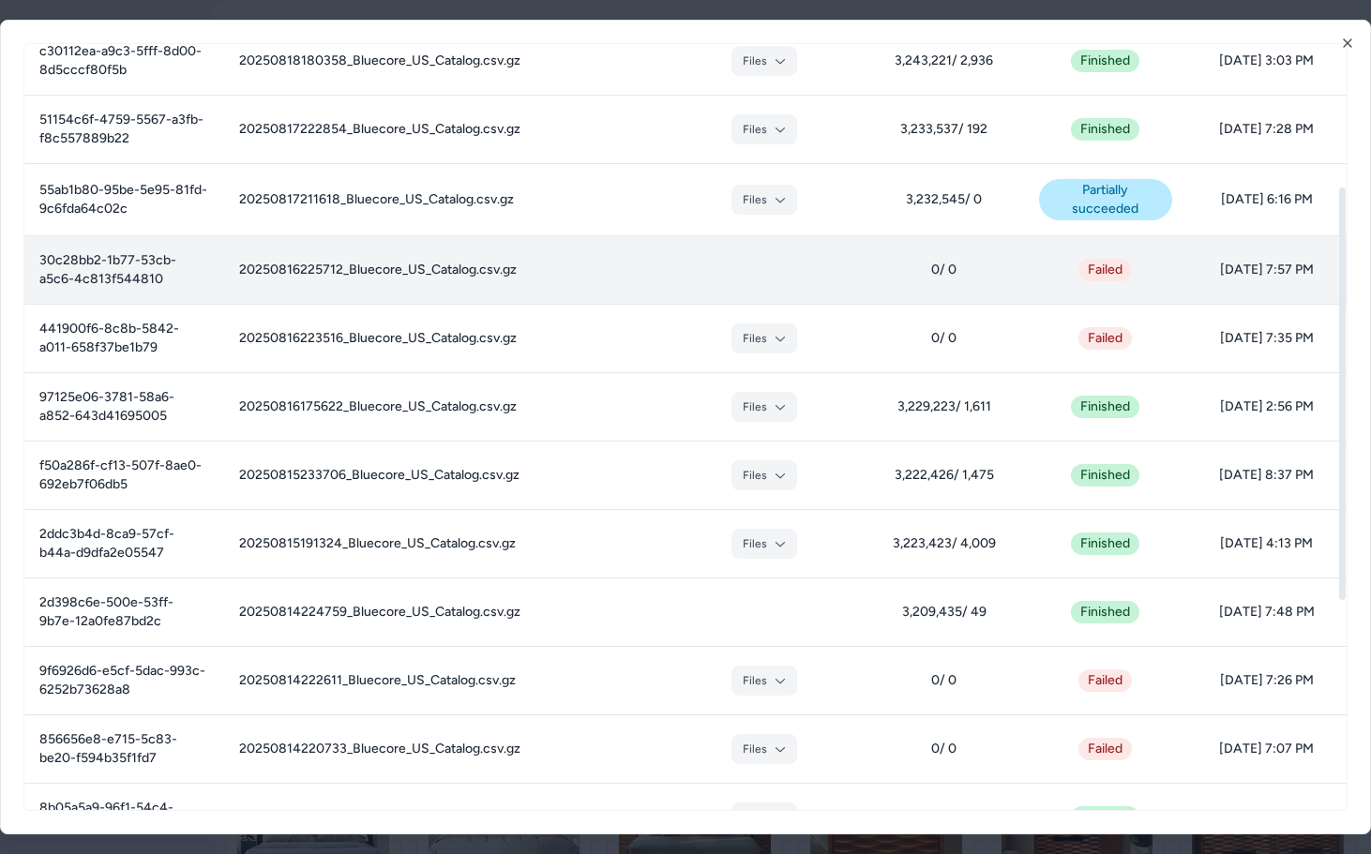
scroll to position [265, 0]
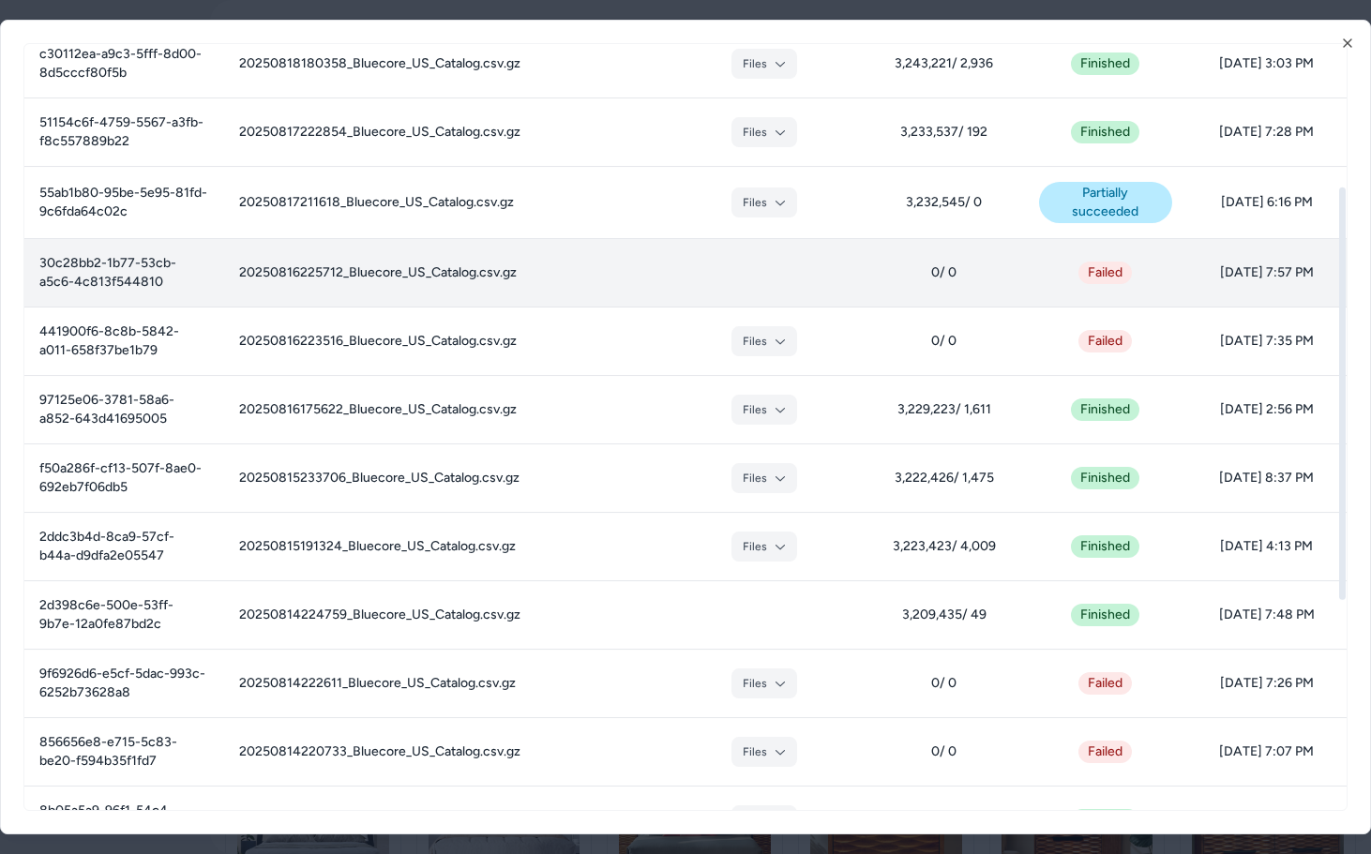
click at [446, 283] on td "20250816225712_Bluecore_US_Catalog.csv.gz" at bounding box center [444, 273] width 441 height 68
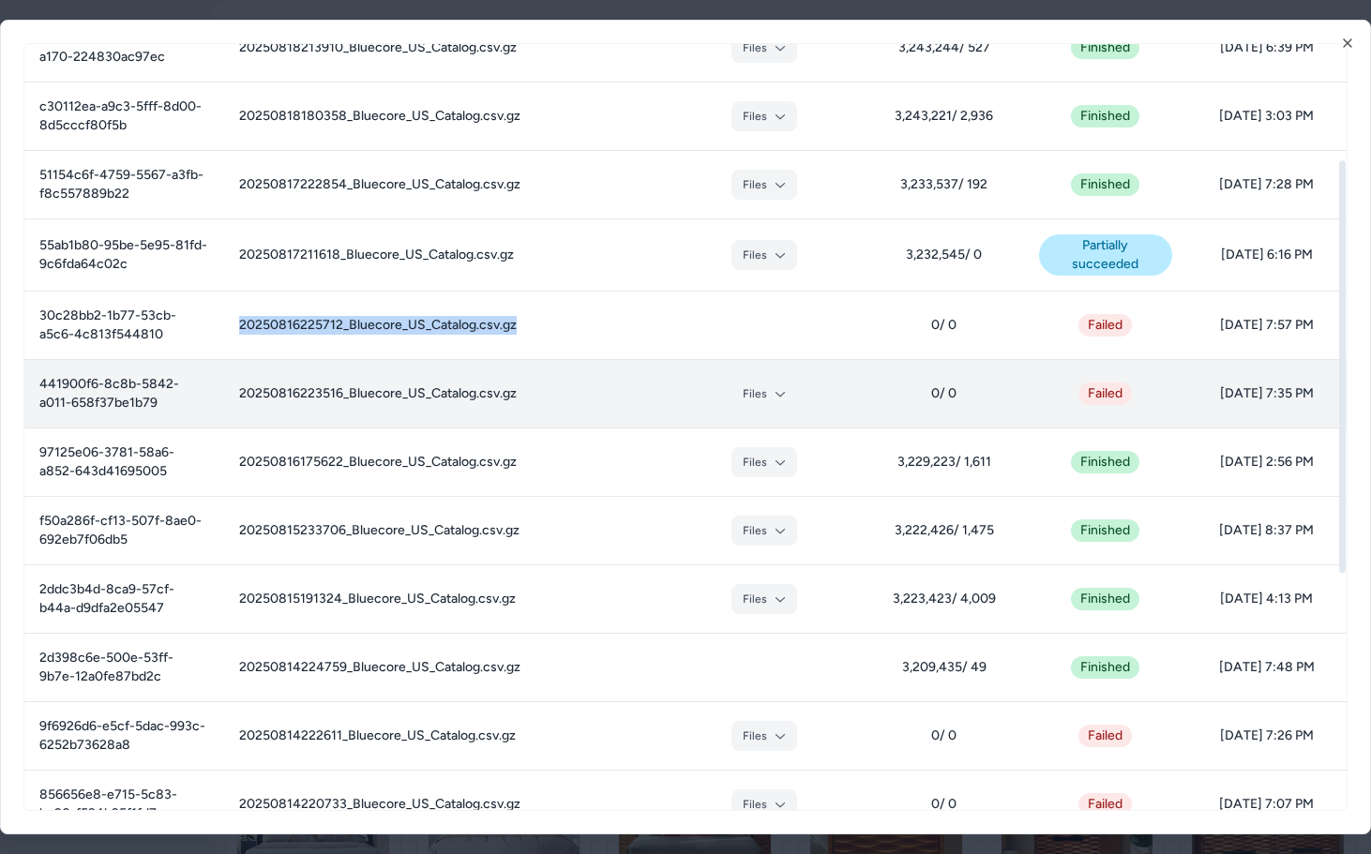
scroll to position [209, 0]
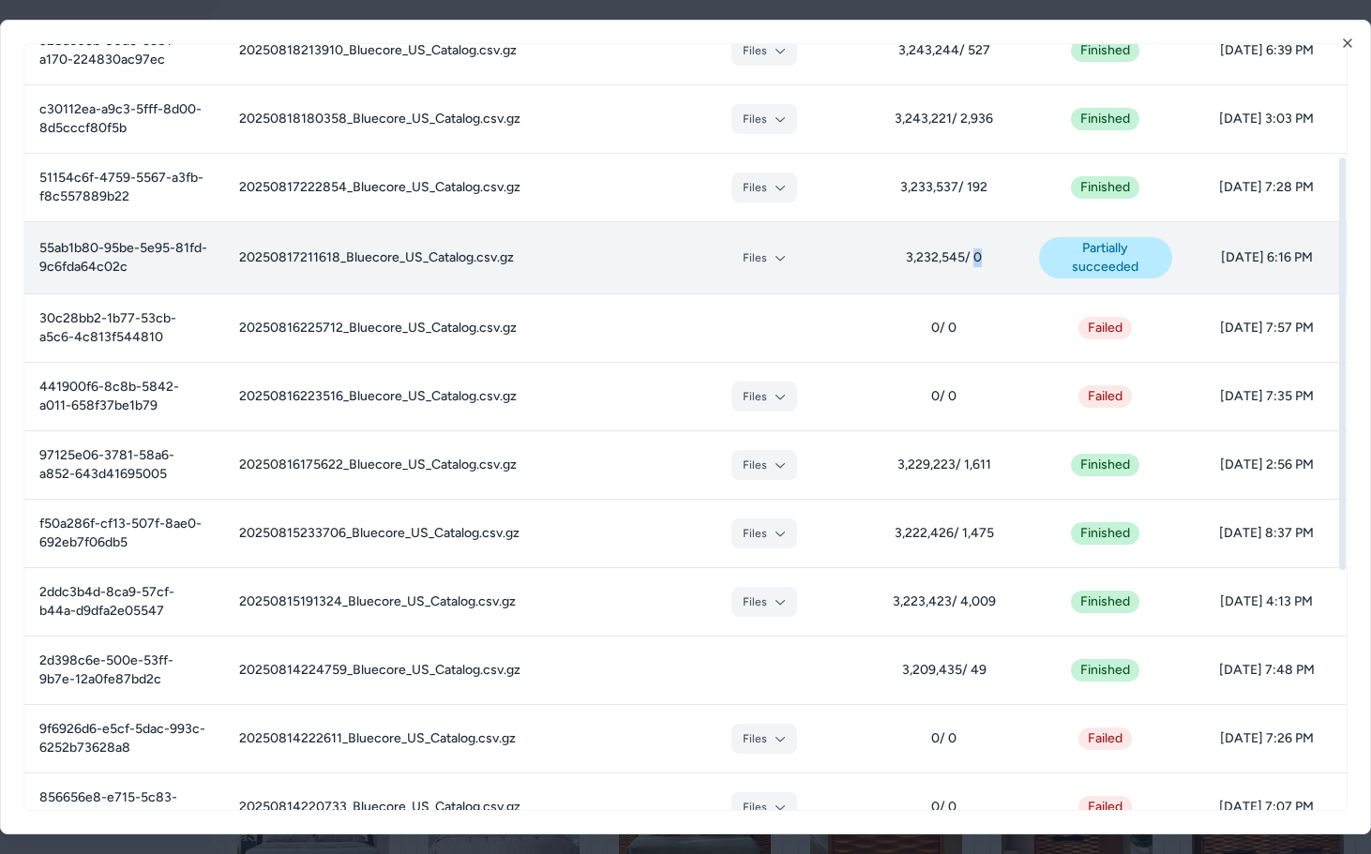
drag, startPoint x: 988, startPoint y: 260, endPoint x: 975, endPoint y: 262, distance: 13.3
click at [975, 262] on span "3,232,545 / 0" at bounding box center [944, 258] width 129 height 19
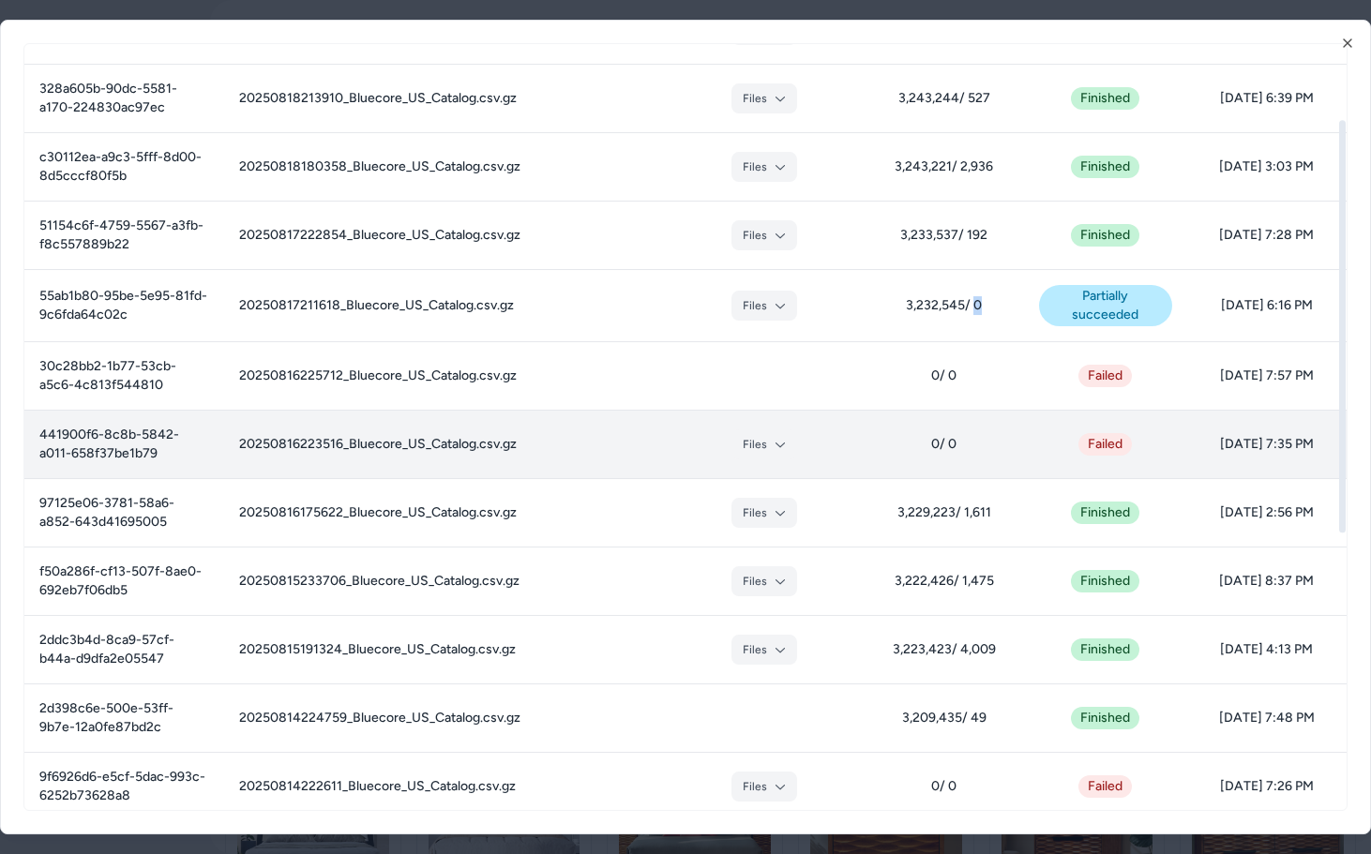
scroll to position [0, 0]
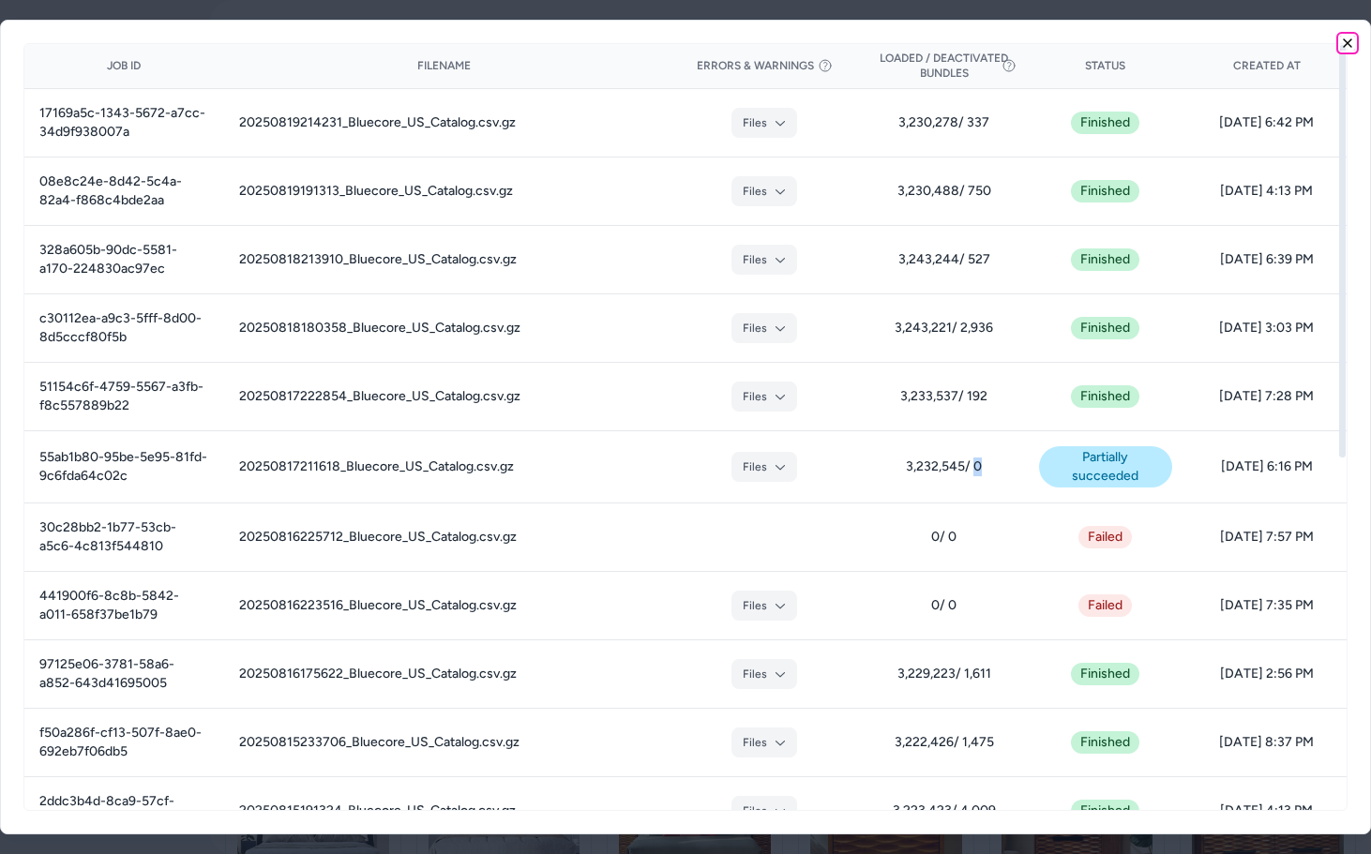
click at [1349, 47] on icon "button" at bounding box center [1347, 43] width 15 height 15
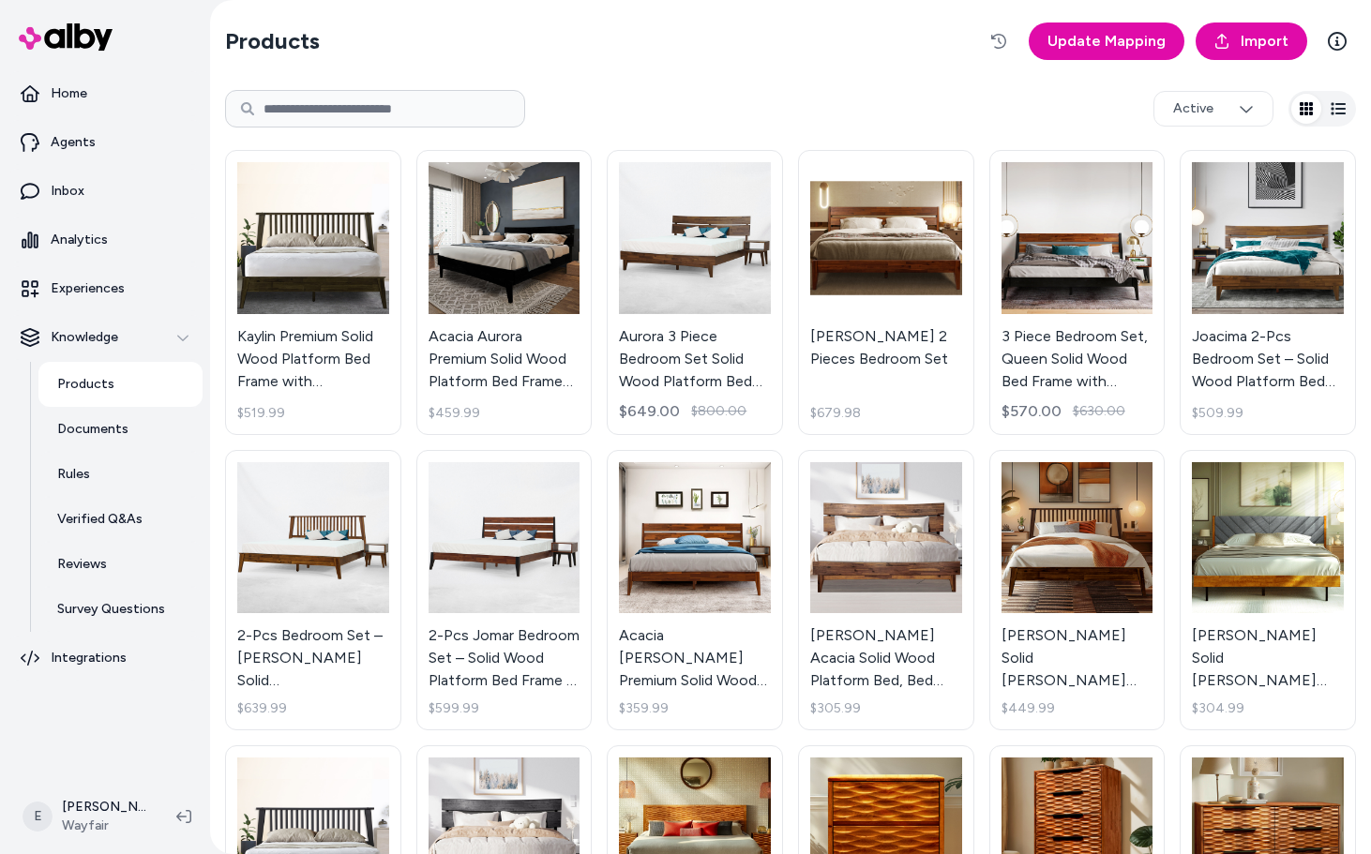
click at [867, 101] on div "Active" at bounding box center [790, 109] width 1131 height 60
click at [699, 126] on div "Active" at bounding box center [790, 109] width 1131 height 60
